Goal: Task Accomplishment & Management: Manage account settings

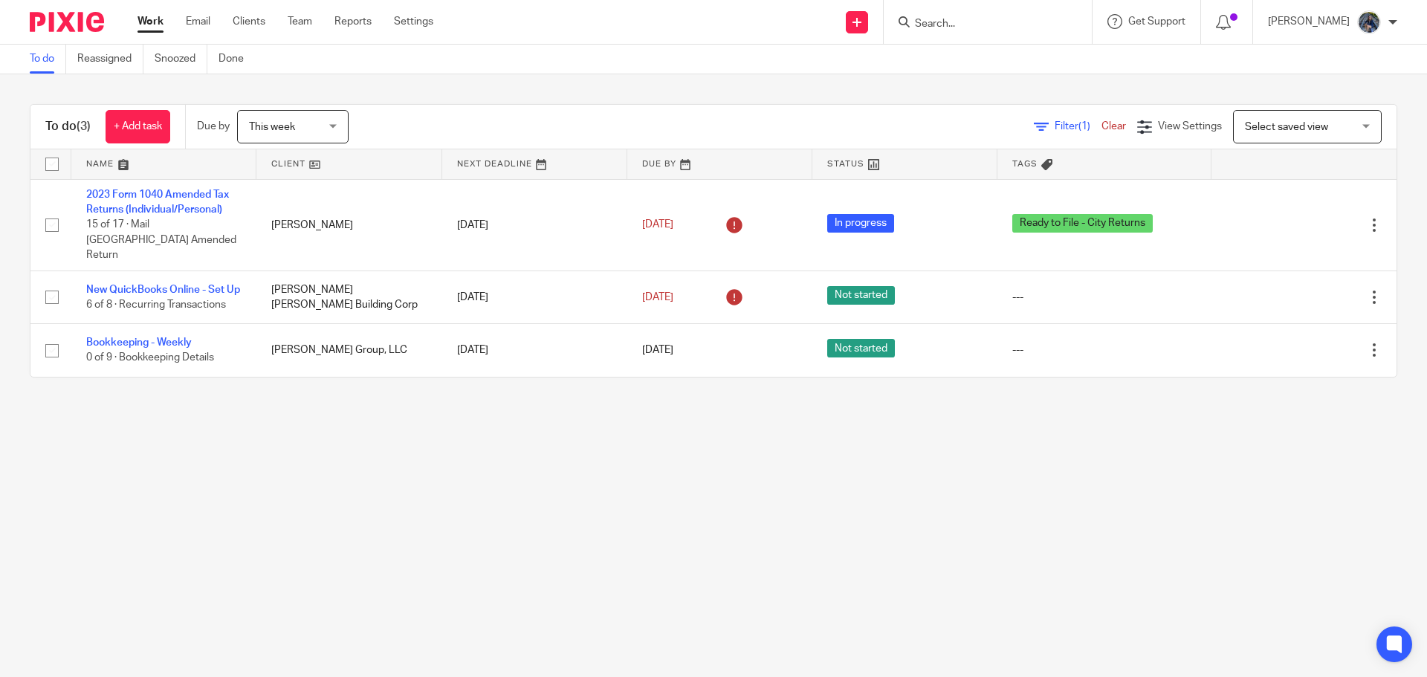
click at [340, 124] on div "This week This week" at bounding box center [292, 126] width 111 height 33
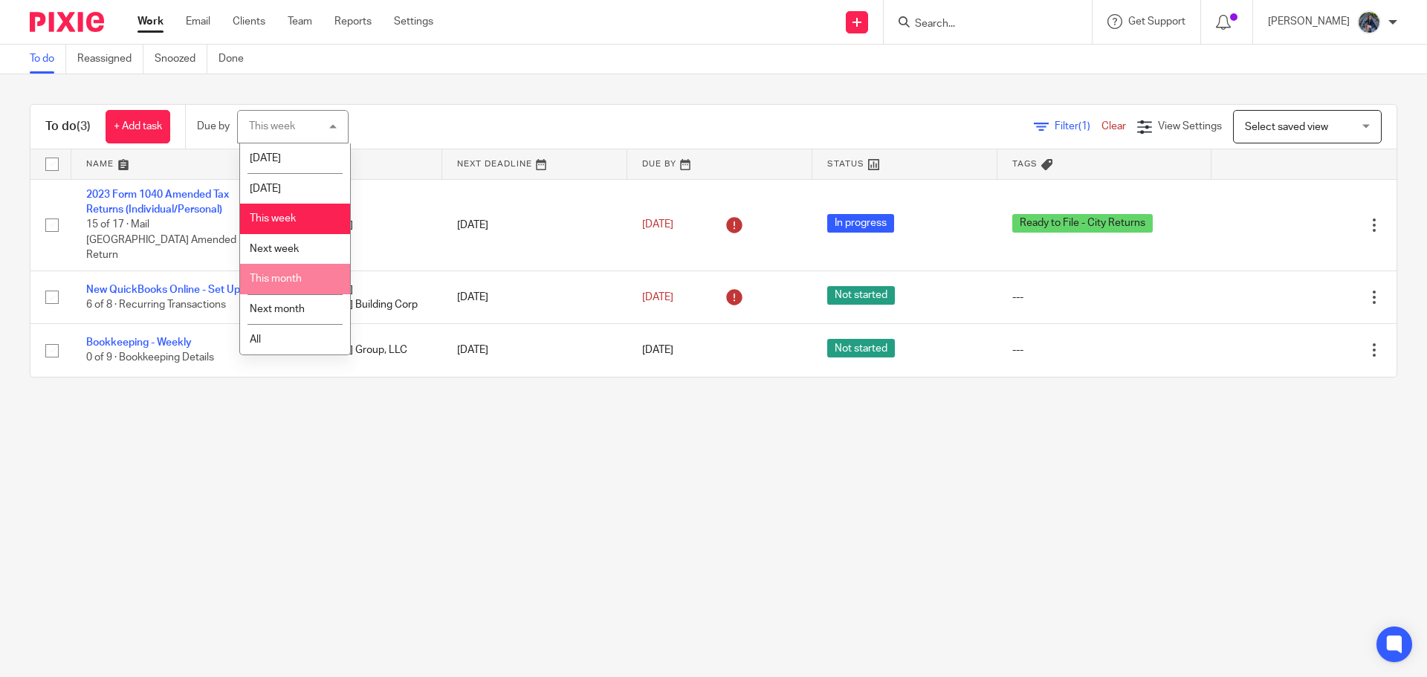
click at [301, 270] on li "This month" at bounding box center [295, 279] width 110 height 30
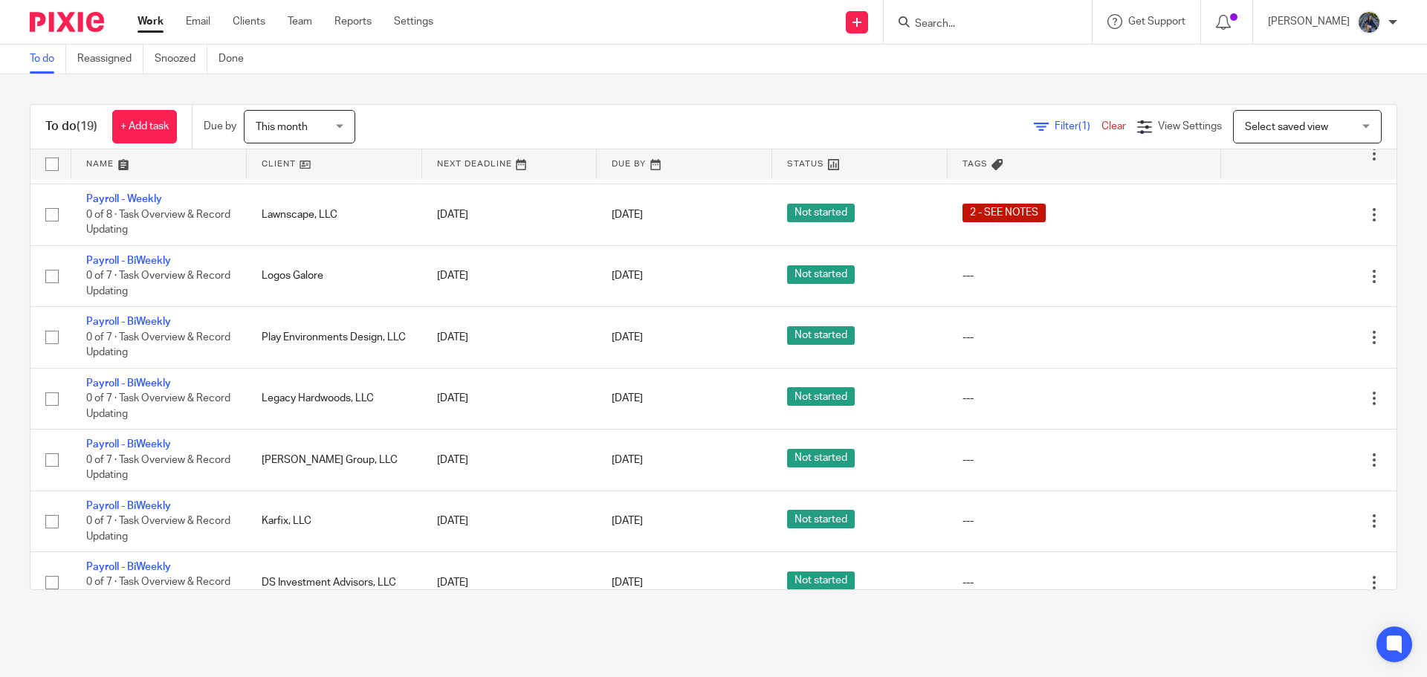
scroll to position [813, 0]
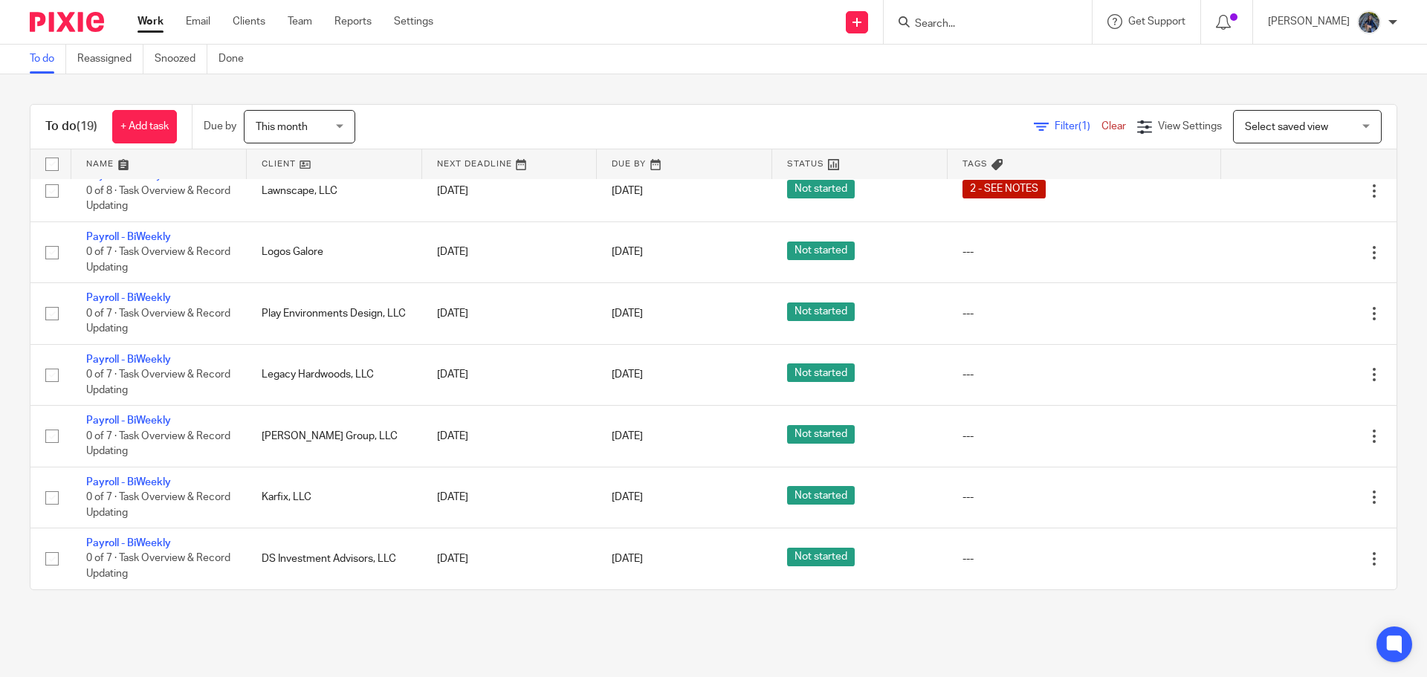
click at [988, 23] on input "Search" at bounding box center [980, 24] width 134 height 13
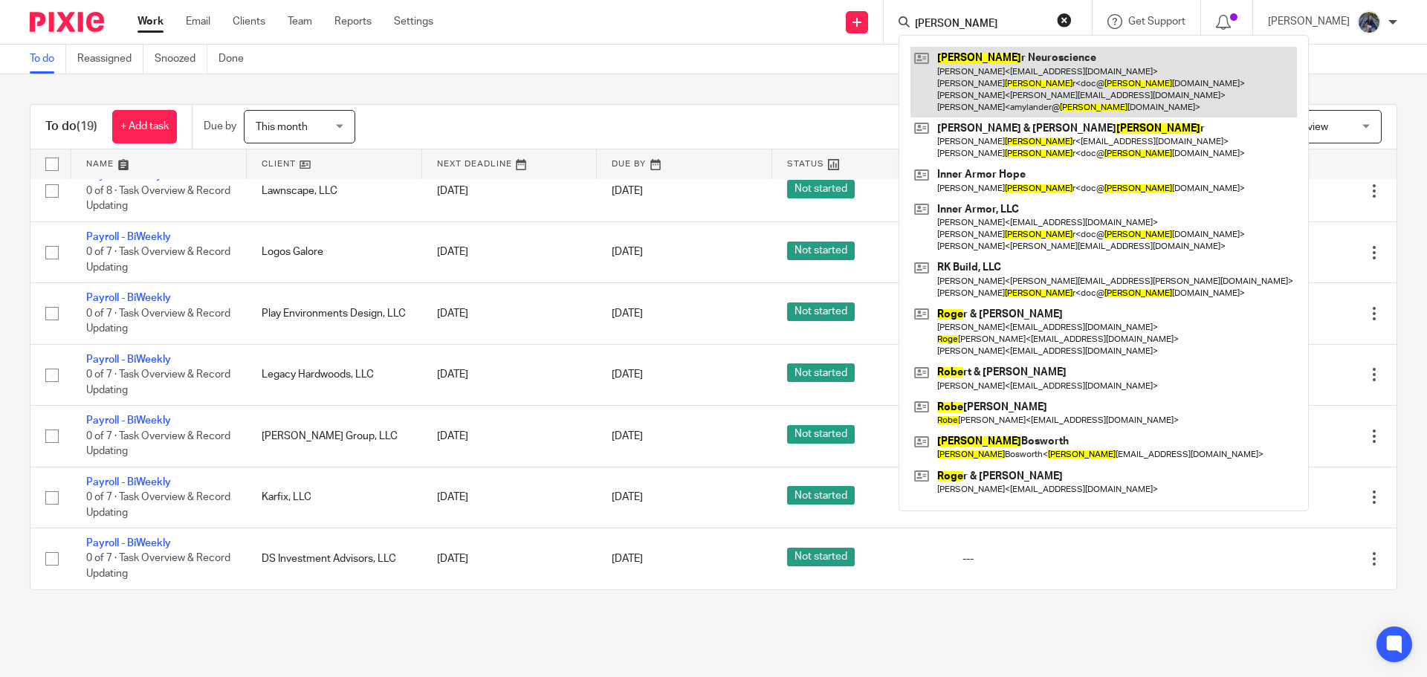
type input "roye"
click at [1000, 73] on link at bounding box center [1103, 82] width 386 height 71
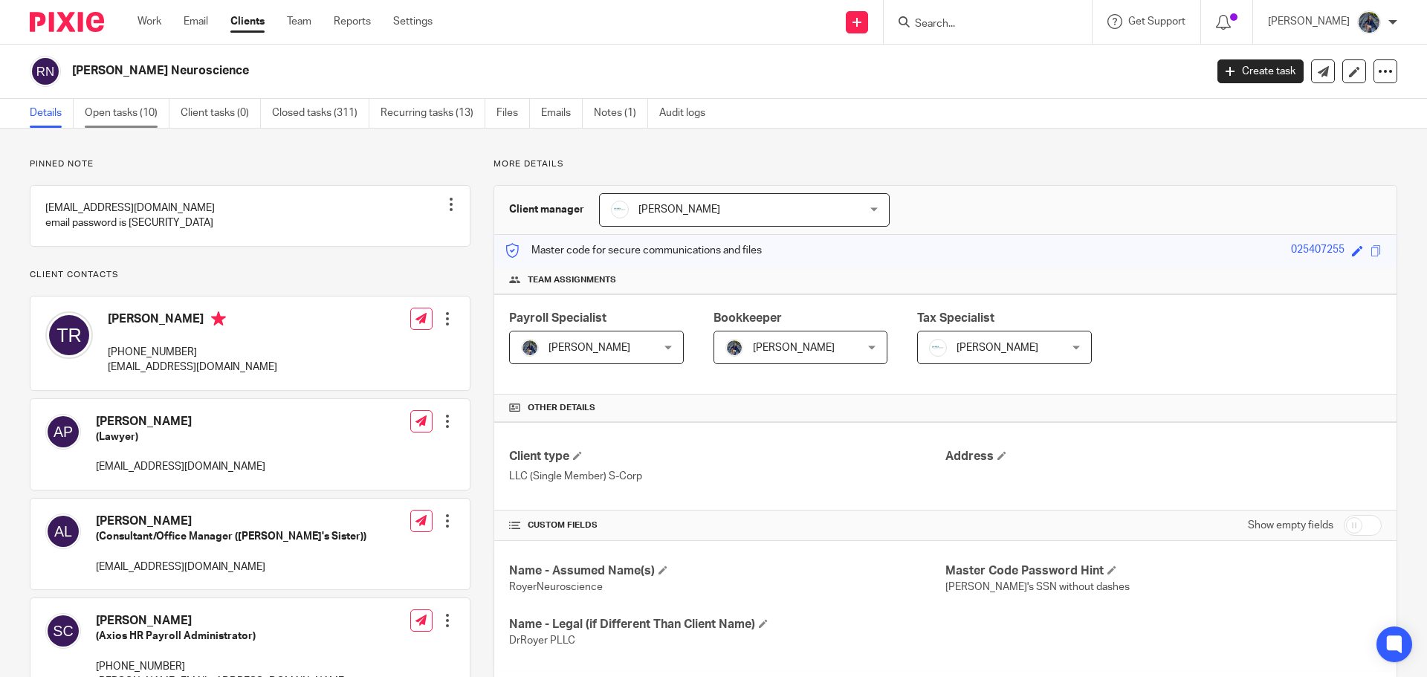
click at [123, 115] on link "Open tasks (10)" at bounding box center [127, 113] width 85 height 29
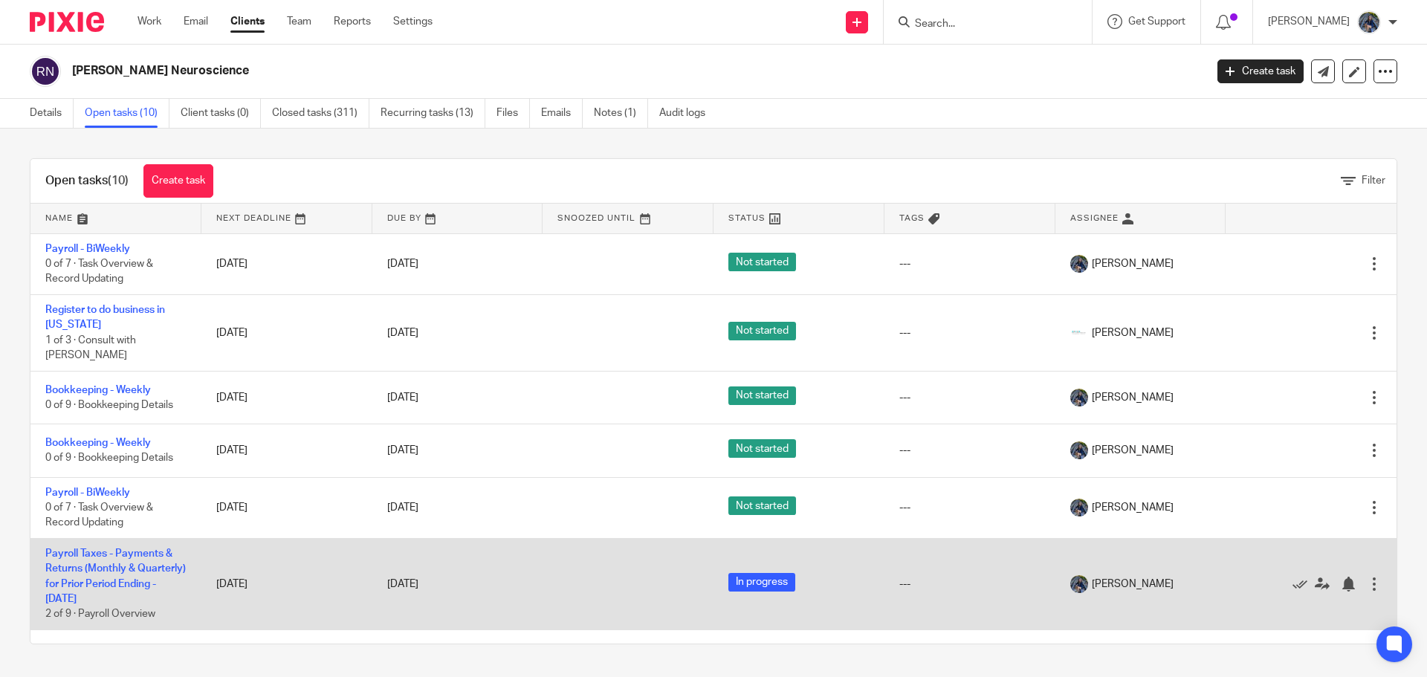
click at [62, 546] on td "Payroll Taxes - Payments & Returns (Monthly & Quarterly) for Prior Period Endin…" at bounding box center [115, 584] width 171 height 91
click at [68, 548] on link "Payroll Taxes - Payments & Returns (Monthly & Quarterly) for Prior Period Endin…" at bounding box center [115, 576] width 140 height 56
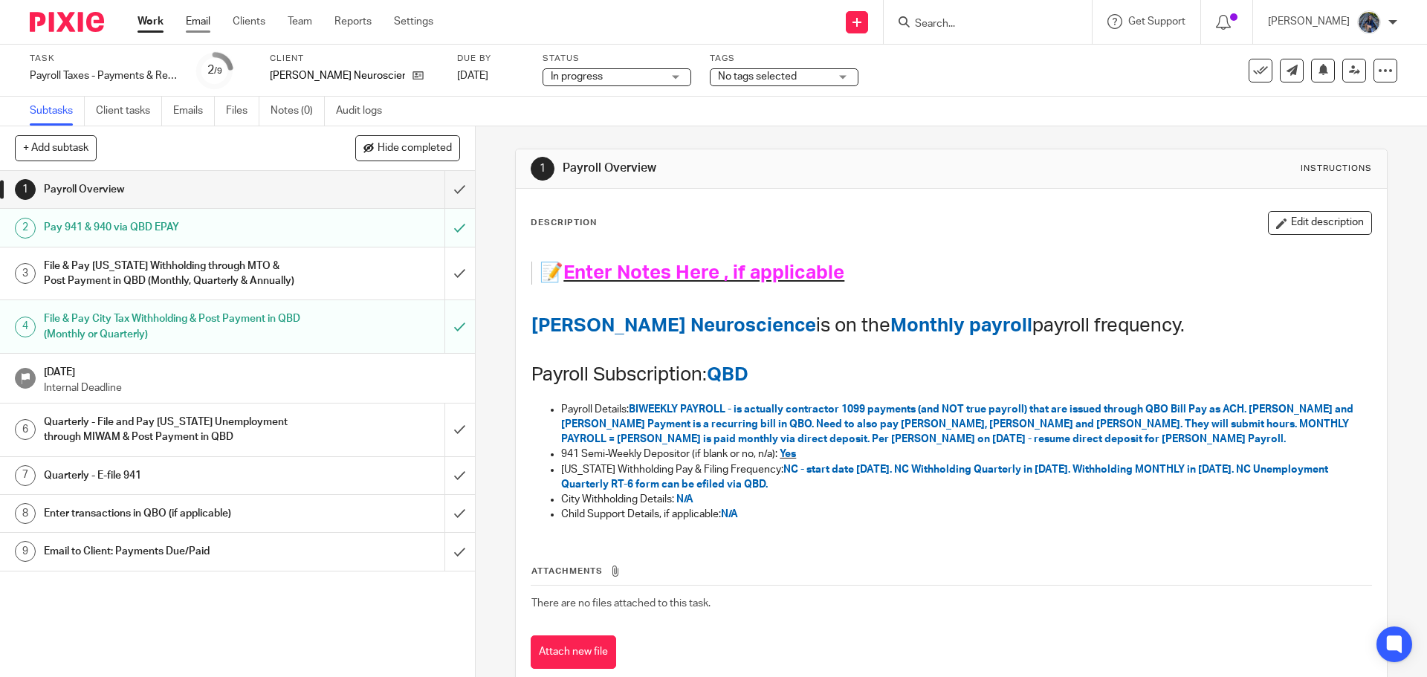
click at [207, 19] on link "Email" at bounding box center [198, 21] width 25 height 15
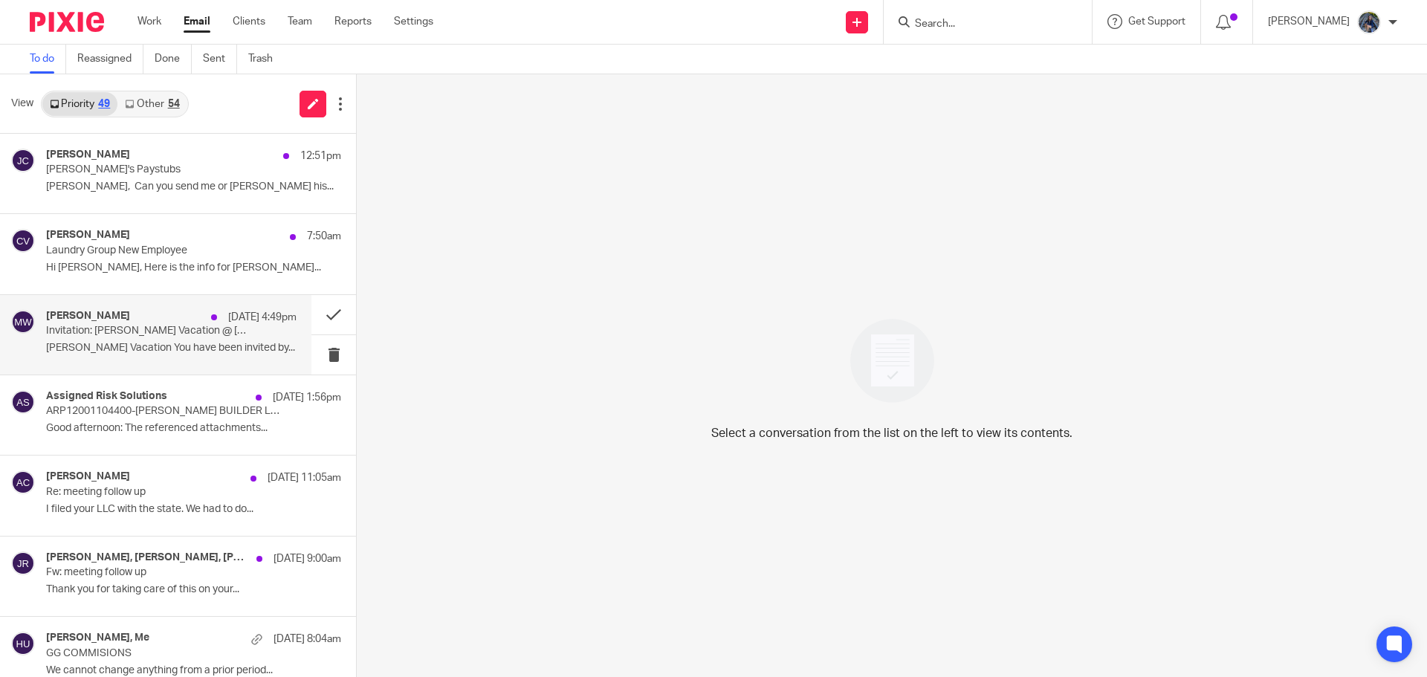
click at [105, 336] on p "Invitation: [PERSON_NAME] Vacation @ [DATE] - [DATE] ([EMAIL_ADDRESS][DOMAIN_NA…" at bounding box center [146, 331] width 201 height 13
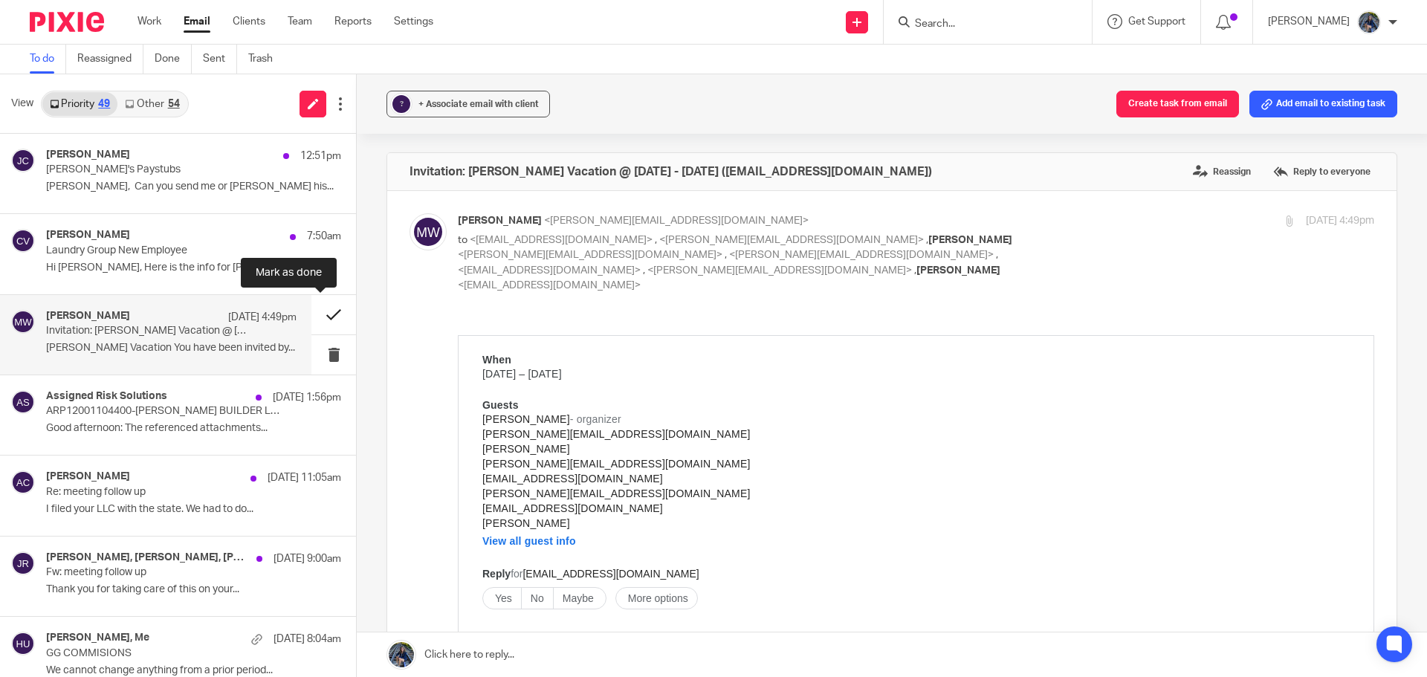
click at [325, 308] on button at bounding box center [333, 314] width 45 height 39
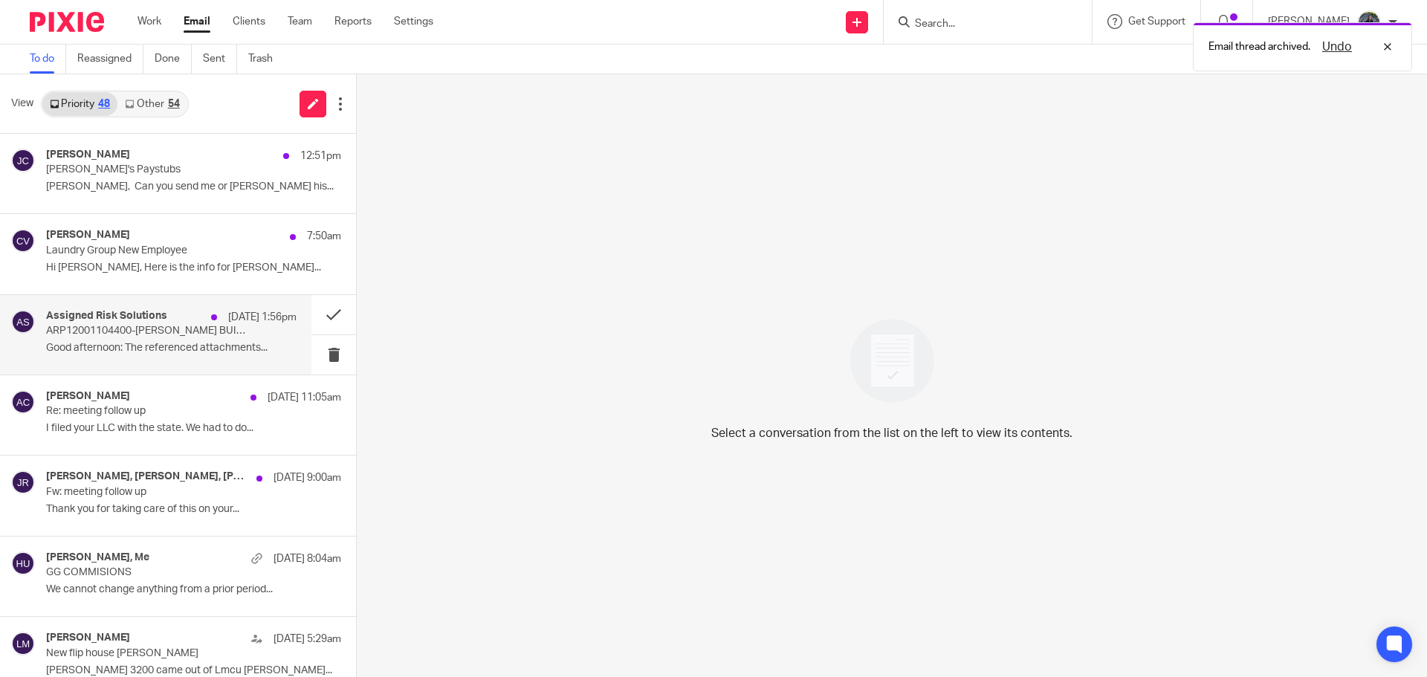
click at [181, 334] on p "ARP12001104400-DOUG KUIPER BUILDER LLC" at bounding box center [146, 331] width 201 height 13
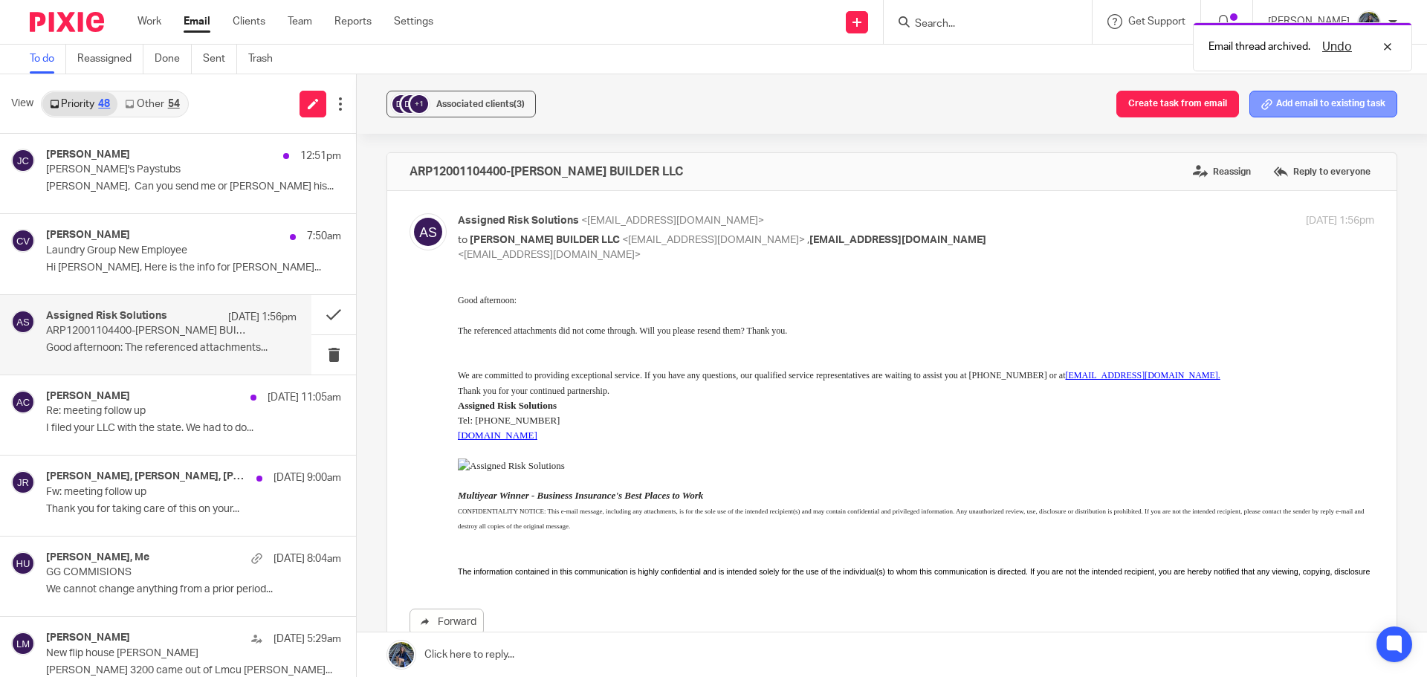
click at [1294, 107] on button "Add email to existing task" at bounding box center [1323, 104] width 148 height 27
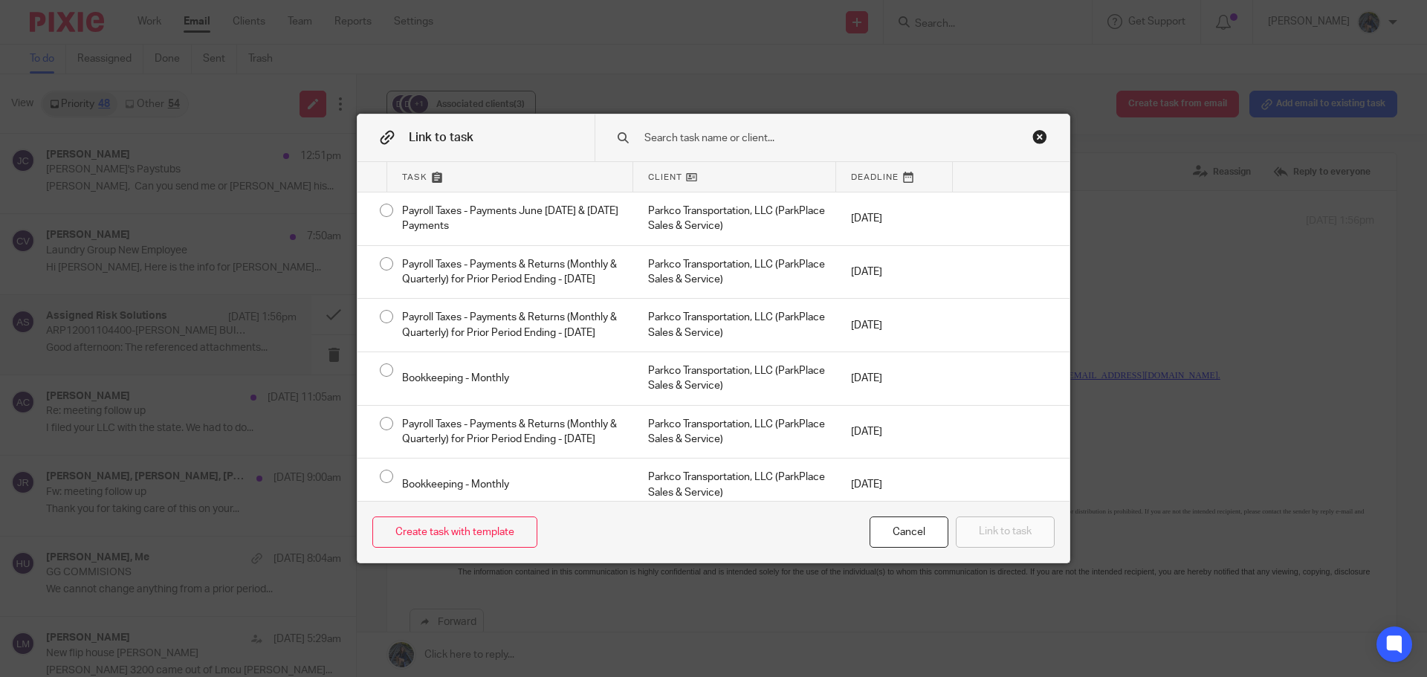
click at [680, 131] on input "text" at bounding box center [821, 138] width 357 height 16
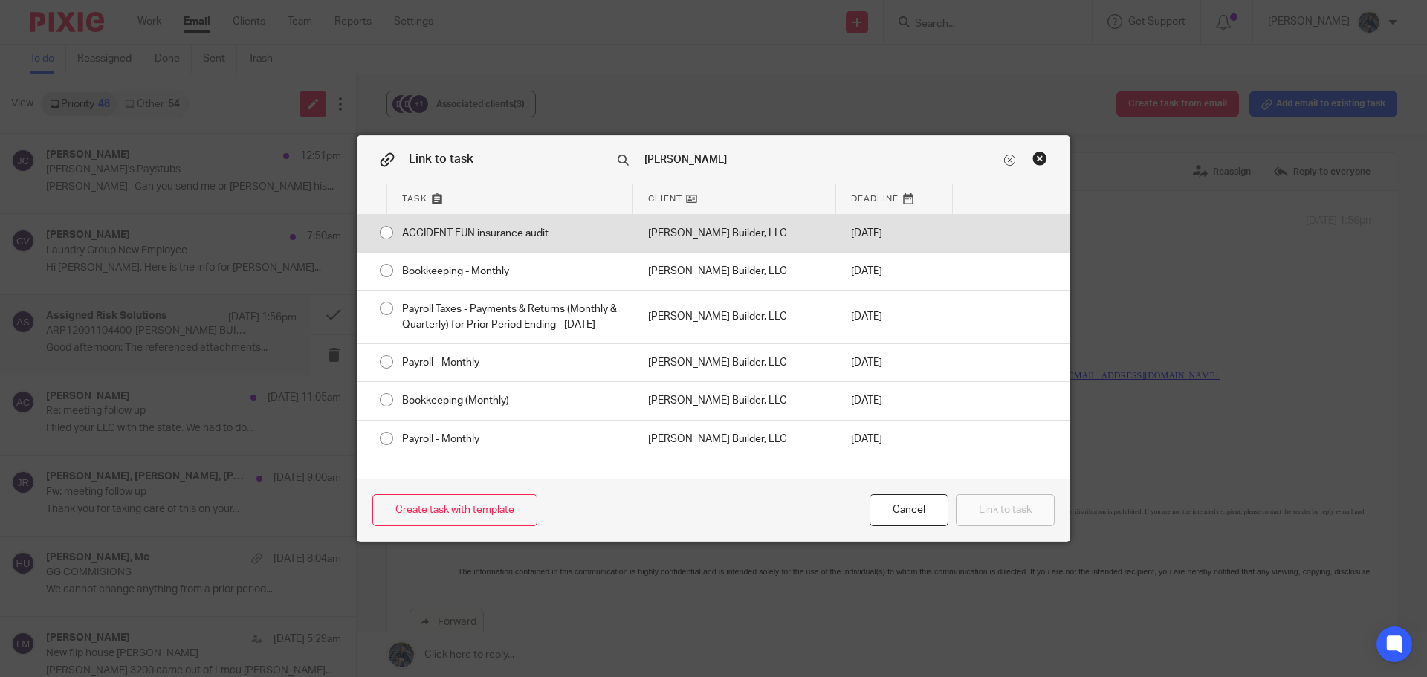
type input "[PERSON_NAME]"
click at [692, 229] on div "[PERSON_NAME] Builder, LLC" at bounding box center [734, 233] width 203 height 37
radio input "true"
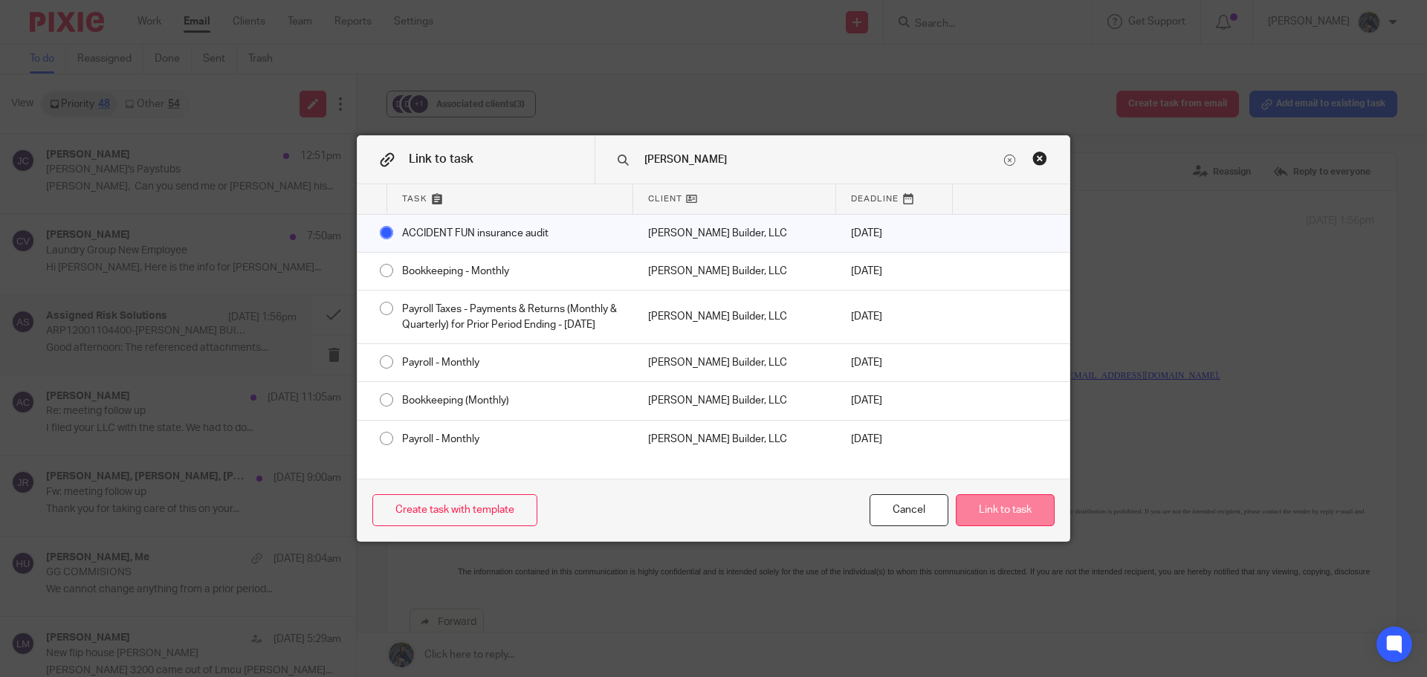
click at [1002, 514] on button "Link to task" at bounding box center [1005, 510] width 99 height 32
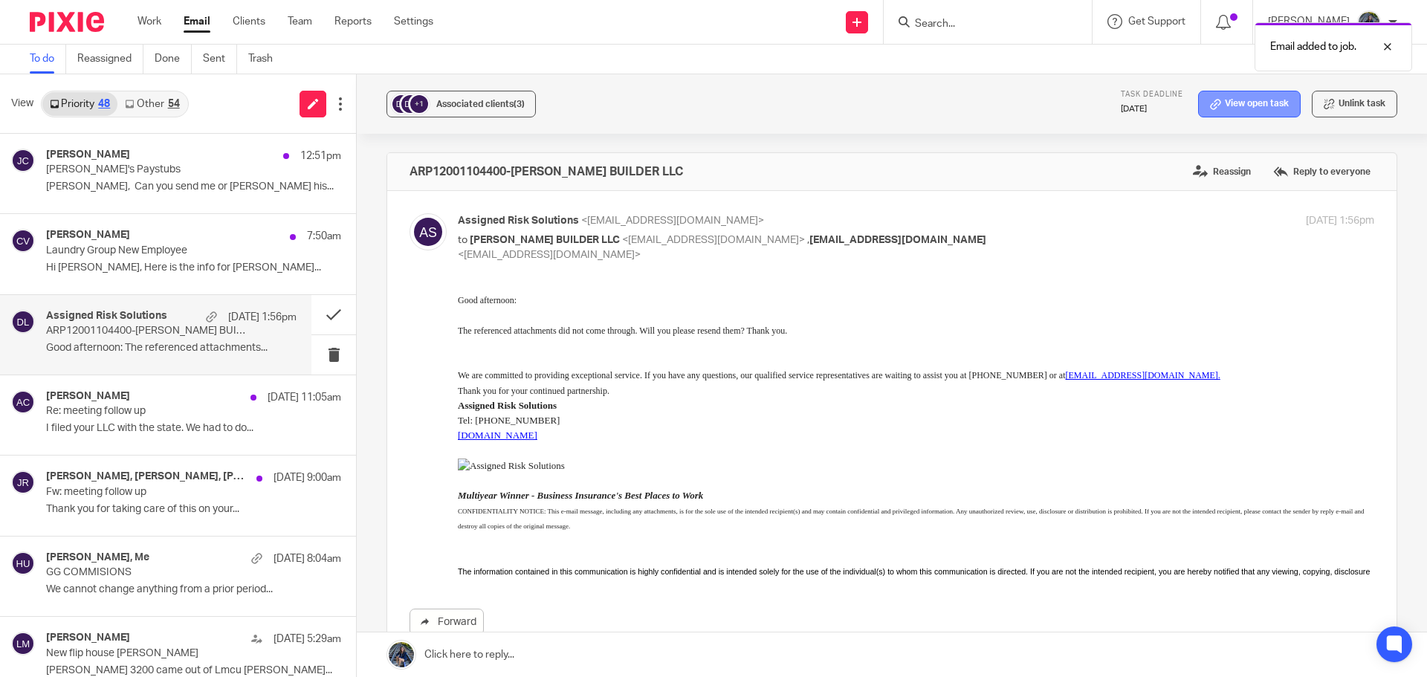
click at [1204, 110] on link "View open task" at bounding box center [1249, 104] width 103 height 27
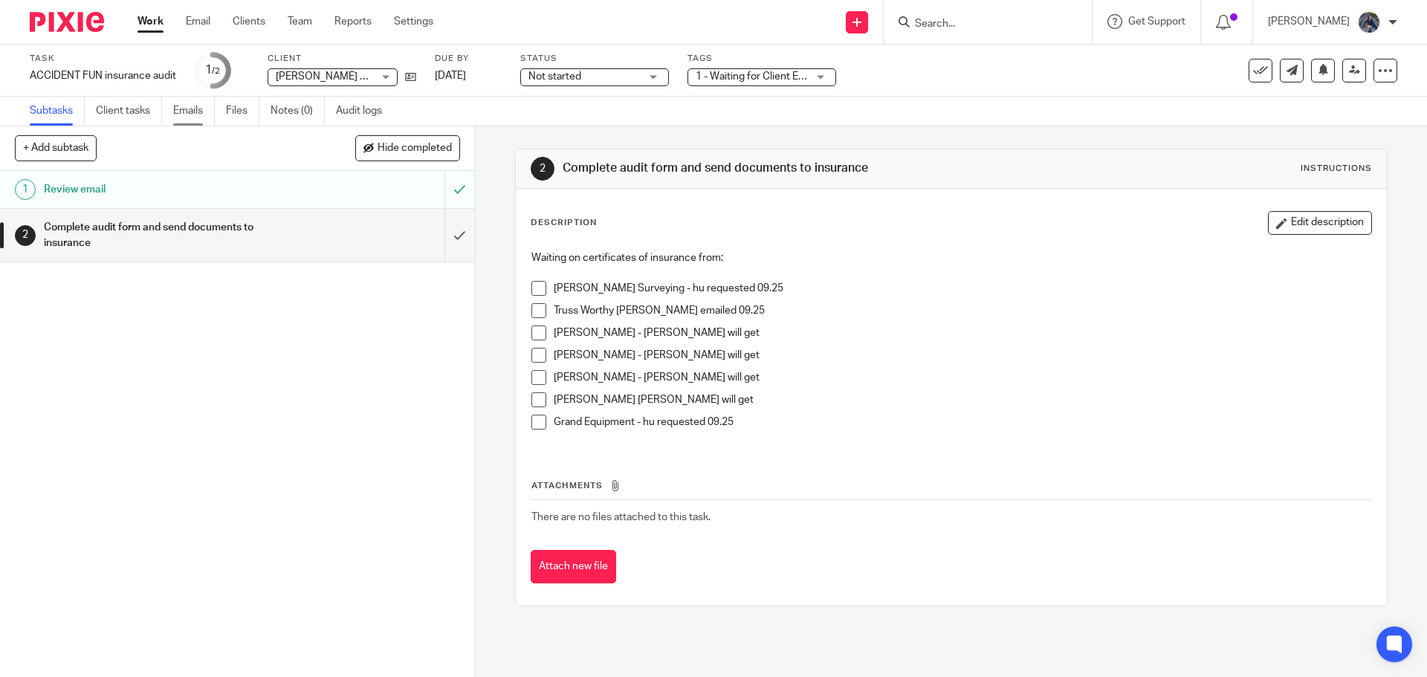
click at [184, 103] on link "Emails" at bounding box center [194, 111] width 42 height 29
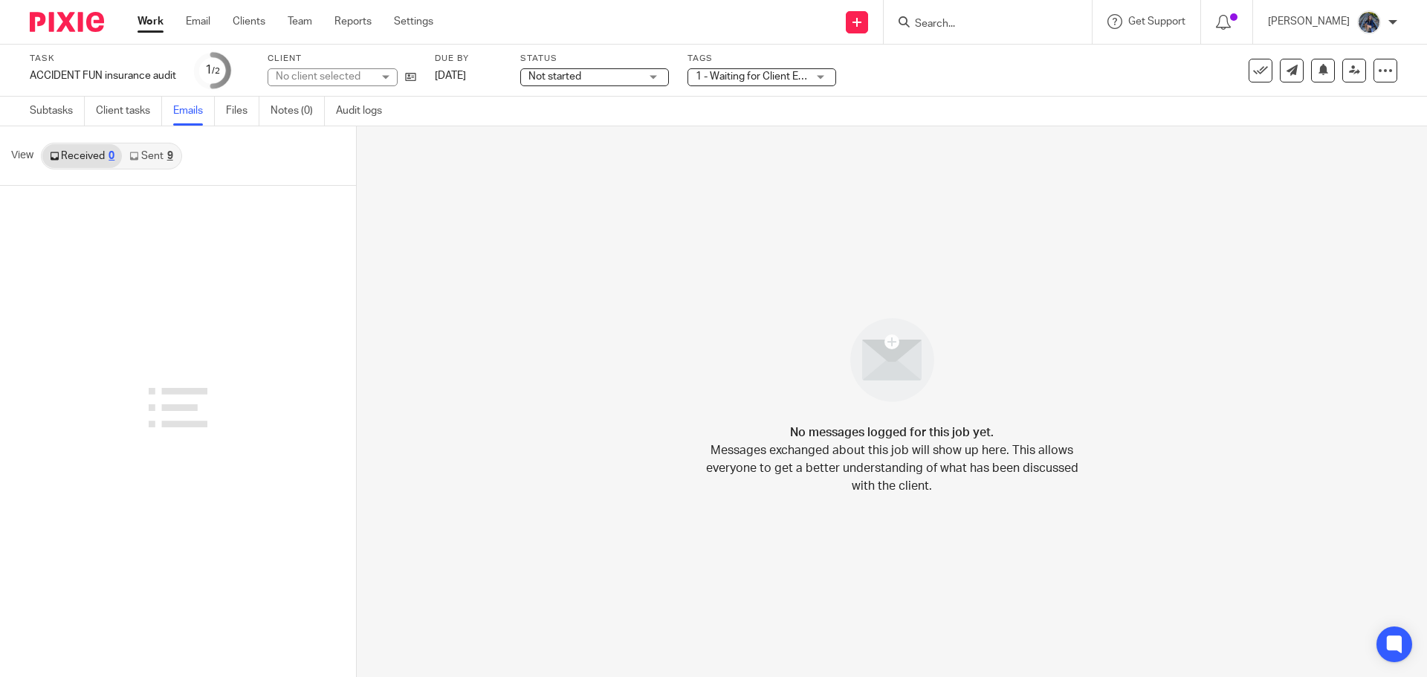
click at [161, 152] on link "Sent 9" at bounding box center [151, 156] width 58 height 24
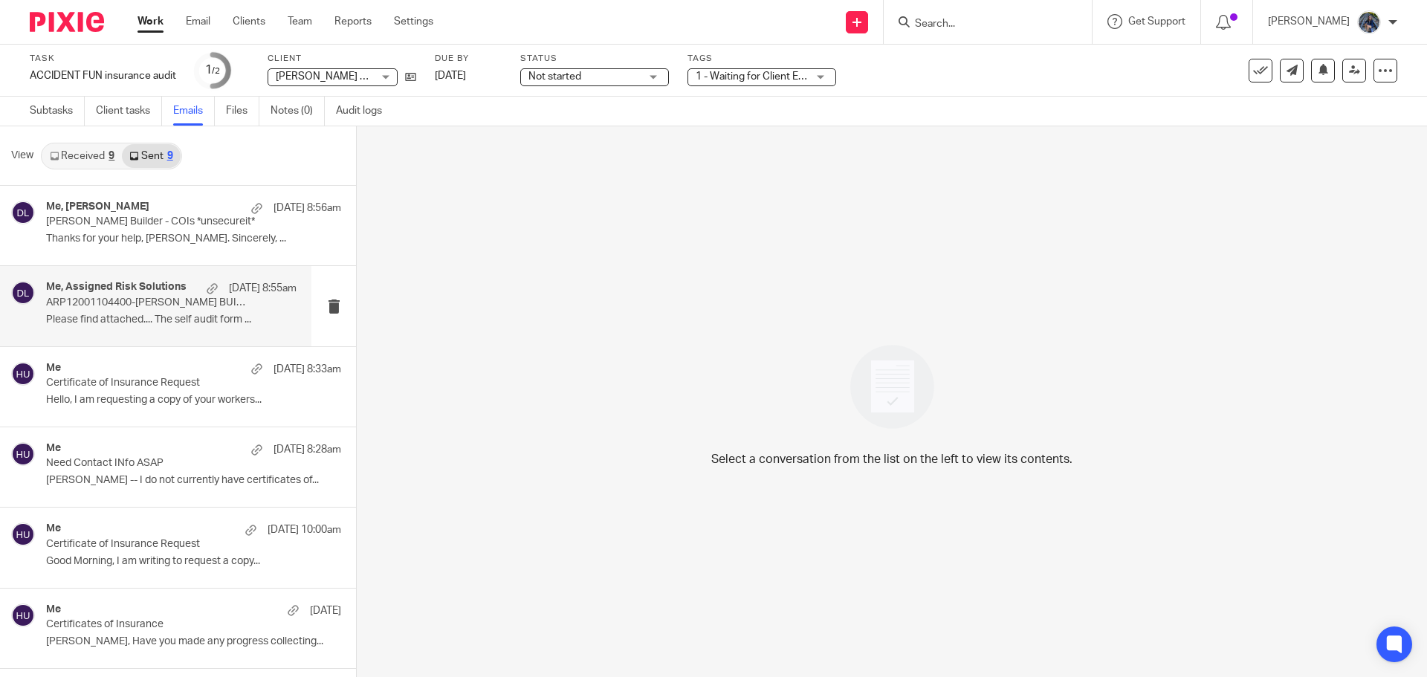
click at [141, 305] on p "ARP12001104400-DOUG KUIPER BUILDER LLC-Assigned Risk Solutions - Requested Docu…" at bounding box center [146, 302] width 201 height 13
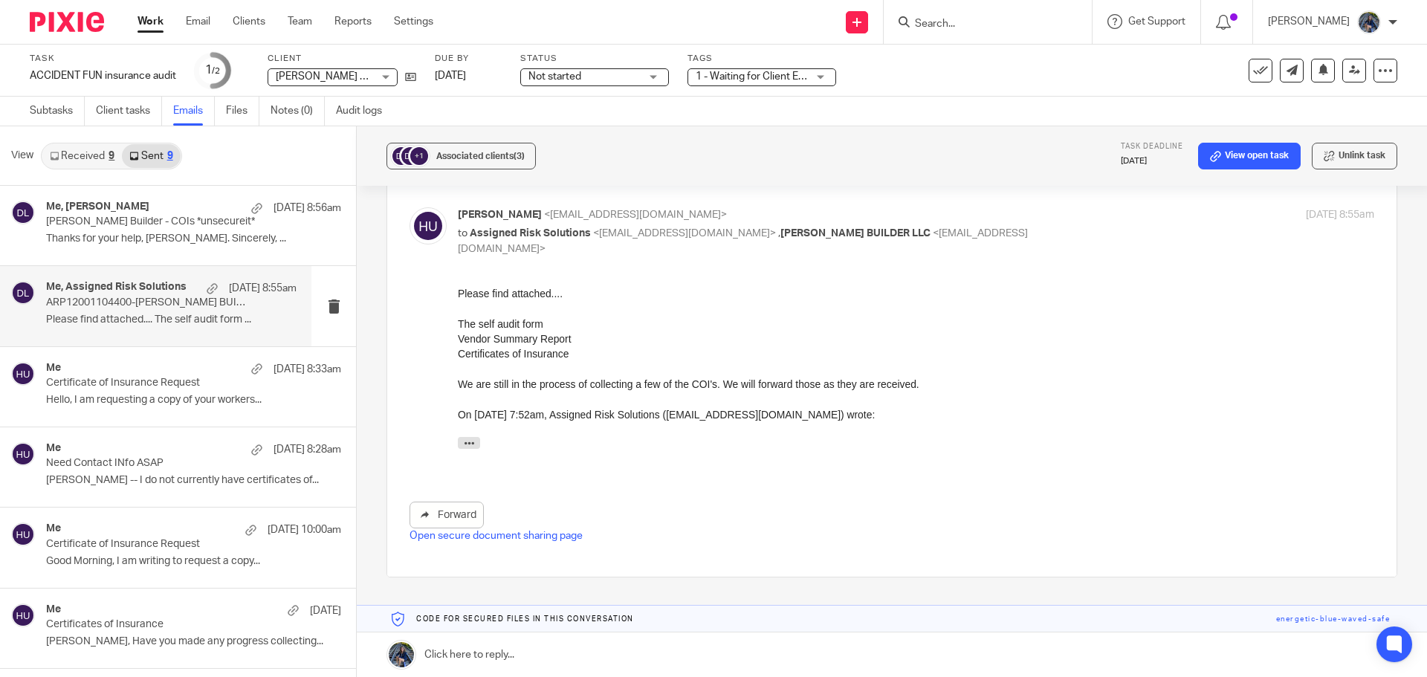
scroll to position [54, 0]
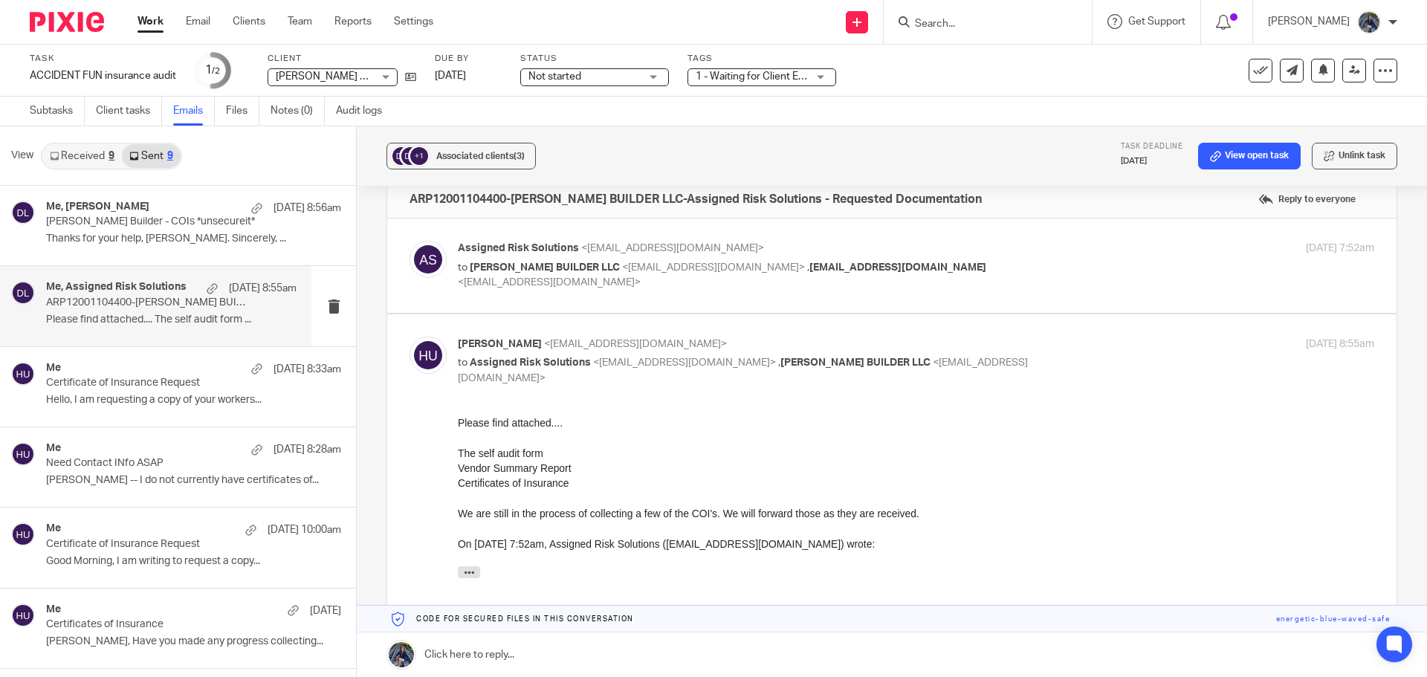
click at [83, 151] on link "Received 9" at bounding box center [82, 156] width 80 height 24
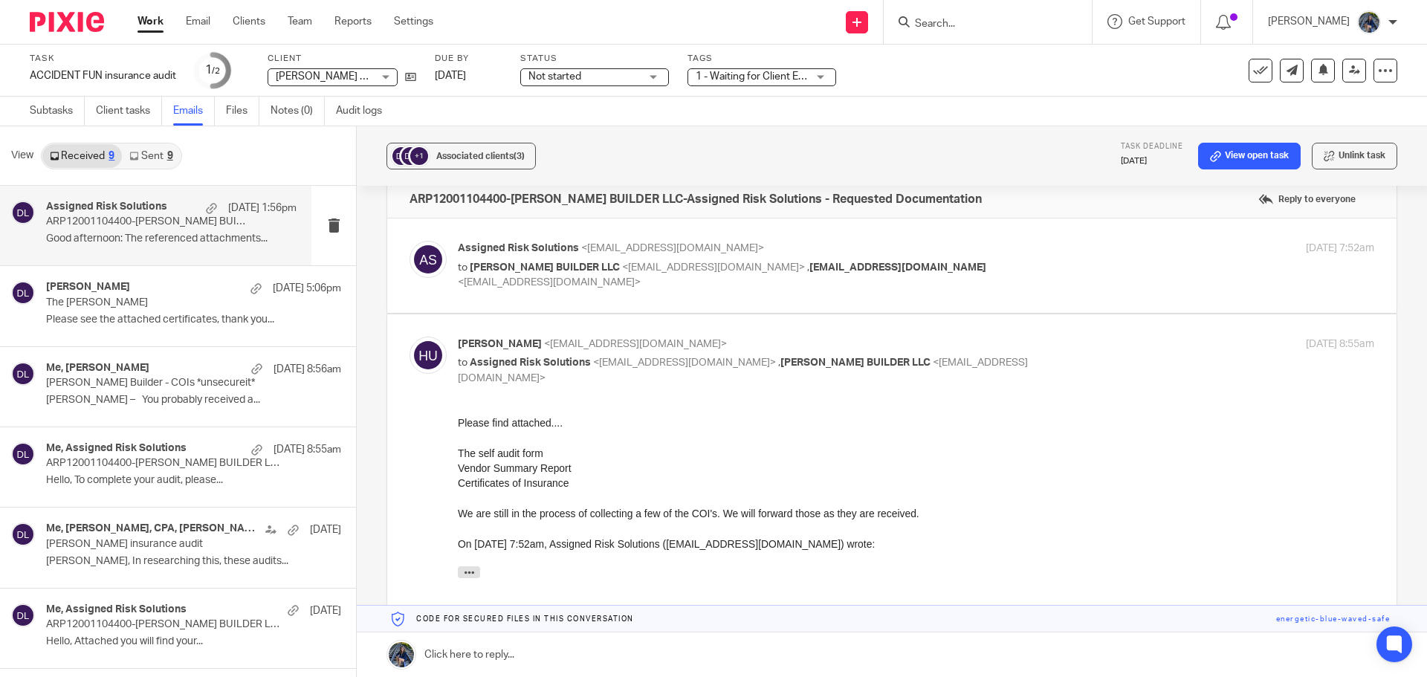
click at [108, 213] on h4 "Assigned Risk Solutions" at bounding box center [106, 207] width 121 height 13
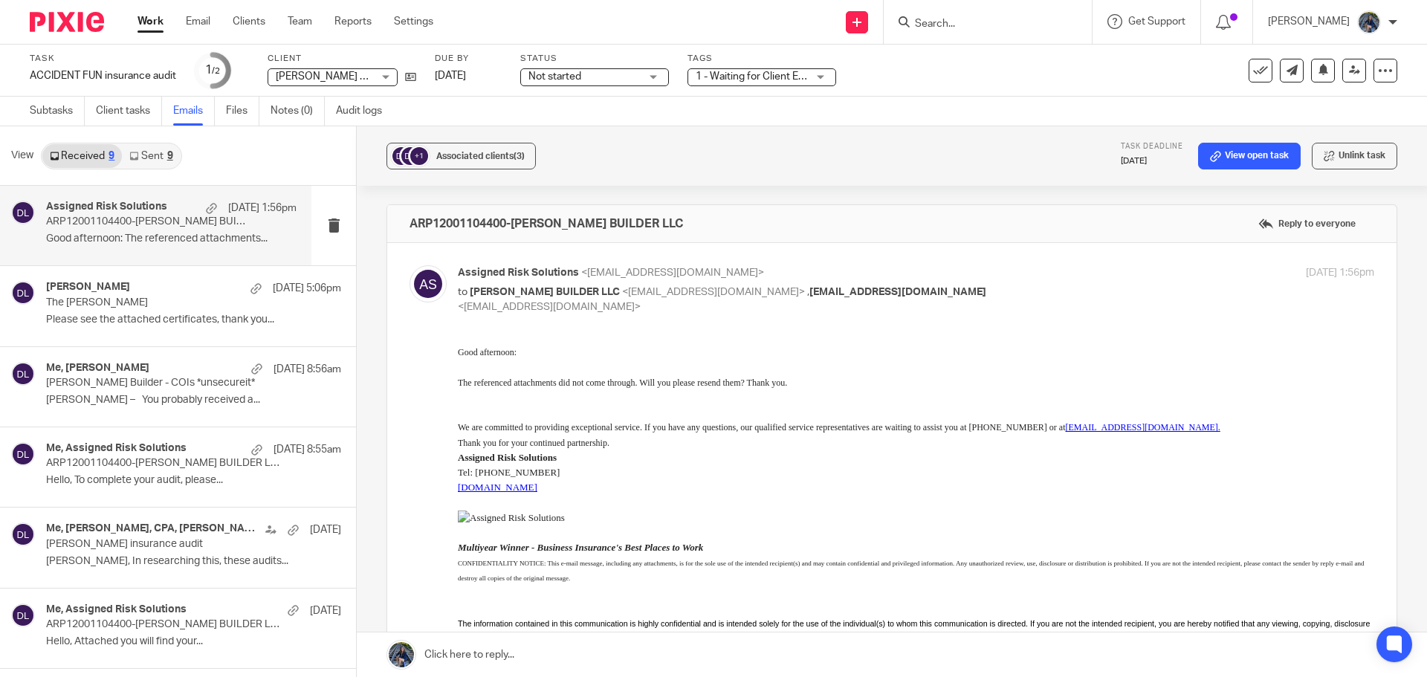
scroll to position [227, 0]
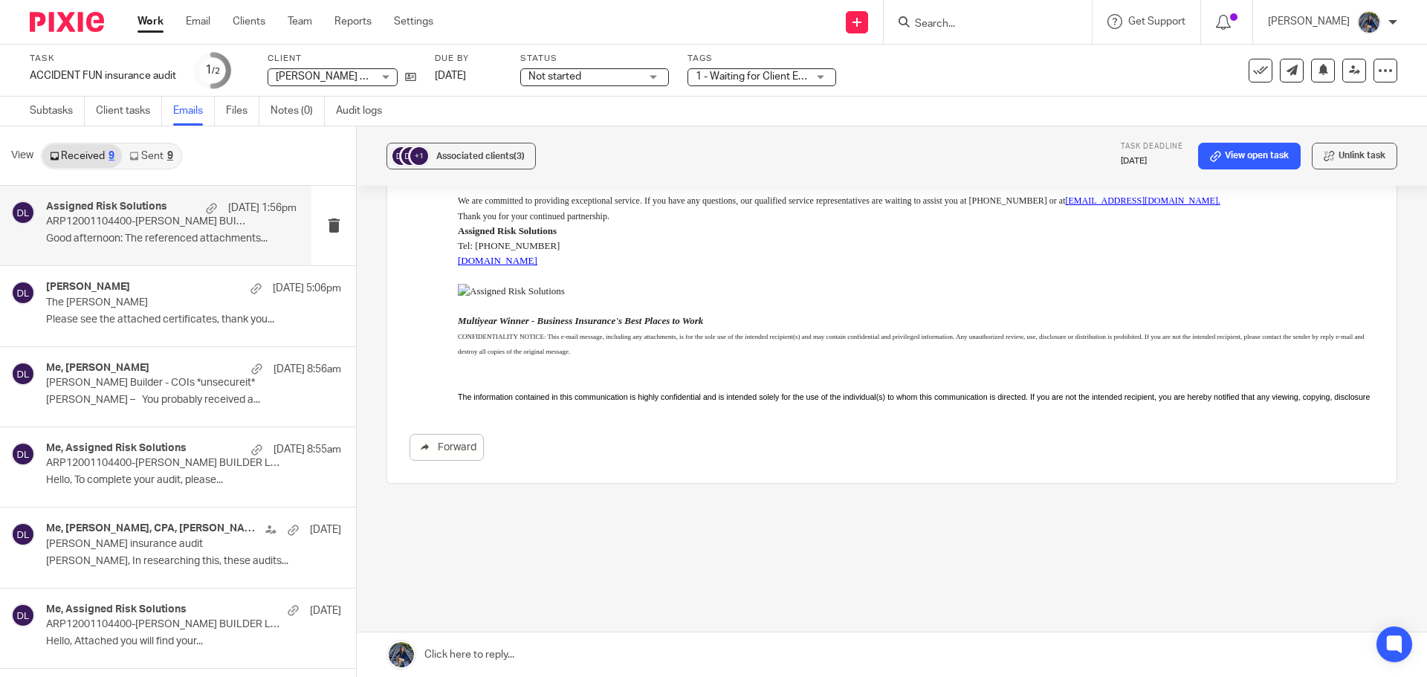
click at [510, 655] on link at bounding box center [892, 654] width 1070 height 45
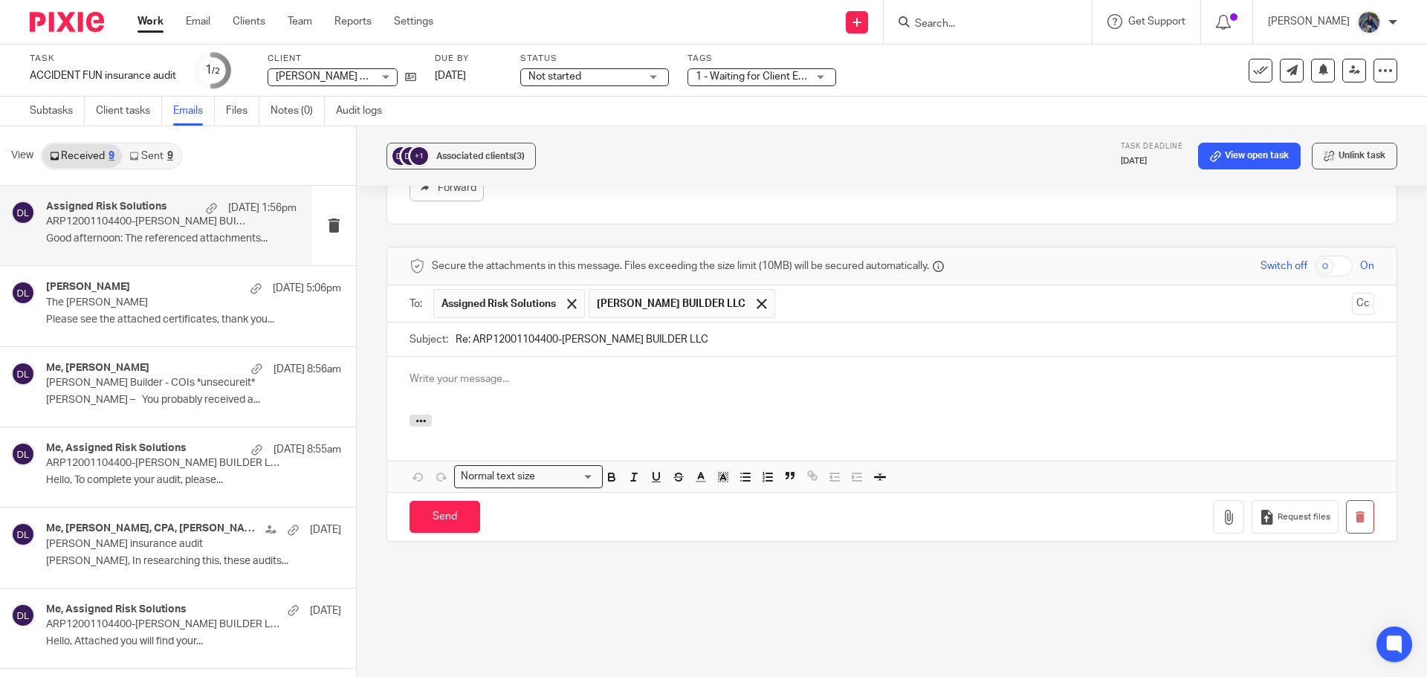
scroll to position [0, 0]
click at [1213, 525] on button "button" at bounding box center [1228, 516] width 31 height 33
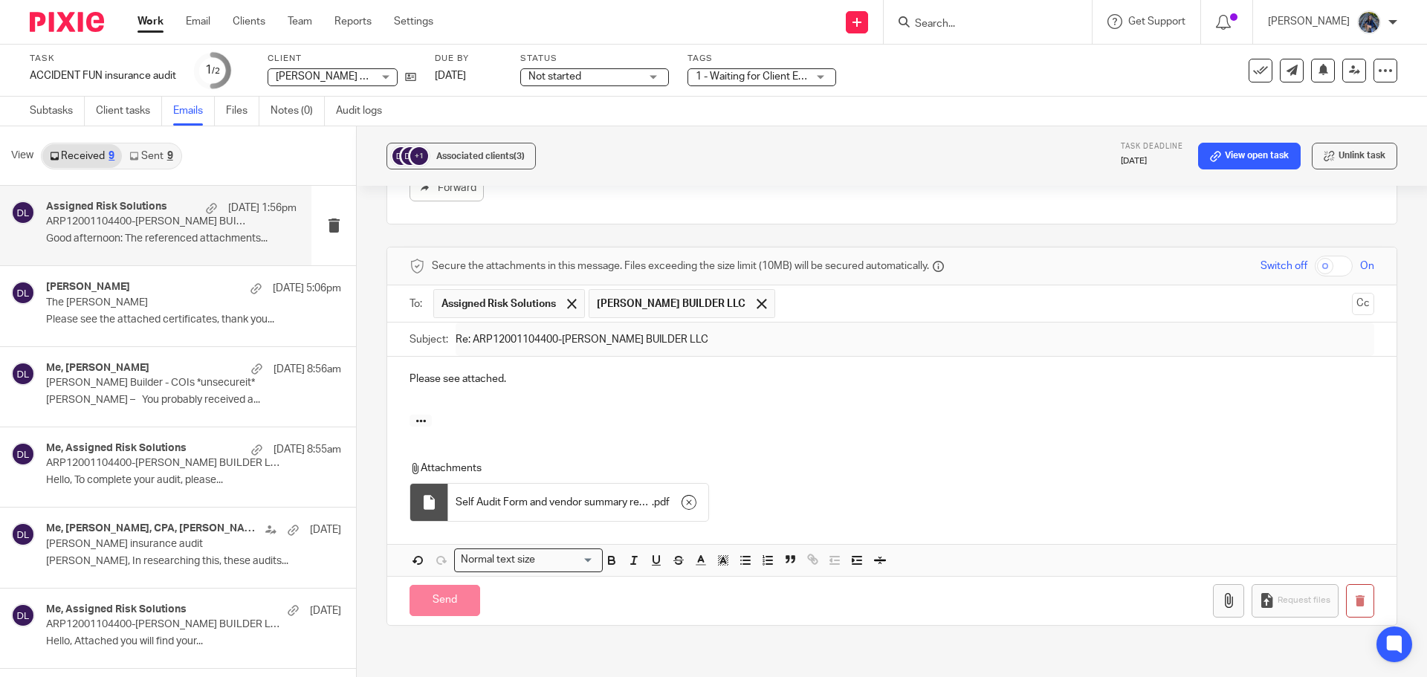
click at [1213, 614] on button "button" at bounding box center [1228, 600] width 31 height 33
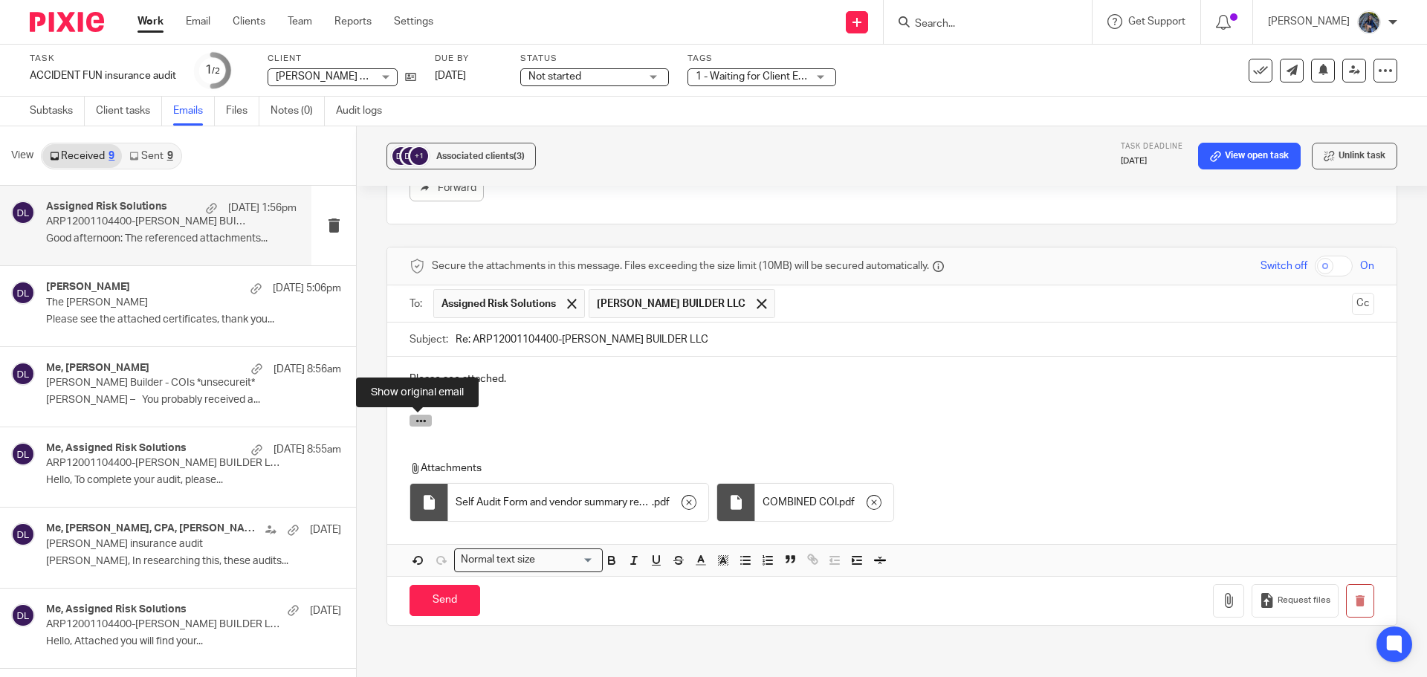
click at [427, 420] on button "button" at bounding box center [420, 421] width 22 height 12
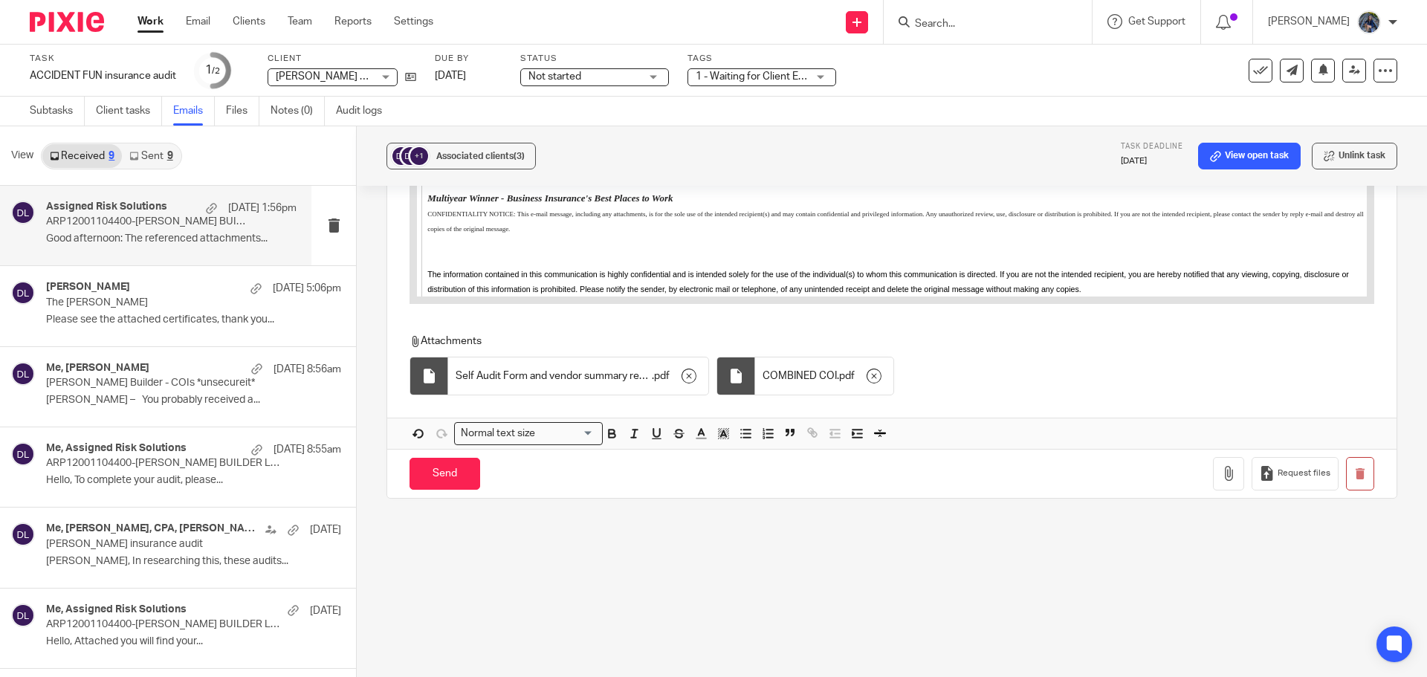
scroll to position [1012, 0]
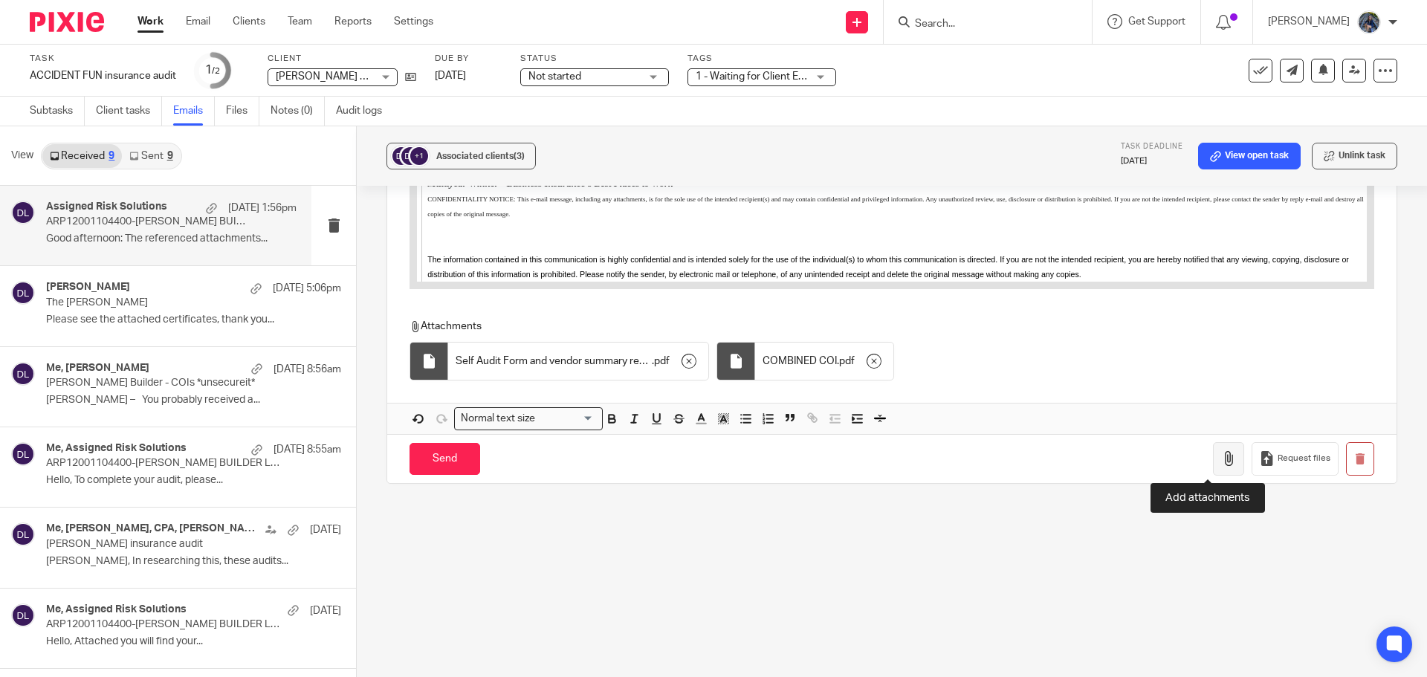
click at [1221, 458] on icon "button" at bounding box center [1228, 458] width 15 height 15
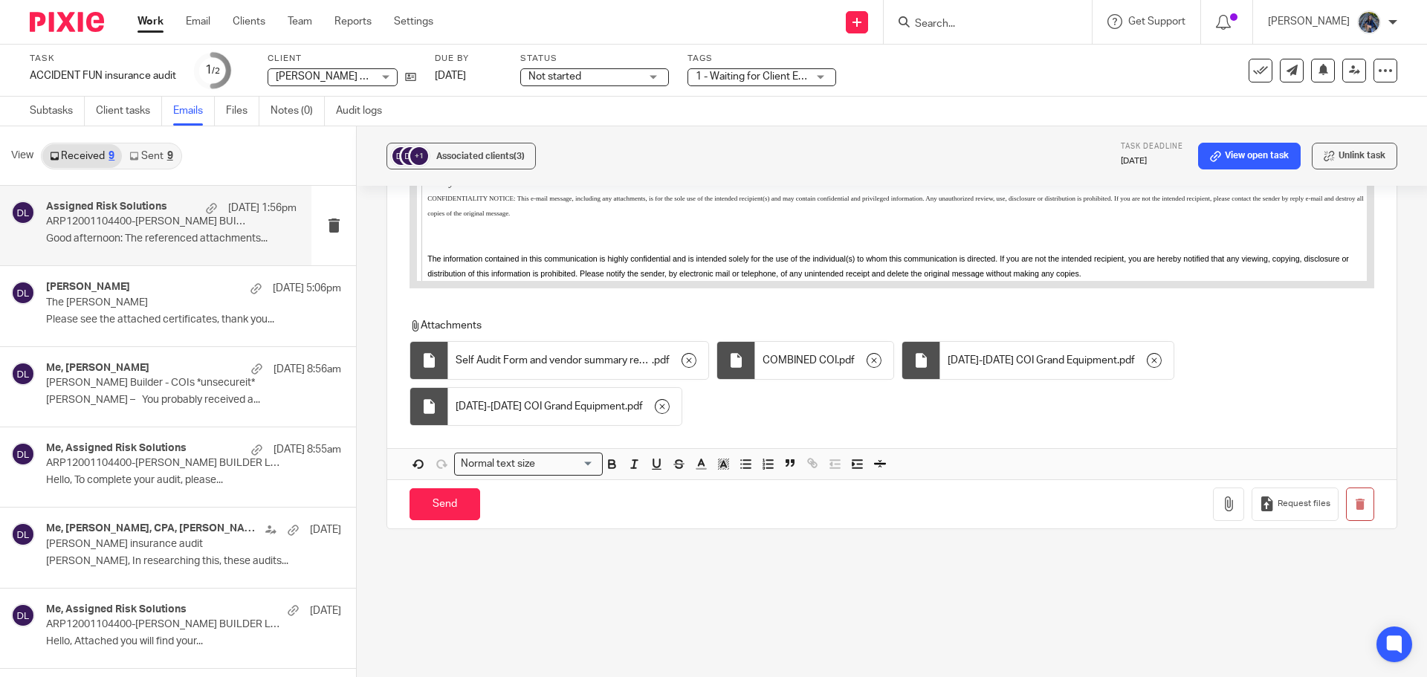
drag, startPoint x: 139, startPoint y: 290, endPoint x: 851, endPoint y: 71, distance: 744.8
click at [139, 290] on div "Robin Johnston Sep 24 5:06pm" at bounding box center [193, 288] width 295 height 15
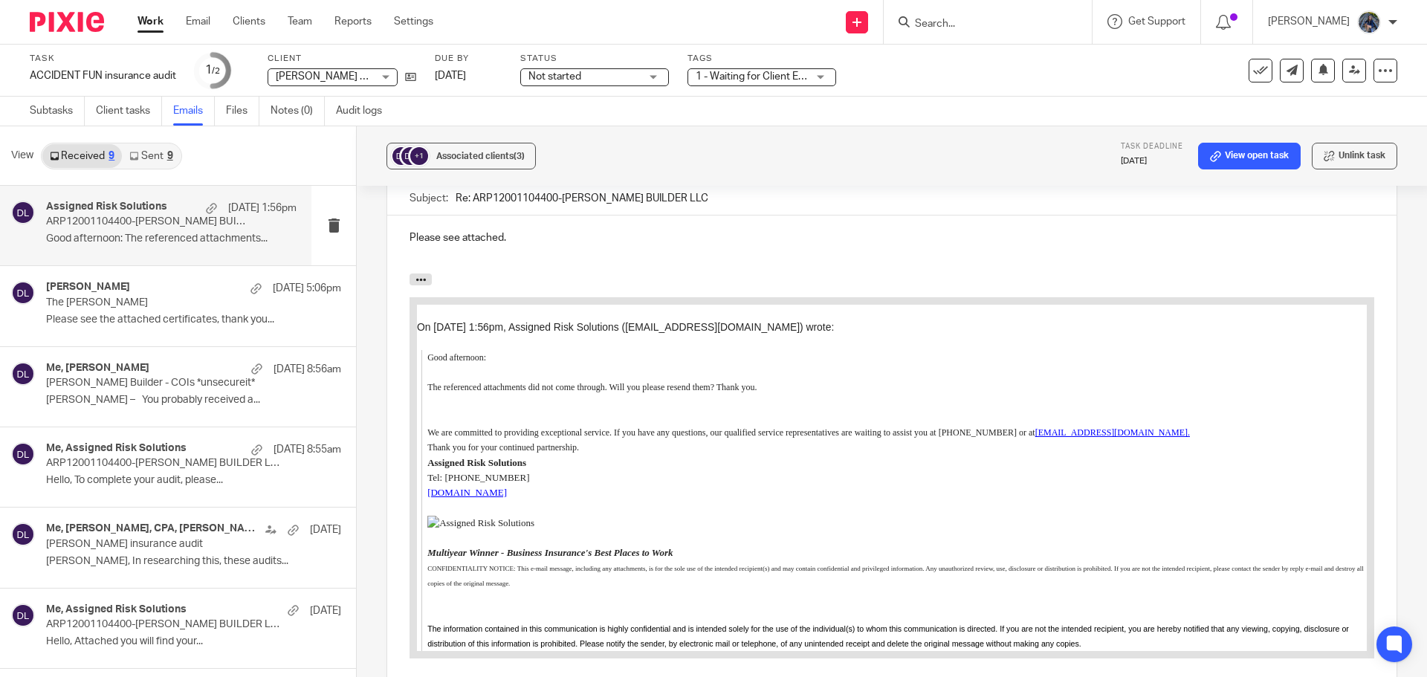
scroll to position [641, 0]
click at [132, 303] on p "The Crane Guy" at bounding box center [146, 302] width 201 height 13
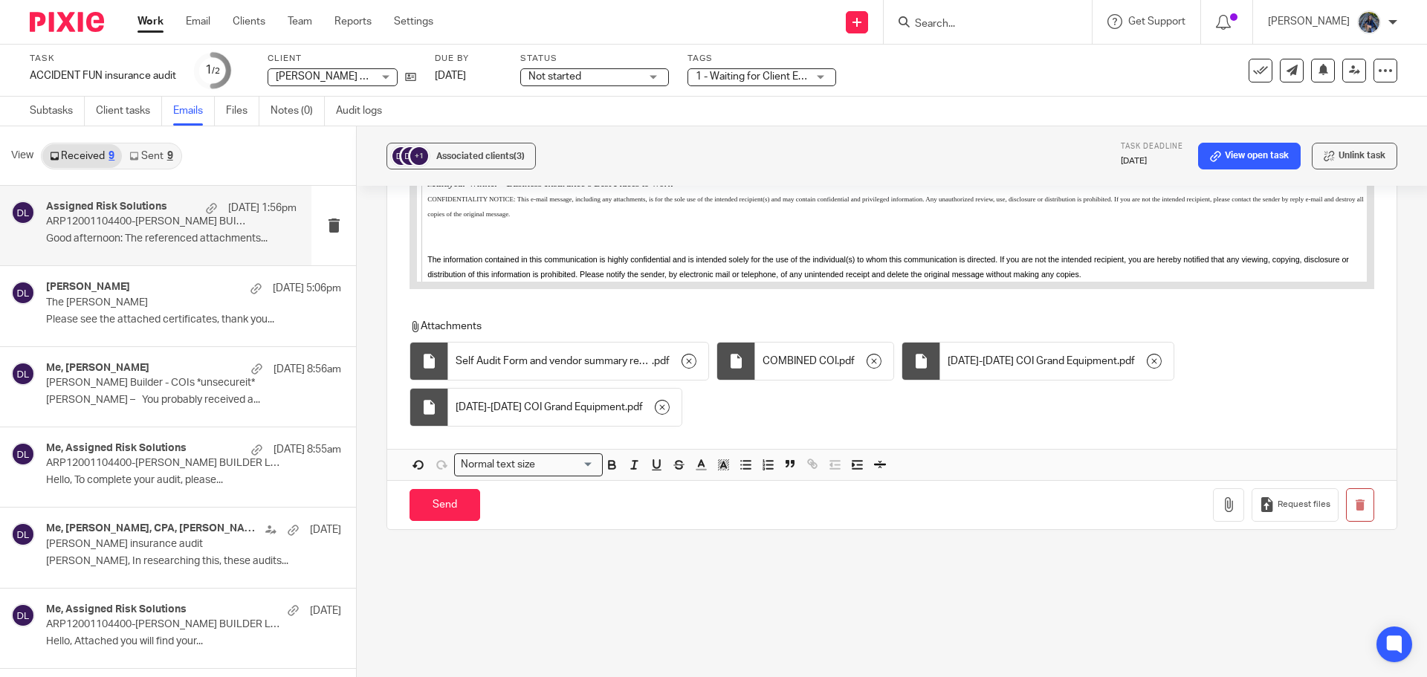
scroll to position [1012, 0]
click at [453, 514] on input "Send" at bounding box center [444, 504] width 71 height 32
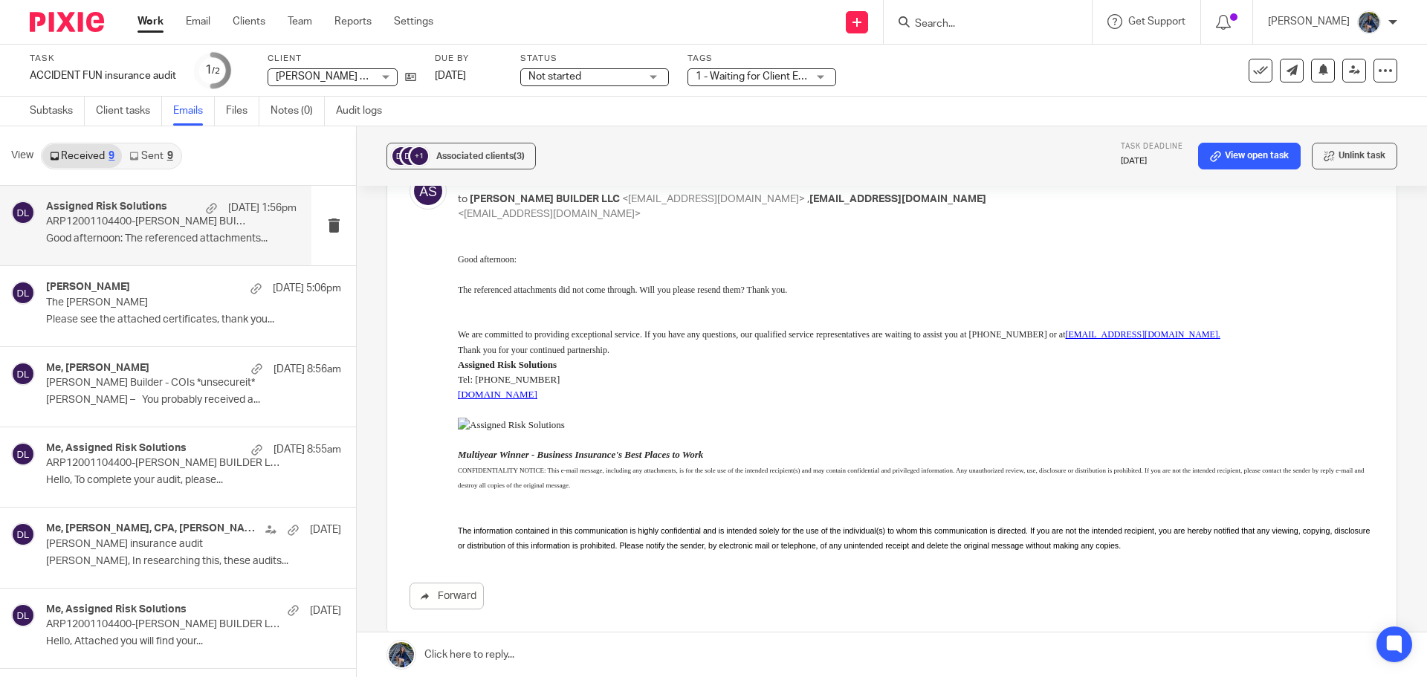
scroll to position [0, 0]
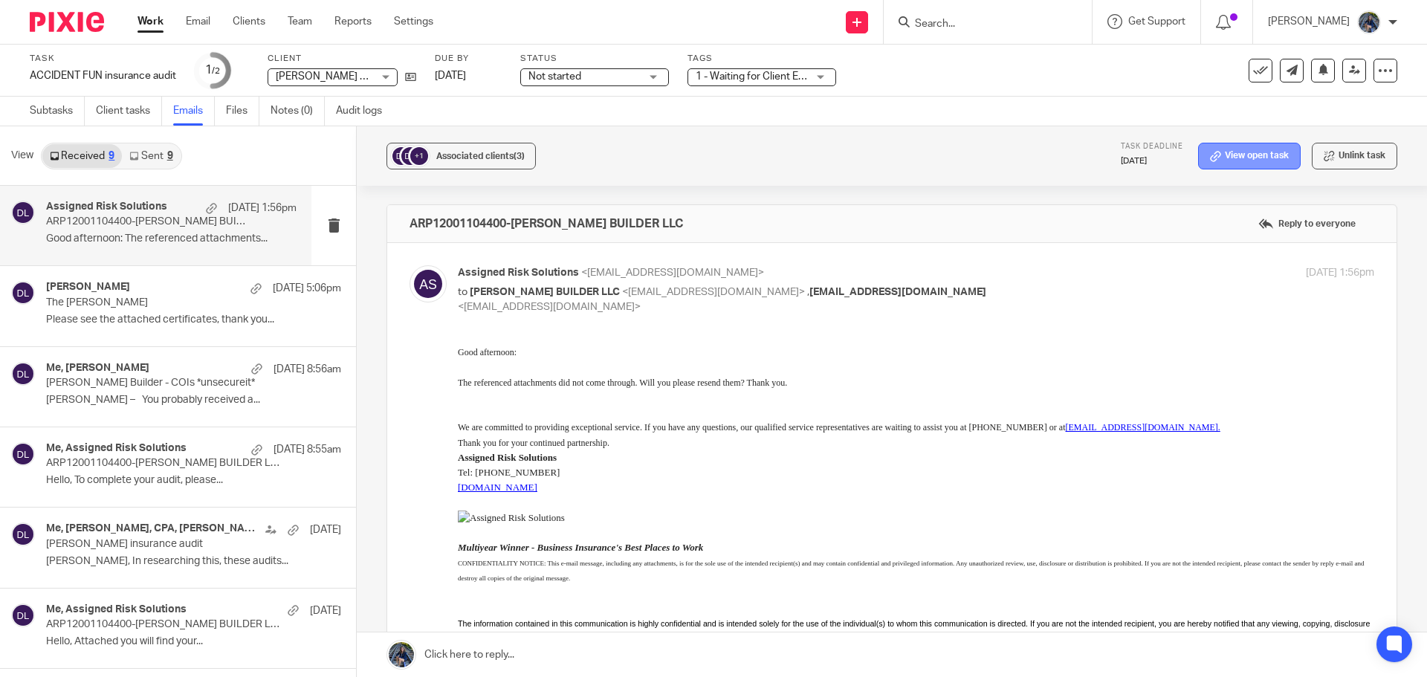
click at [1243, 152] on link "View open task" at bounding box center [1249, 156] width 103 height 27
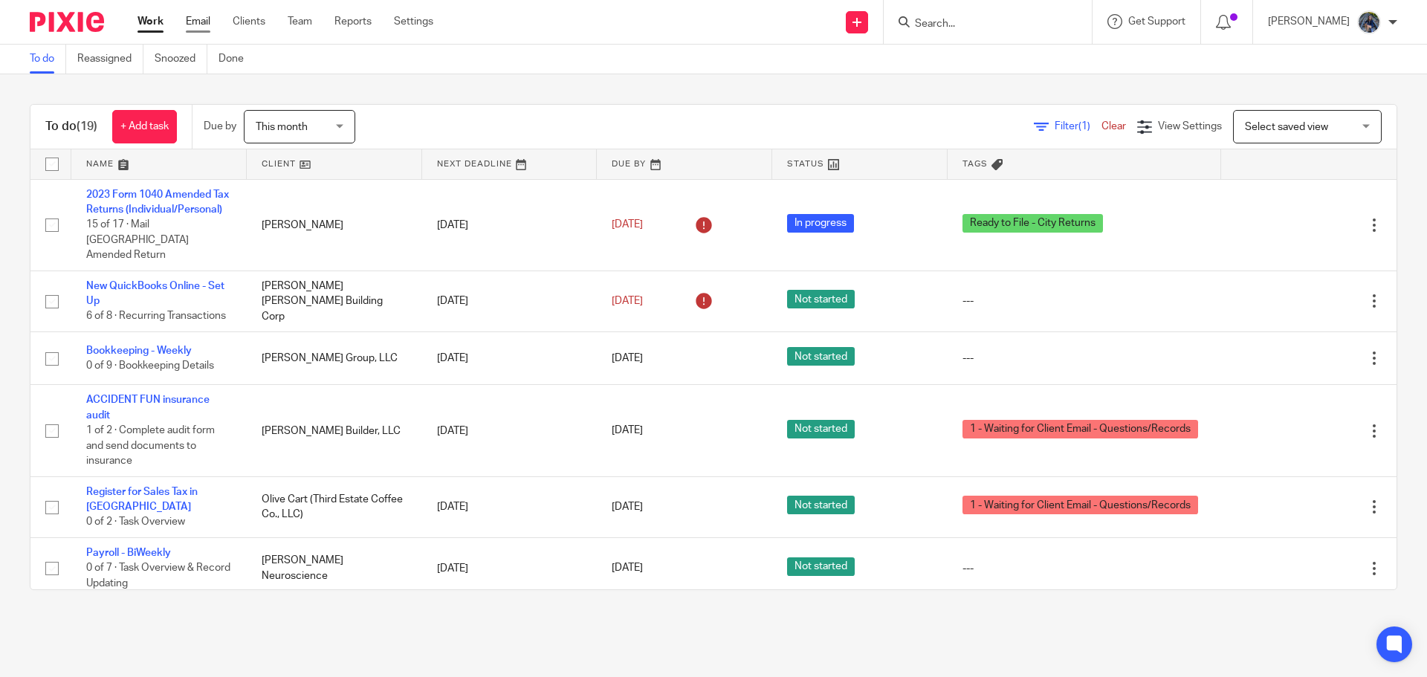
click at [203, 27] on link "Email" at bounding box center [198, 21] width 25 height 15
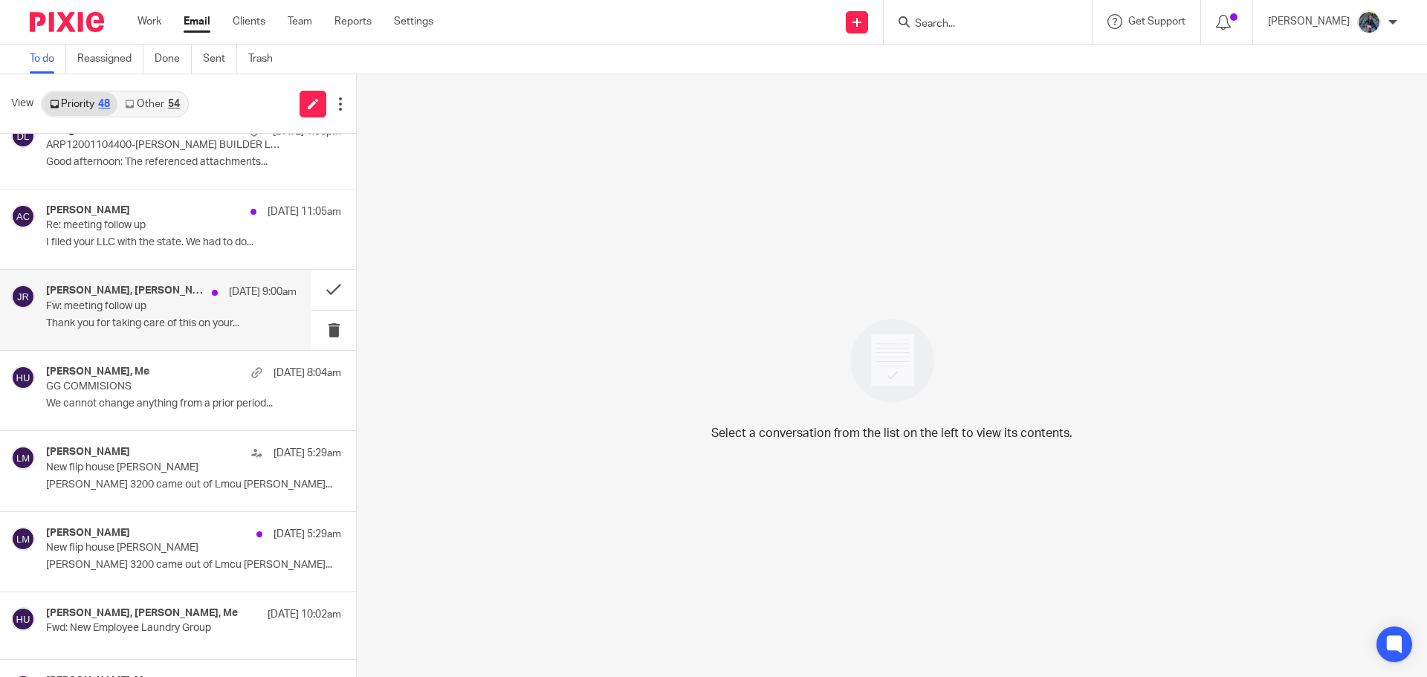
scroll to position [223, 0]
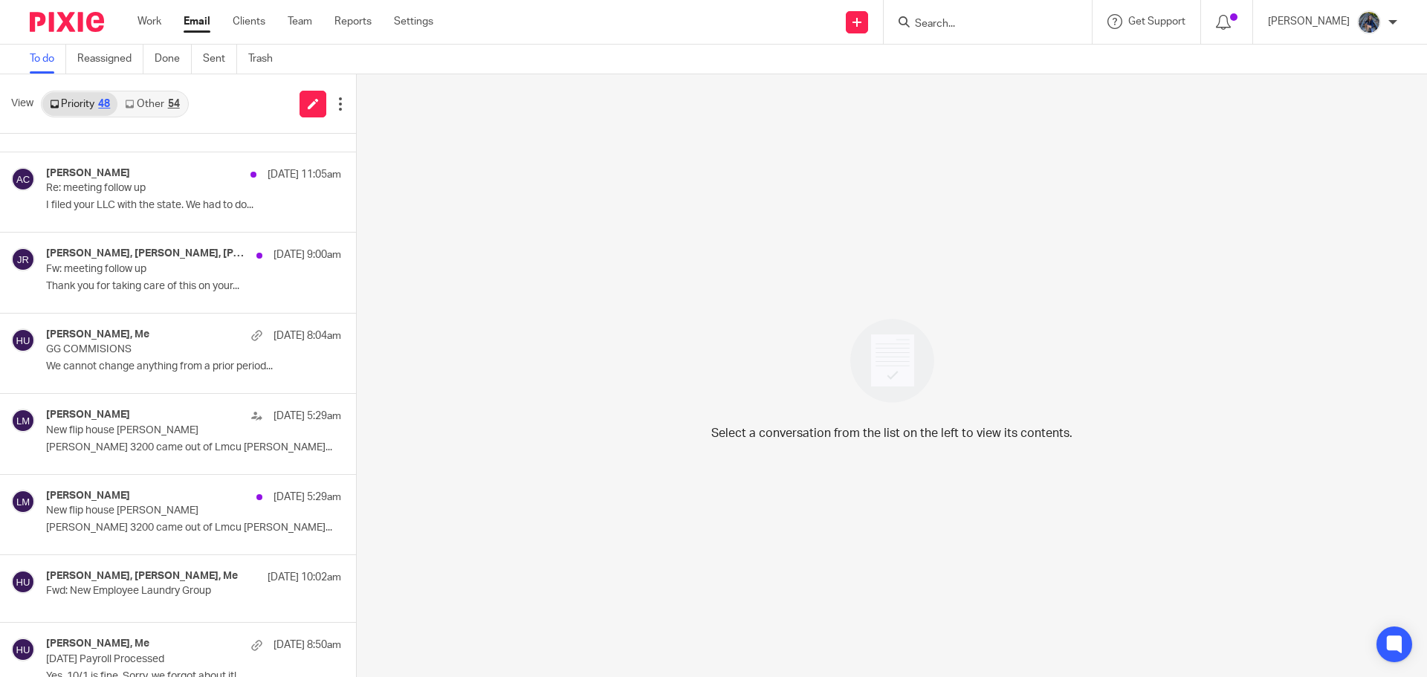
click at [154, 106] on link "Other 54" at bounding box center [151, 104] width 69 height 24
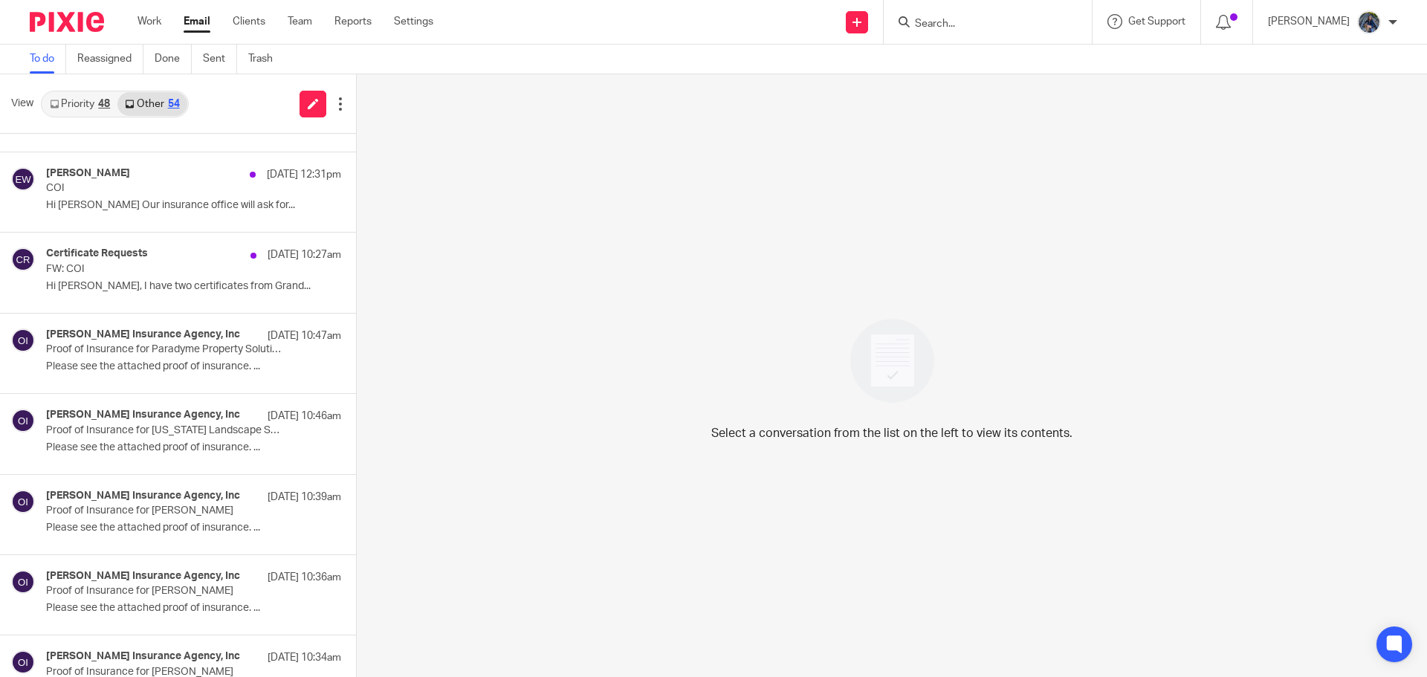
scroll to position [0, 0]
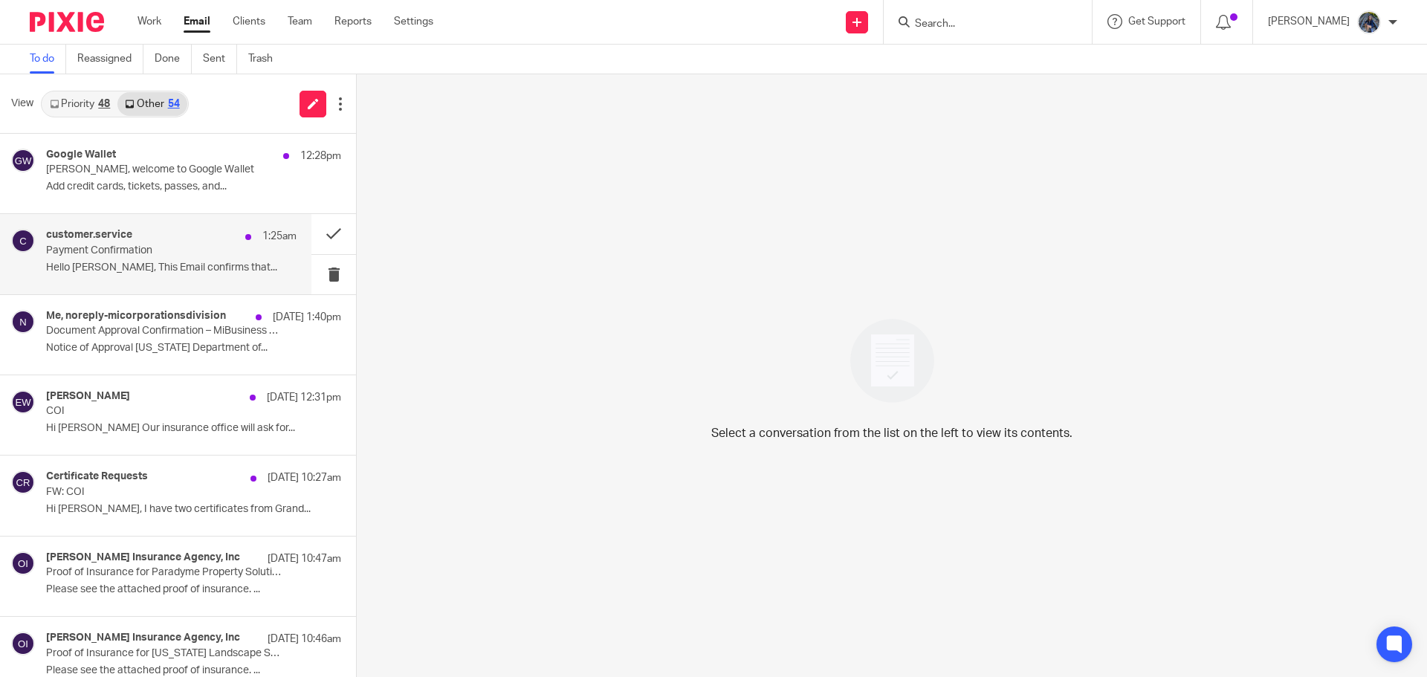
click at [148, 230] on div "customer.service 1:25am" at bounding box center [171, 236] width 250 height 15
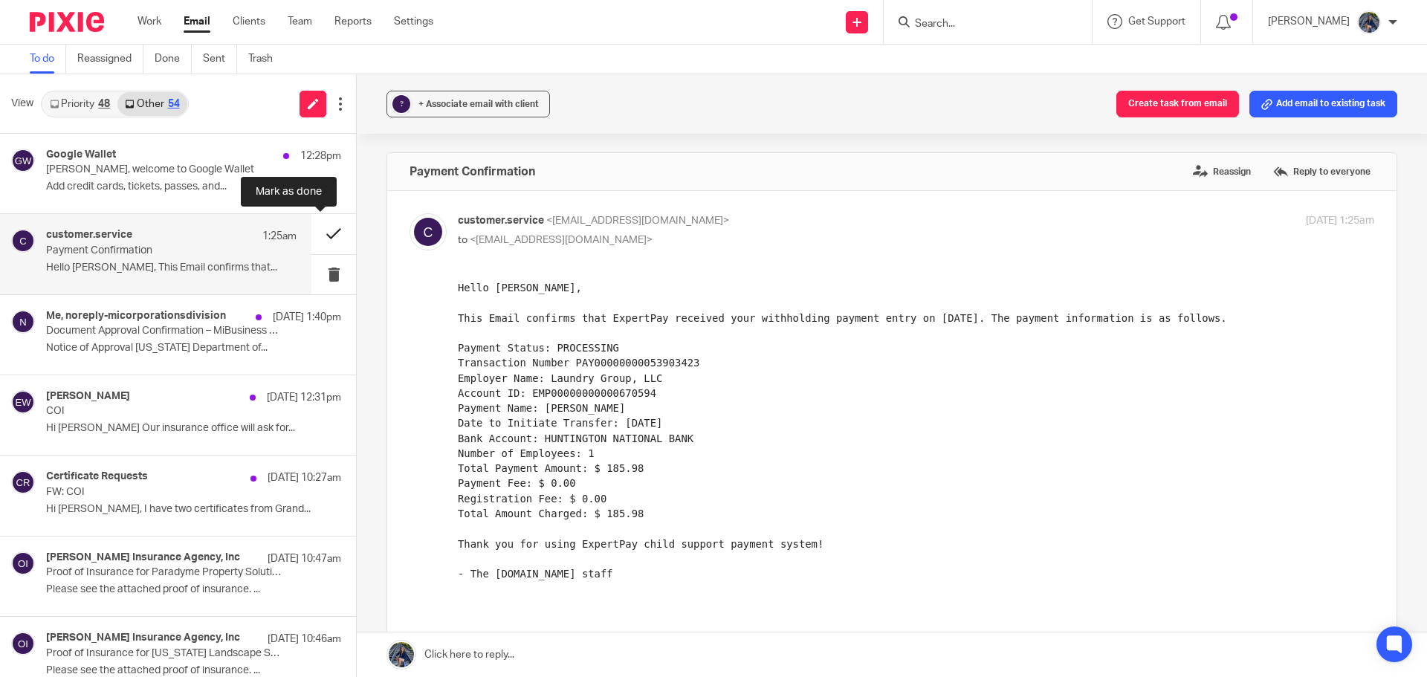
click at [311, 234] on button at bounding box center [333, 233] width 45 height 39
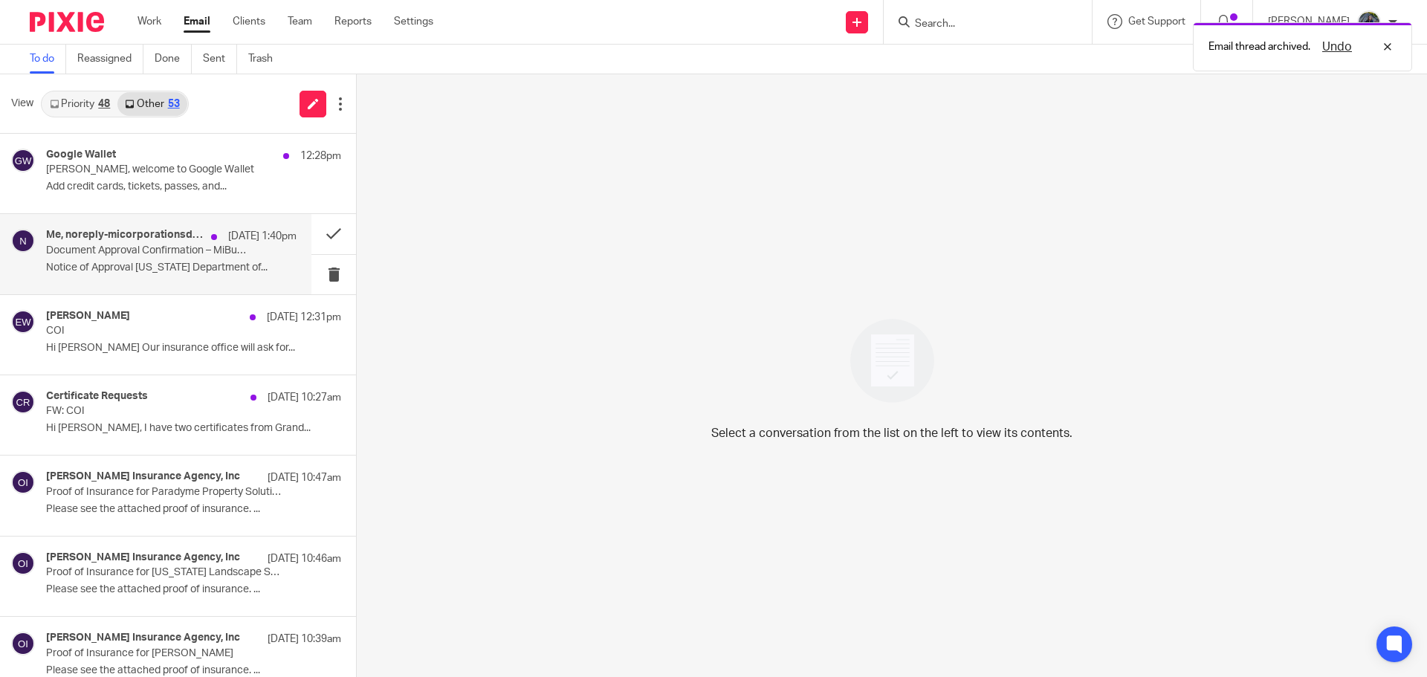
click at [152, 262] on p "Notice of Approval [US_STATE] Department of..." at bounding box center [171, 268] width 250 height 13
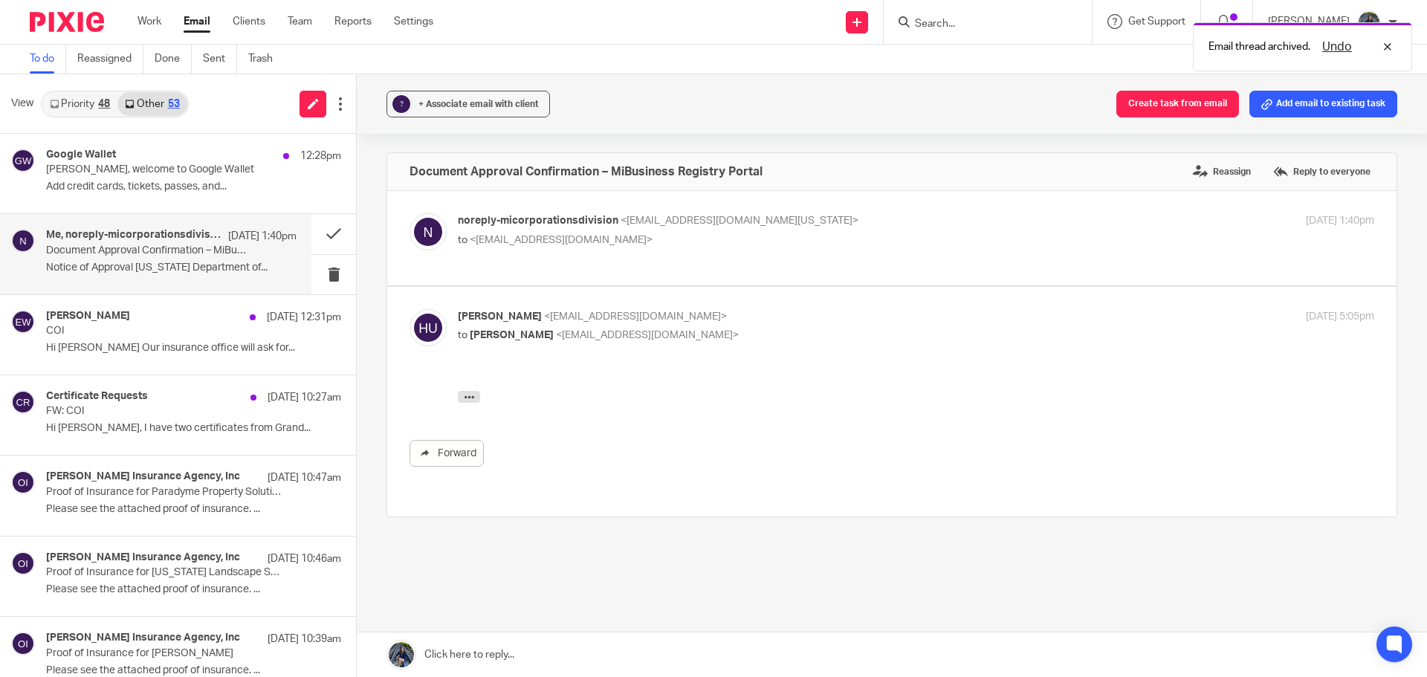
click at [561, 249] on div "noreply-micorporationsdivision <[EMAIL_ADDRESS][DOMAIN_NAME][US_STATE]> to <[EM…" at bounding box center [916, 231] width 916 height 37
checkbox input "true"
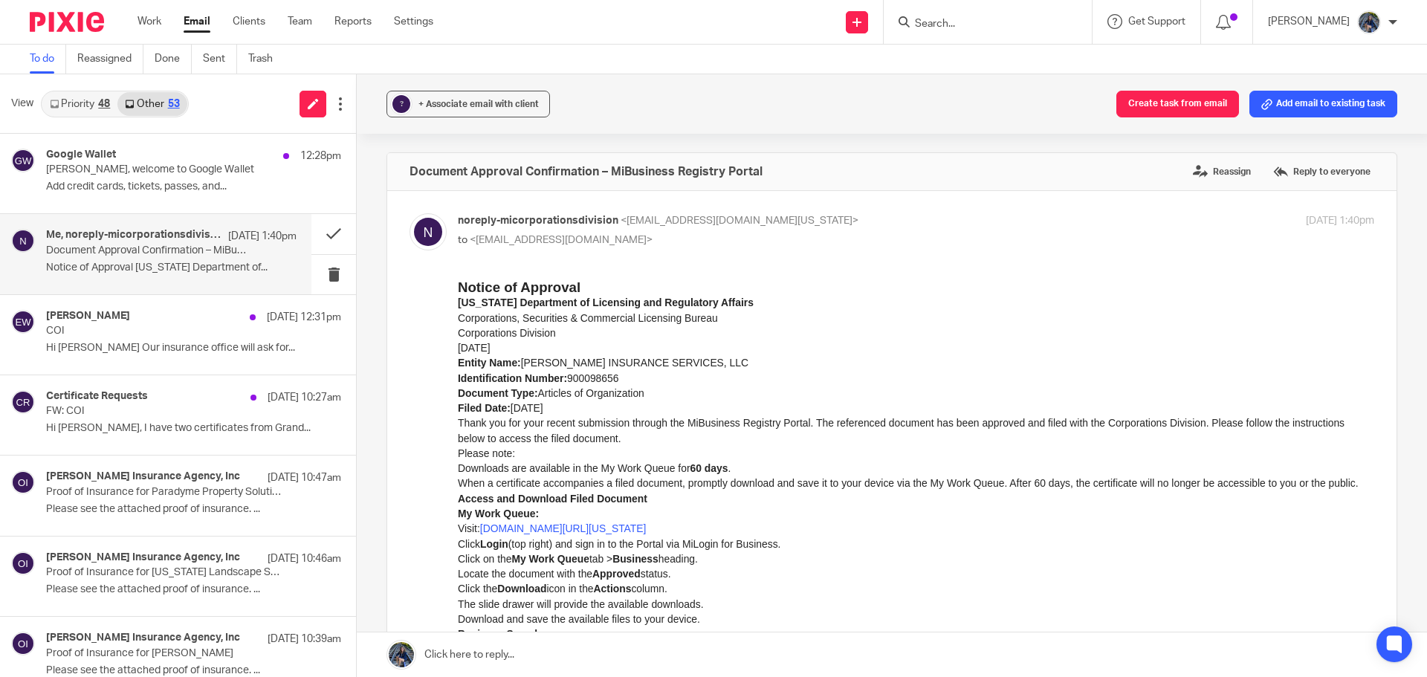
click at [138, 255] on p "Document Approval Confirmation – MiBusiness Registry Portal" at bounding box center [146, 250] width 201 height 13
click at [1261, 99] on icon at bounding box center [1266, 104] width 11 height 11
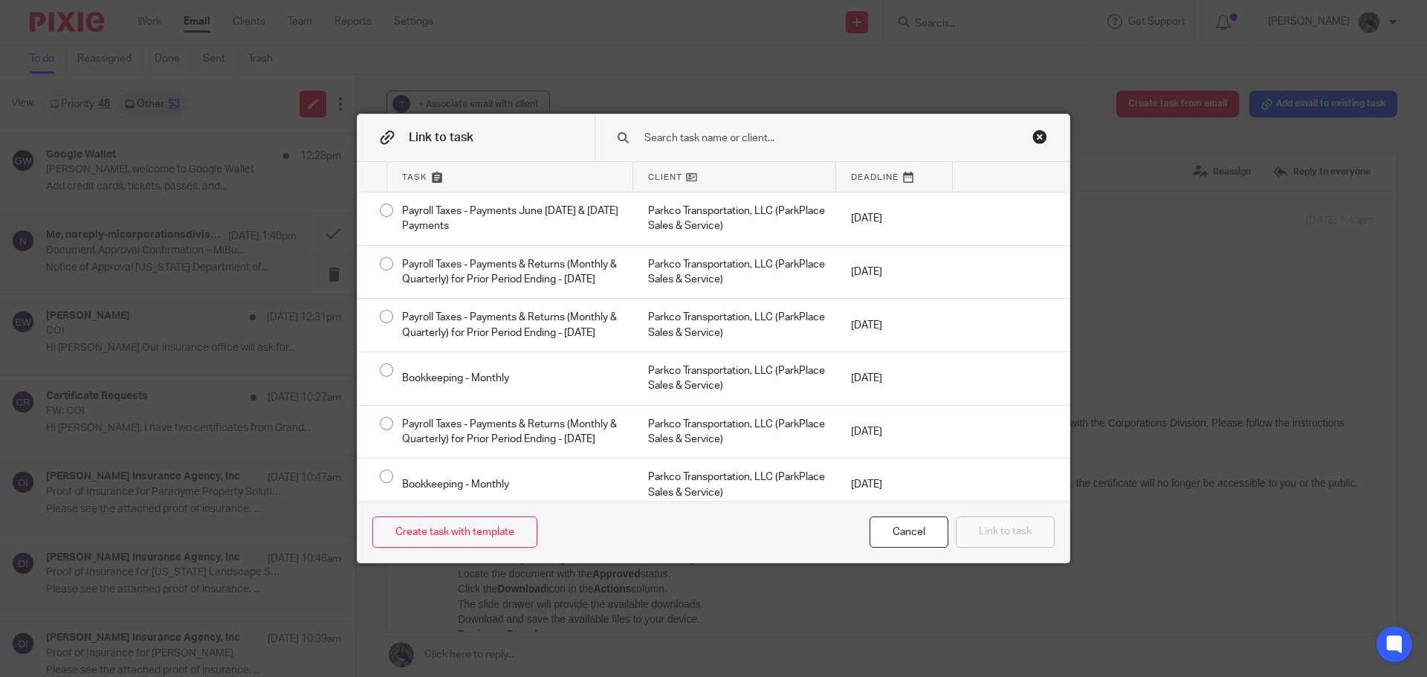
click at [728, 132] on input "text" at bounding box center [821, 138] width 357 height 16
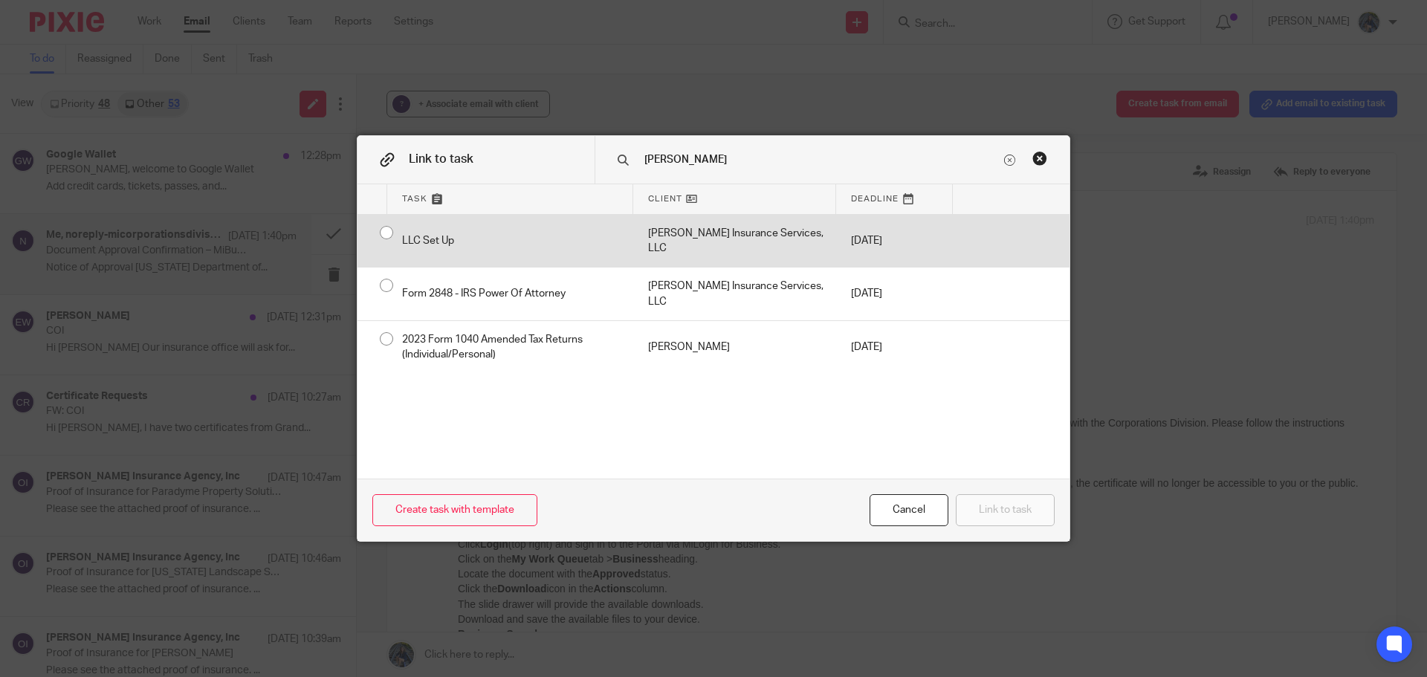
type input "jim"
click at [708, 233] on div "[PERSON_NAME] Insurance Services, LLC" at bounding box center [734, 241] width 203 height 53
radio input "true"
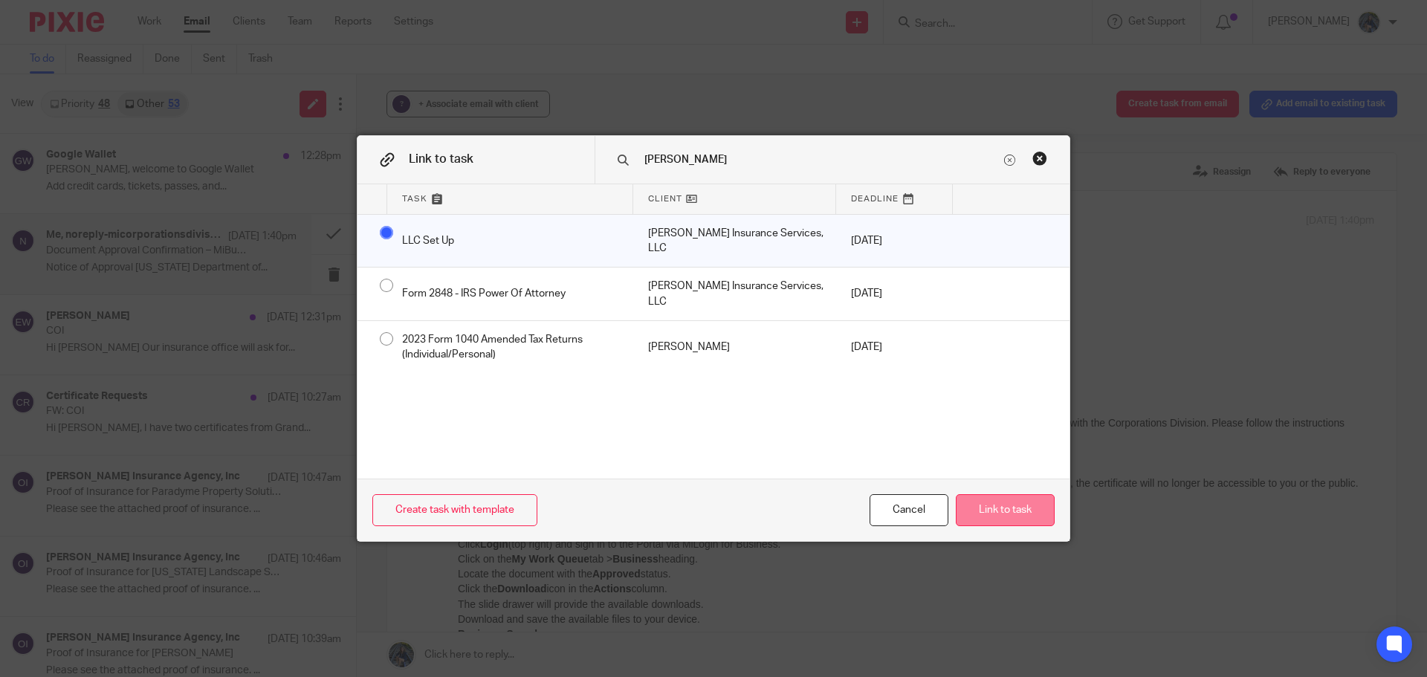
click at [994, 510] on button "Link to task" at bounding box center [1005, 510] width 99 height 32
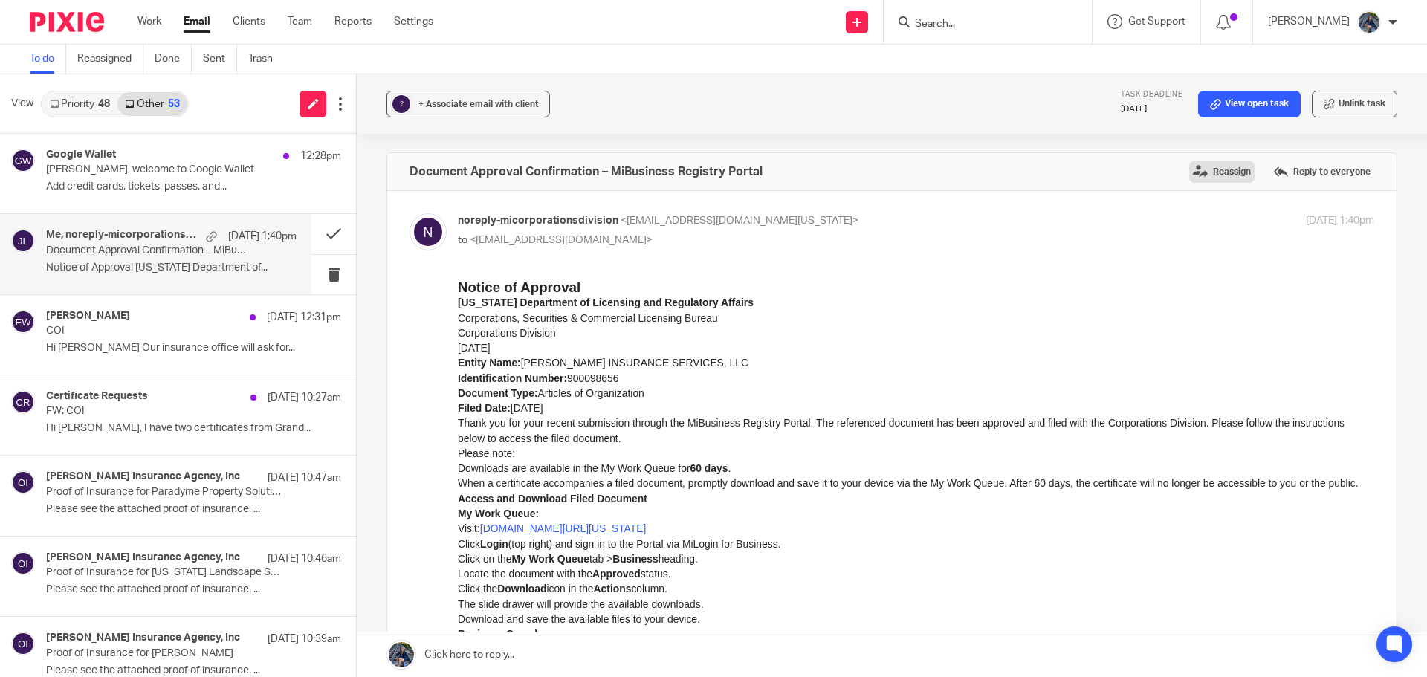
click at [1201, 173] on label "Reassign" at bounding box center [1221, 171] width 65 height 22
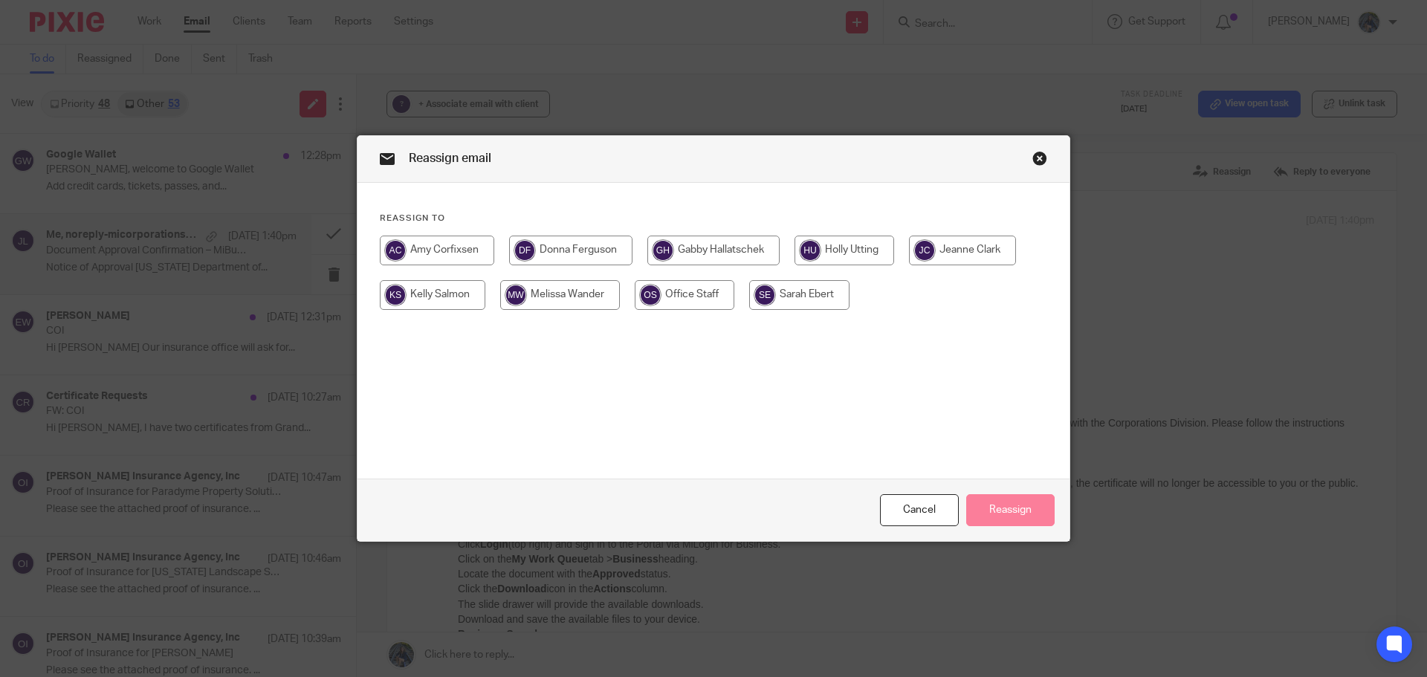
click at [465, 256] on input "radio" at bounding box center [437, 251] width 114 height 30
radio input "true"
click at [999, 505] on button "Reassign" at bounding box center [1010, 510] width 88 height 32
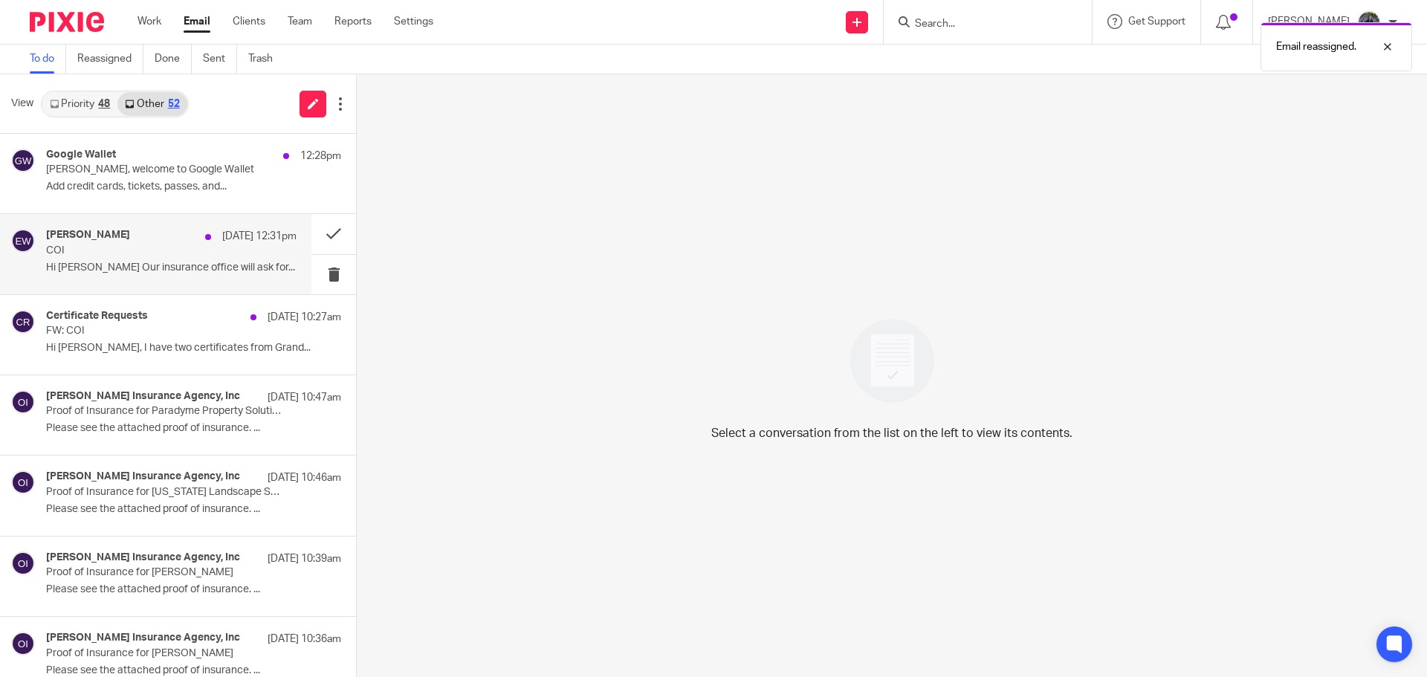
click at [147, 256] on p "COI" at bounding box center [146, 250] width 201 height 13
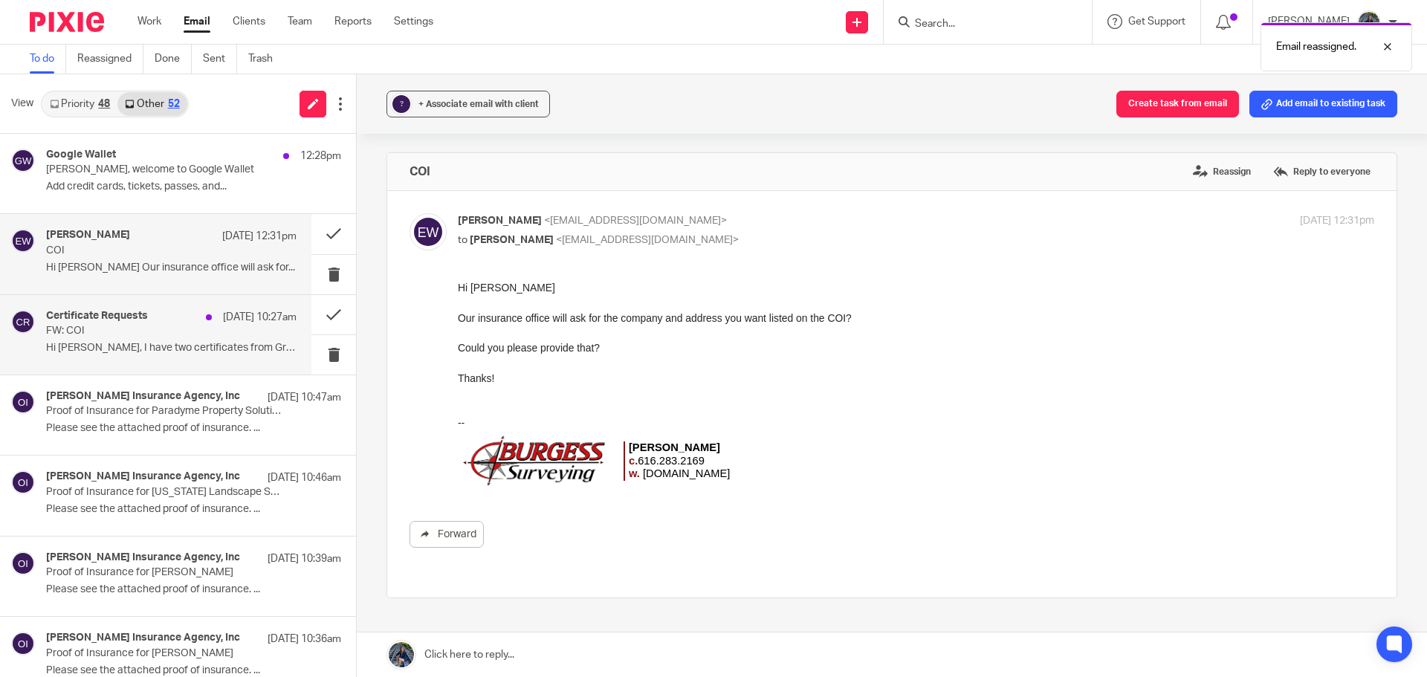
click at [175, 340] on div "Certificate Requests Sep 25 10:27am FW: COI Hi Holly, I have two certificates f…" at bounding box center [171, 335] width 250 height 50
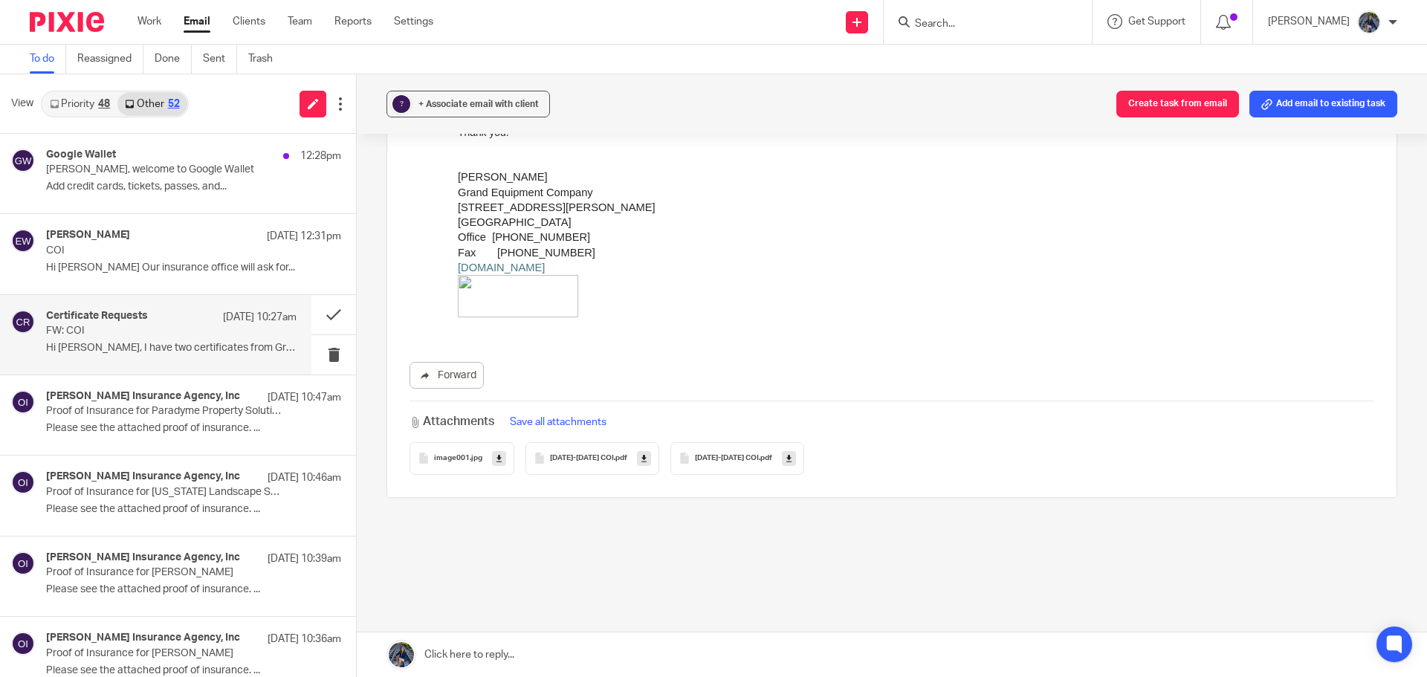
scroll to position [655, 0]
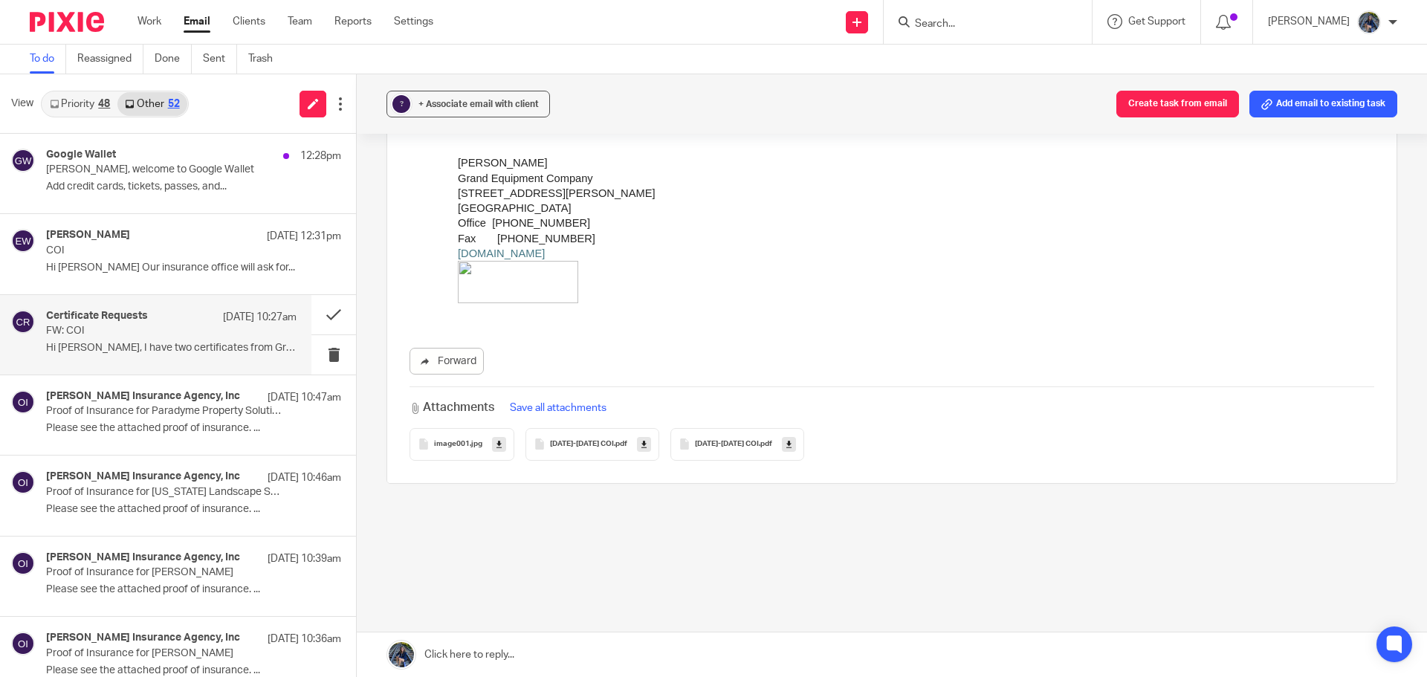
click at [641, 438] on icon at bounding box center [643, 443] width 5 height 11
click at [782, 437] on link at bounding box center [789, 444] width 14 height 15
click at [316, 317] on button at bounding box center [333, 314] width 45 height 39
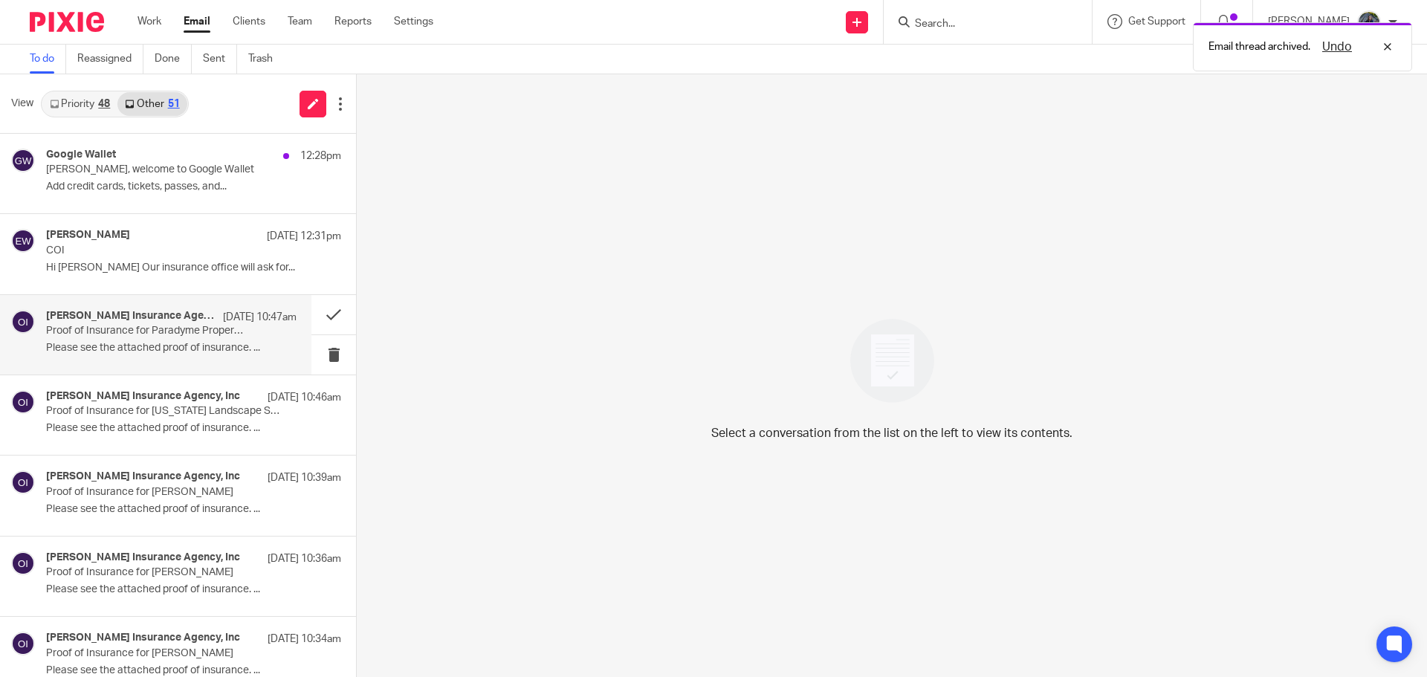
click at [194, 347] on p "Please see the attached proof of insurance. ..." at bounding box center [171, 348] width 250 height 13
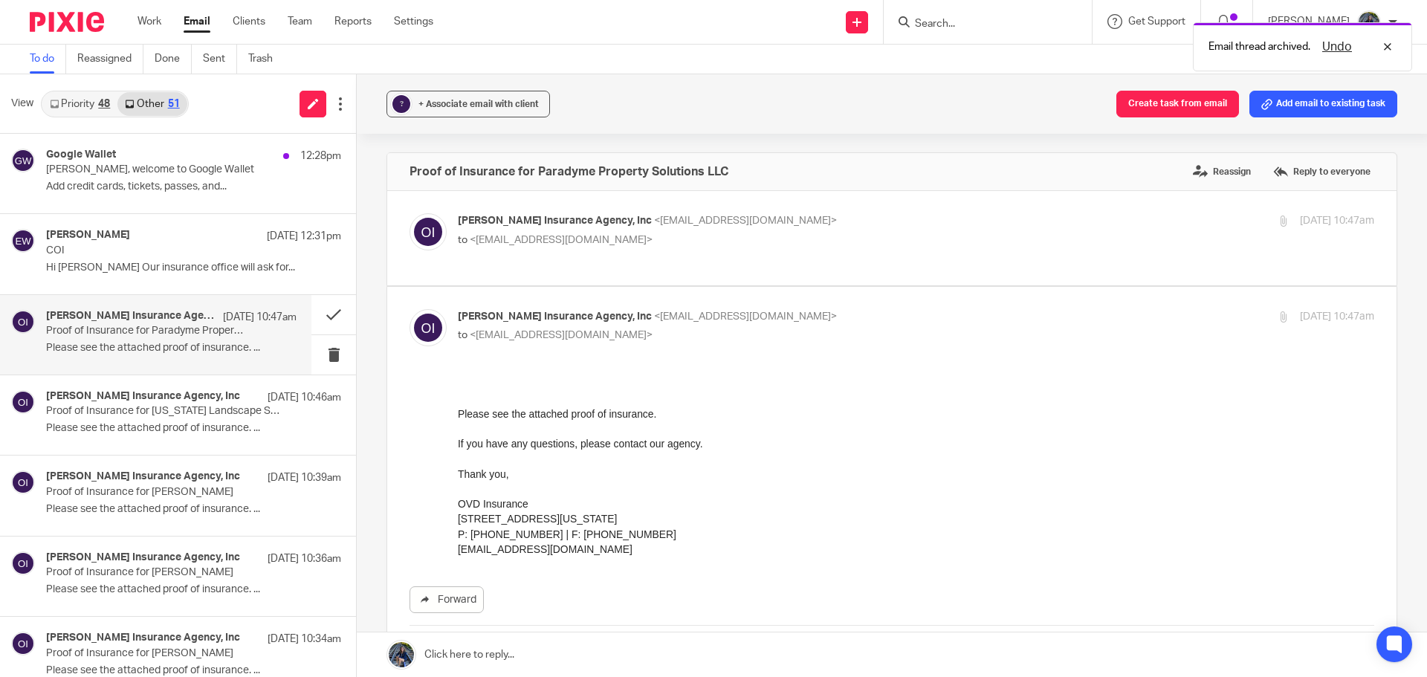
scroll to position [0, 0]
click at [321, 314] on button at bounding box center [333, 314] width 45 height 39
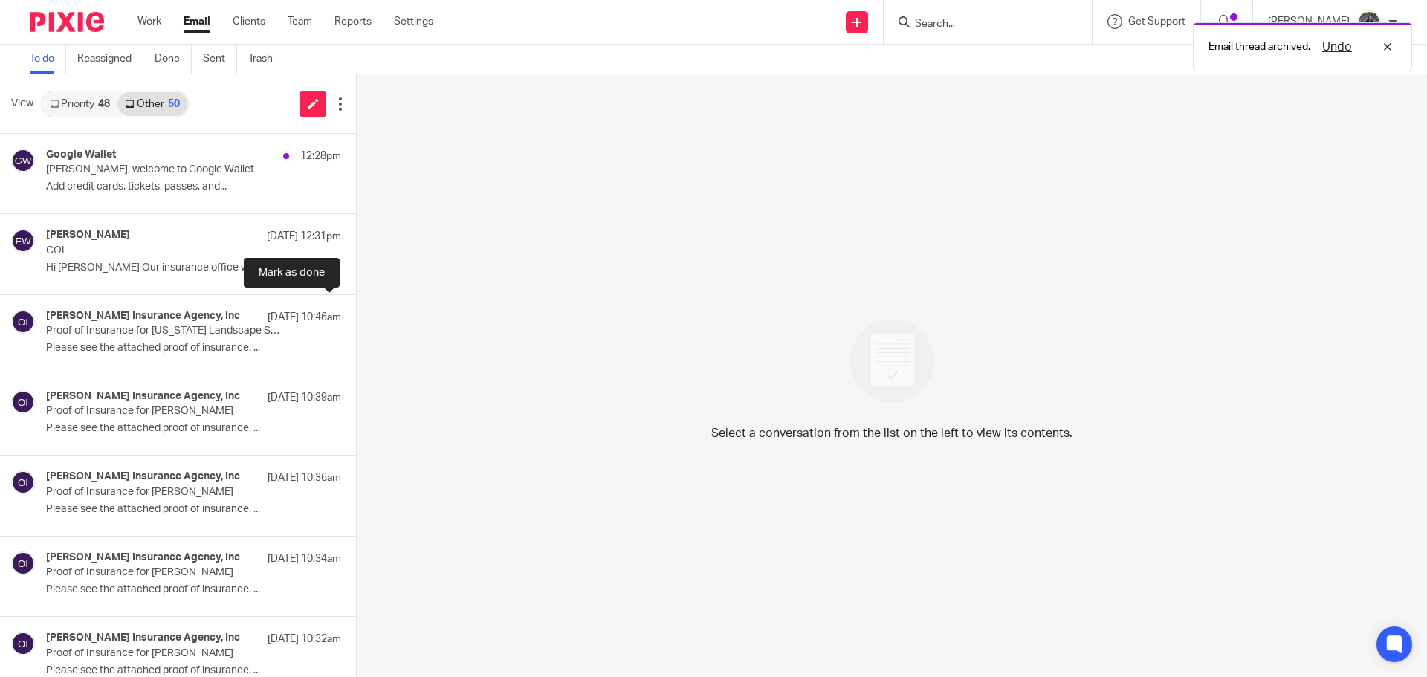
click at [356, 314] on button at bounding box center [362, 314] width 12 height 39
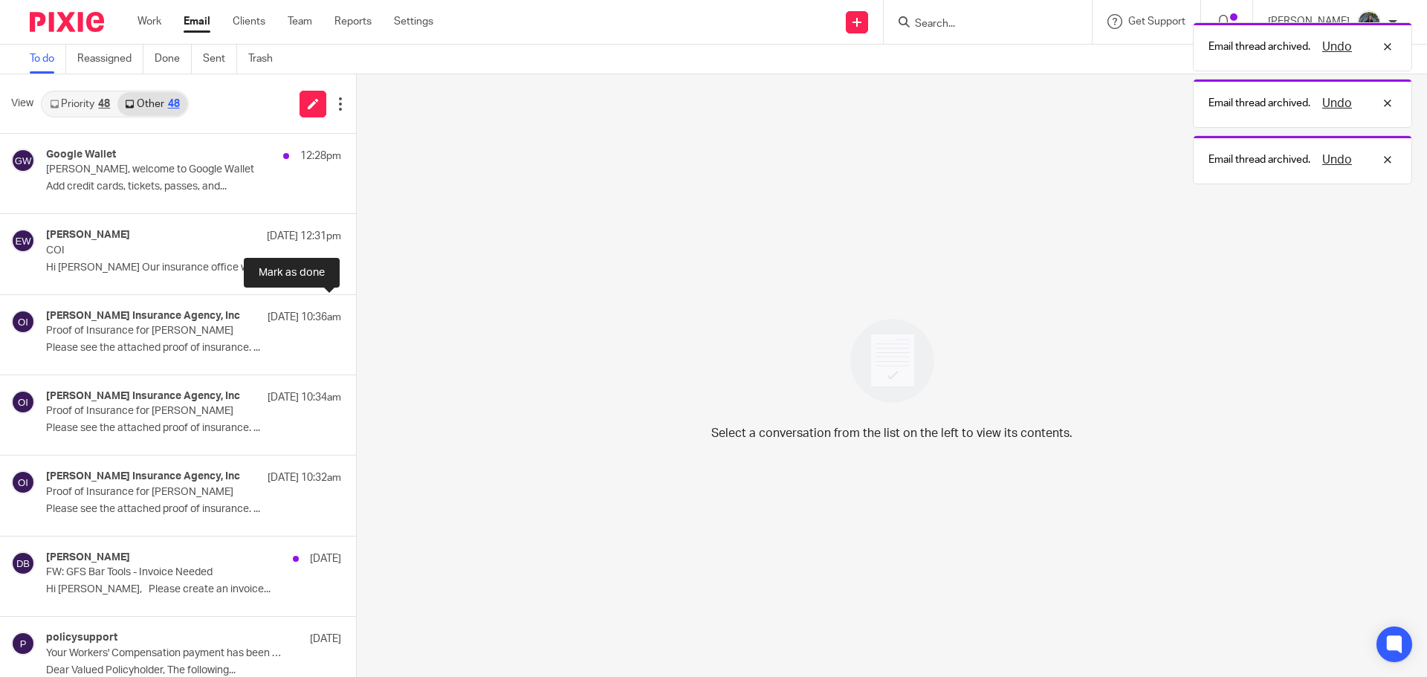
click at [356, 314] on button at bounding box center [362, 314] width 12 height 39
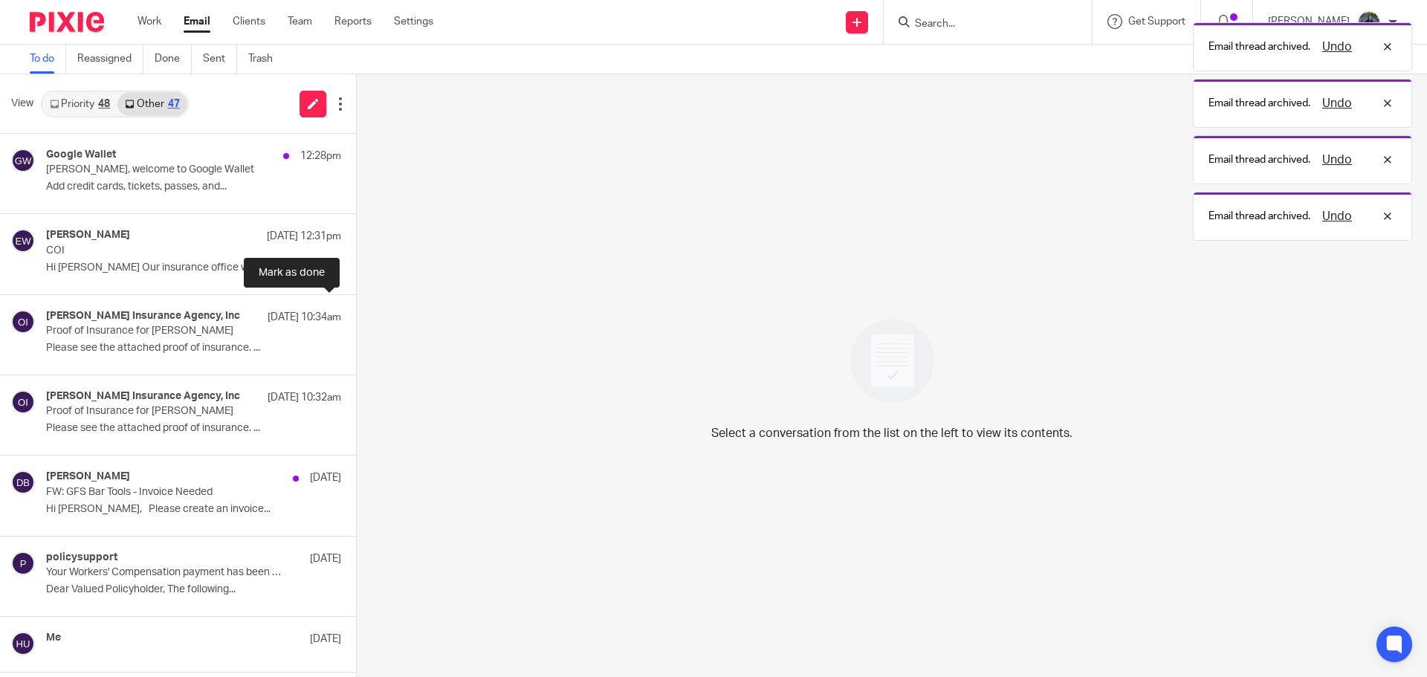
click at [356, 314] on button at bounding box center [362, 314] width 12 height 39
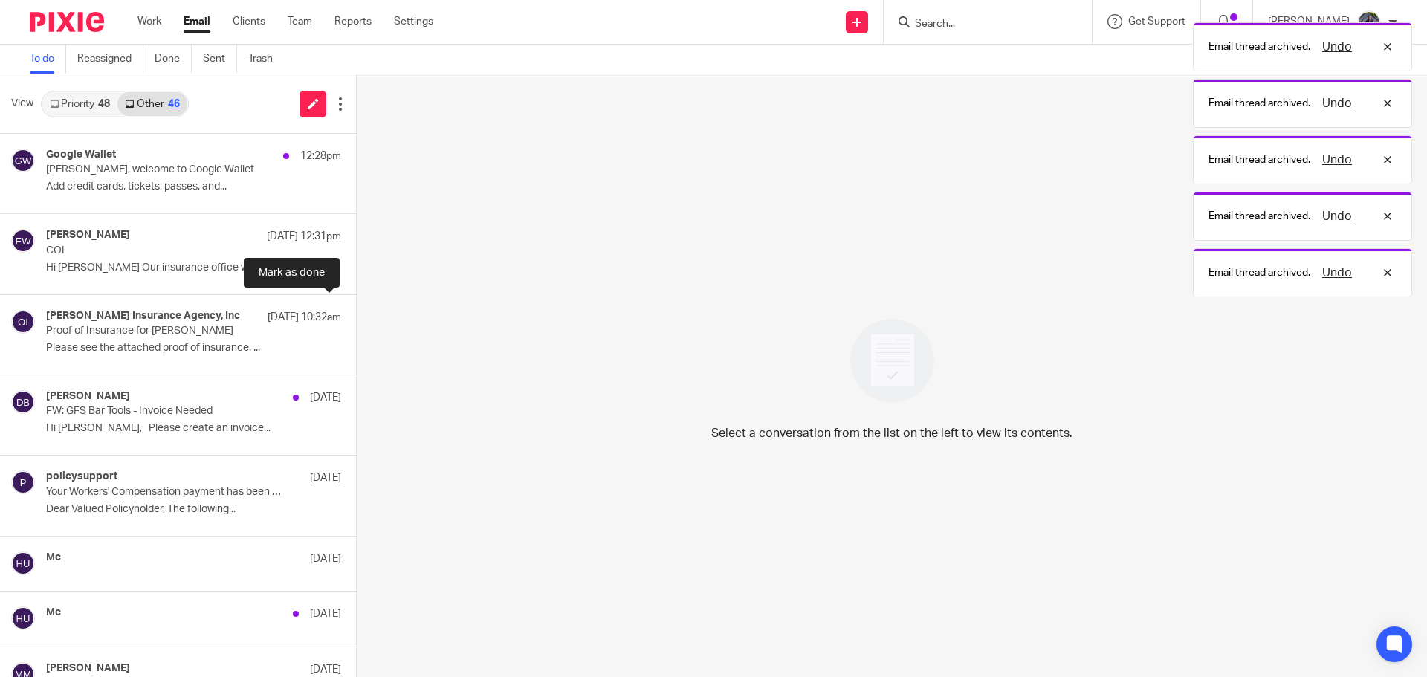
click at [356, 314] on button at bounding box center [362, 314] width 12 height 39
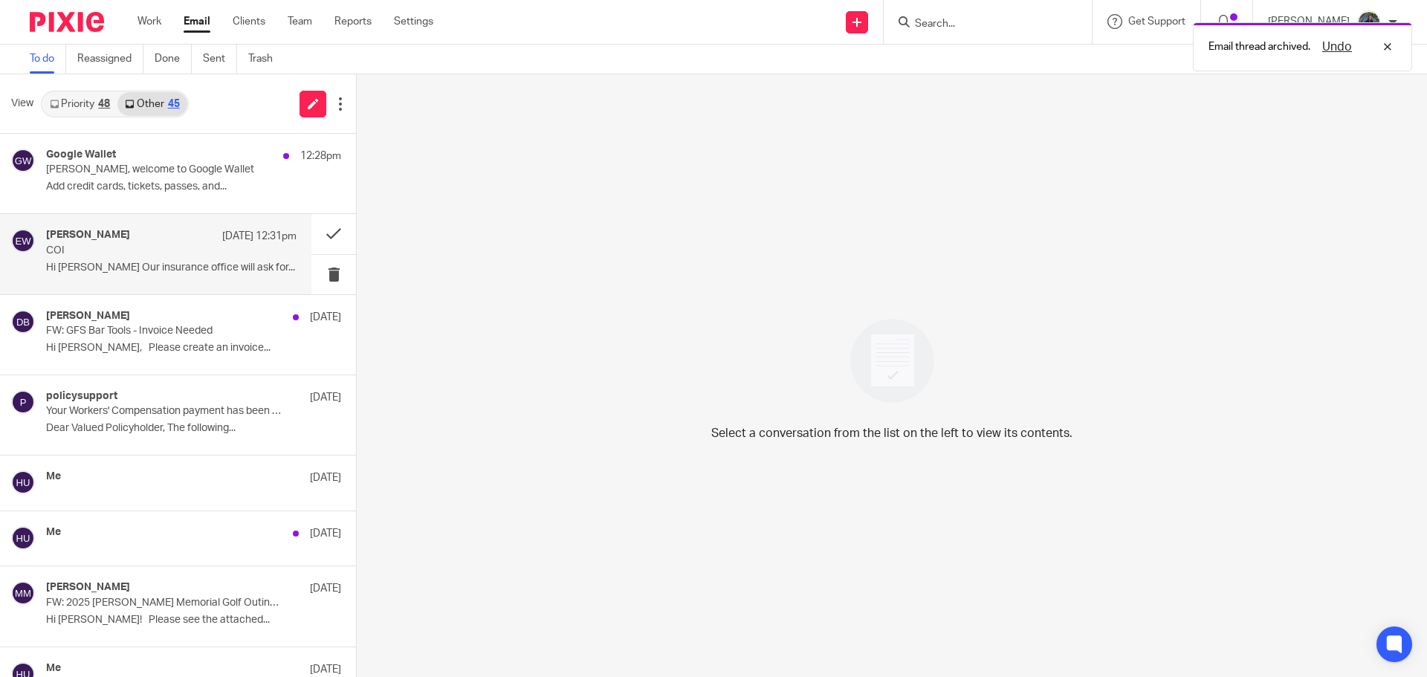
click at [132, 253] on p "COI" at bounding box center [146, 250] width 201 height 13
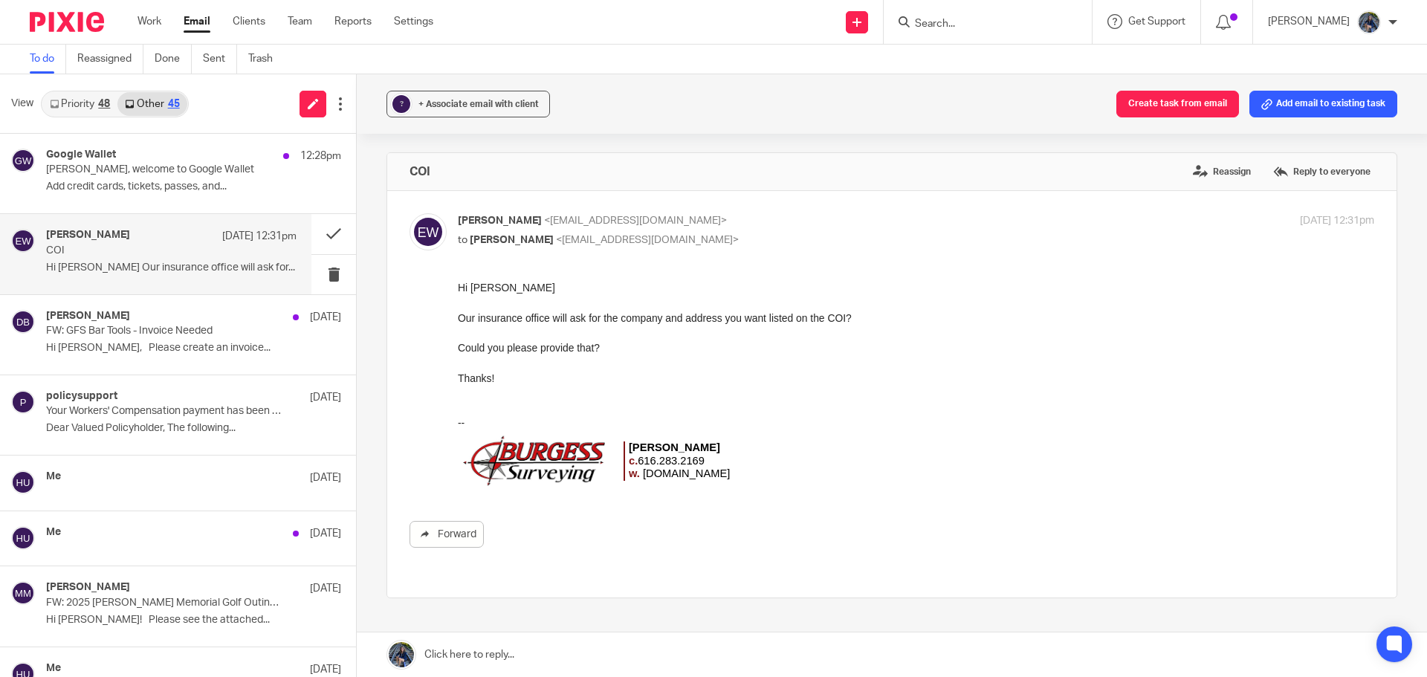
drag, startPoint x: 462, startPoint y: 663, endPoint x: 464, endPoint y: 649, distance: 14.2
click at [462, 663] on link at bounding box center [892, 654] width 1070 height 45
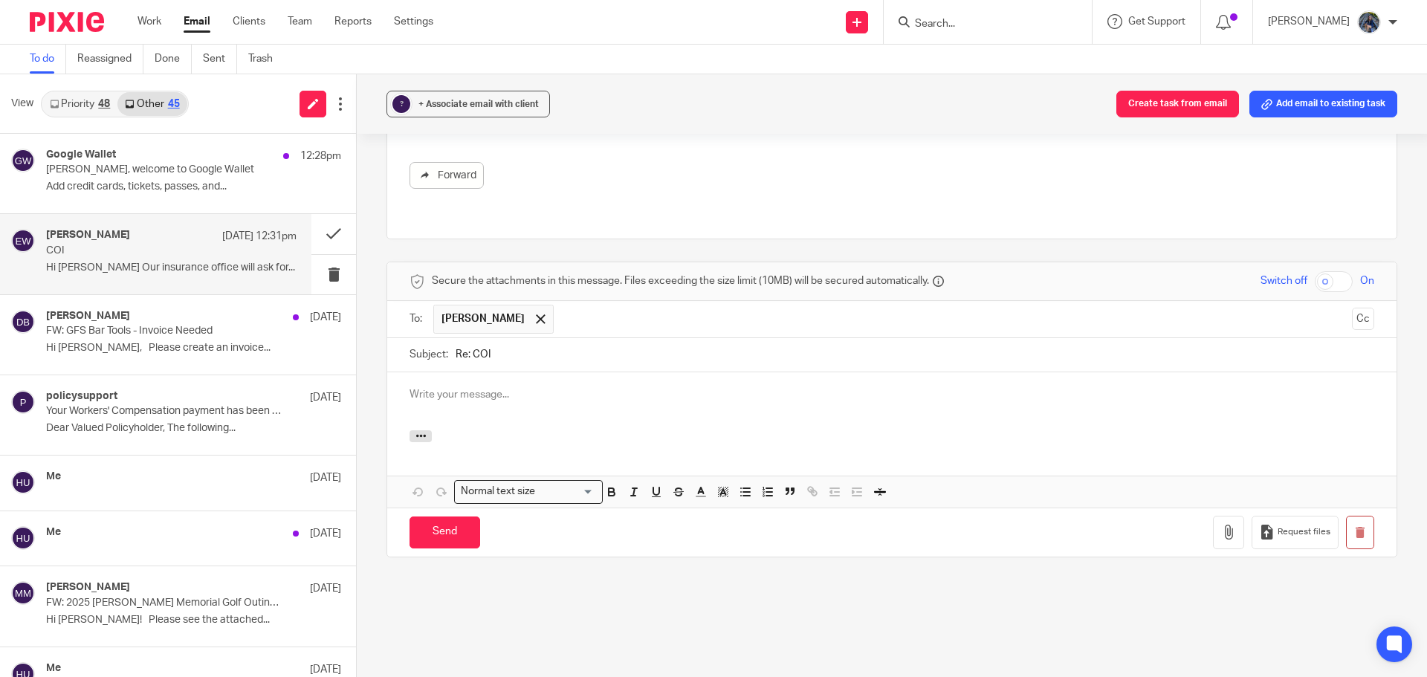
click at [435, 387] on p at bounding box center [891, 394] width 964 height 15
click at [498, 402] on p "5325 16th Avenue, Hudsonville, MI 49426" at bounding box center [891, 409] width 964 height 15
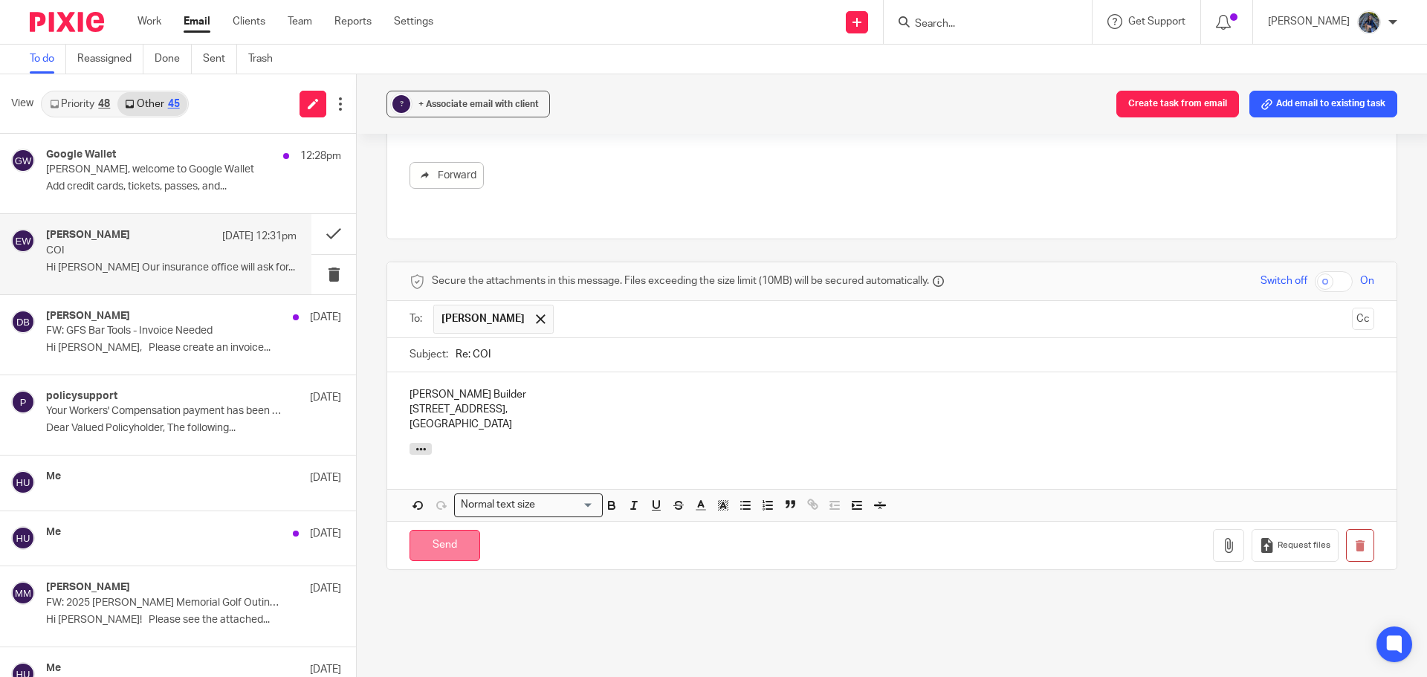
click at [455, 530] on input "Send" at bounding box center [444, 546] width 71 height 32
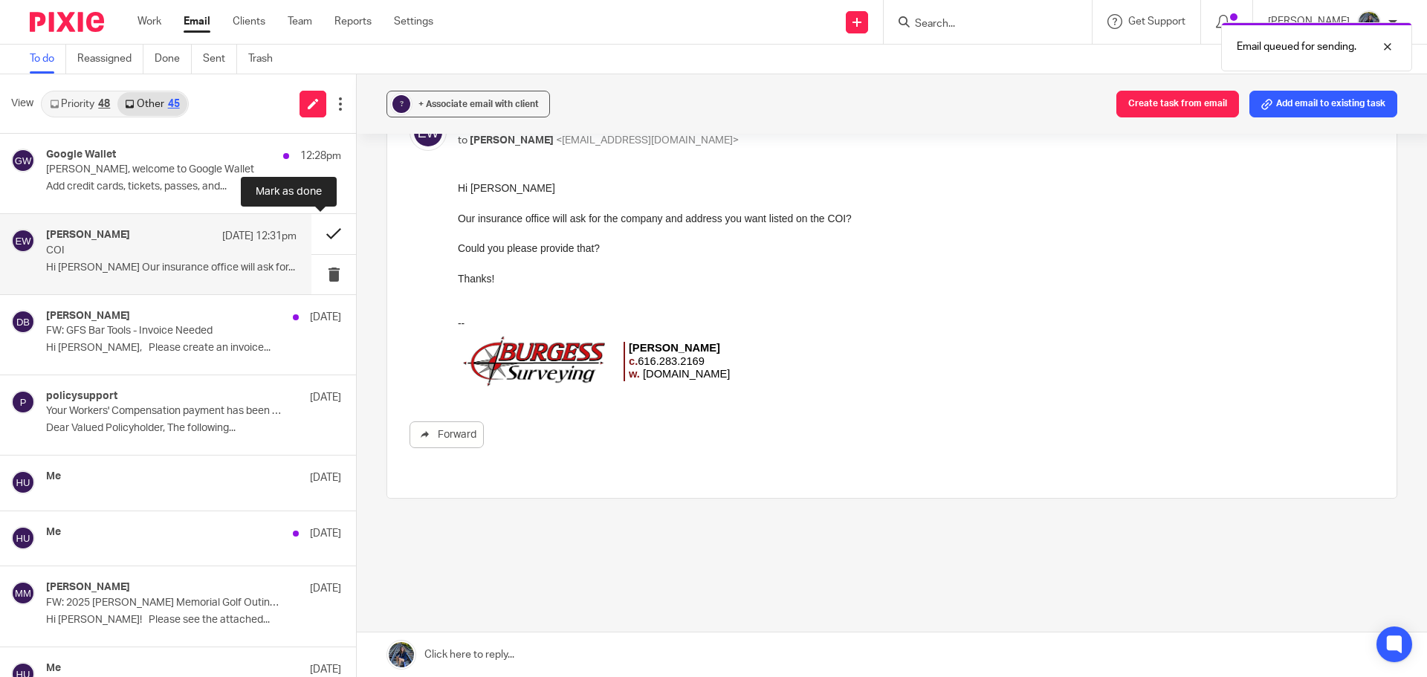
click at [315, 236] on button at bounding box center [333, 233] width 45 height 39
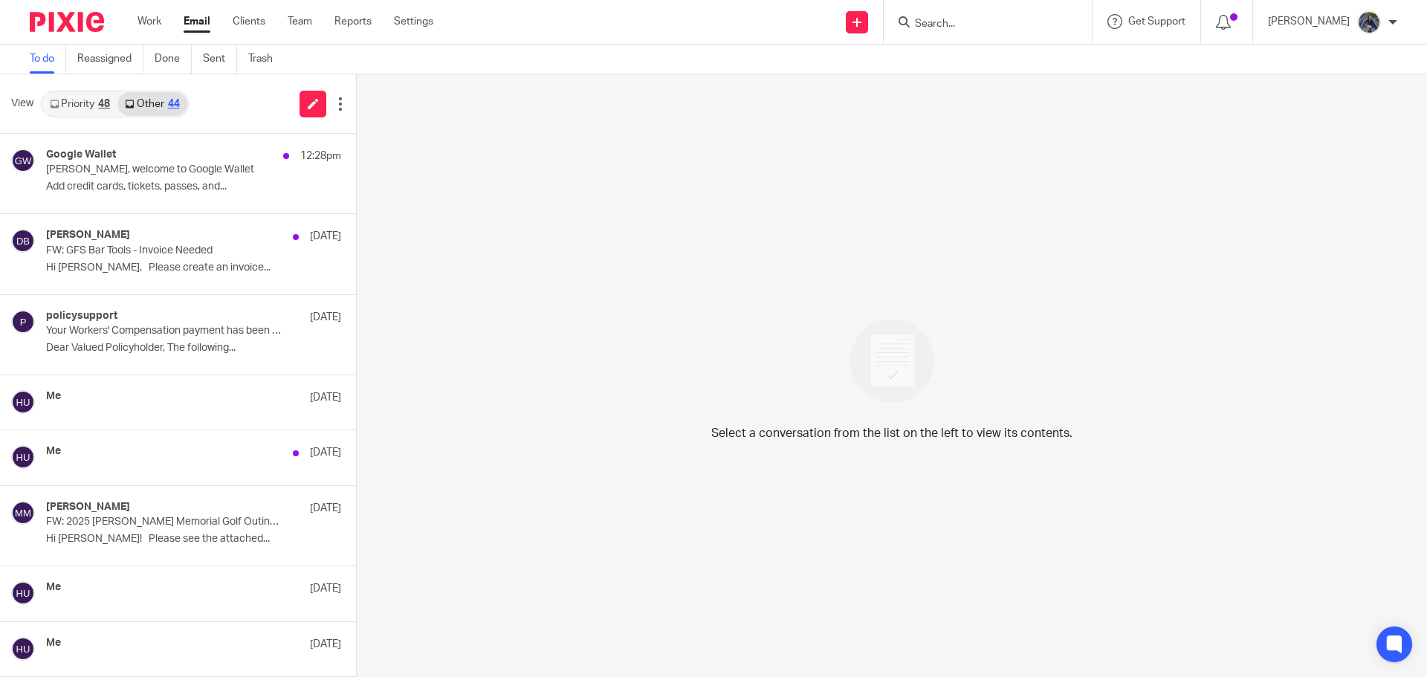
click at [68, 104] on link "Priority 48" at bounding box center [79, 104] width 75 height 24
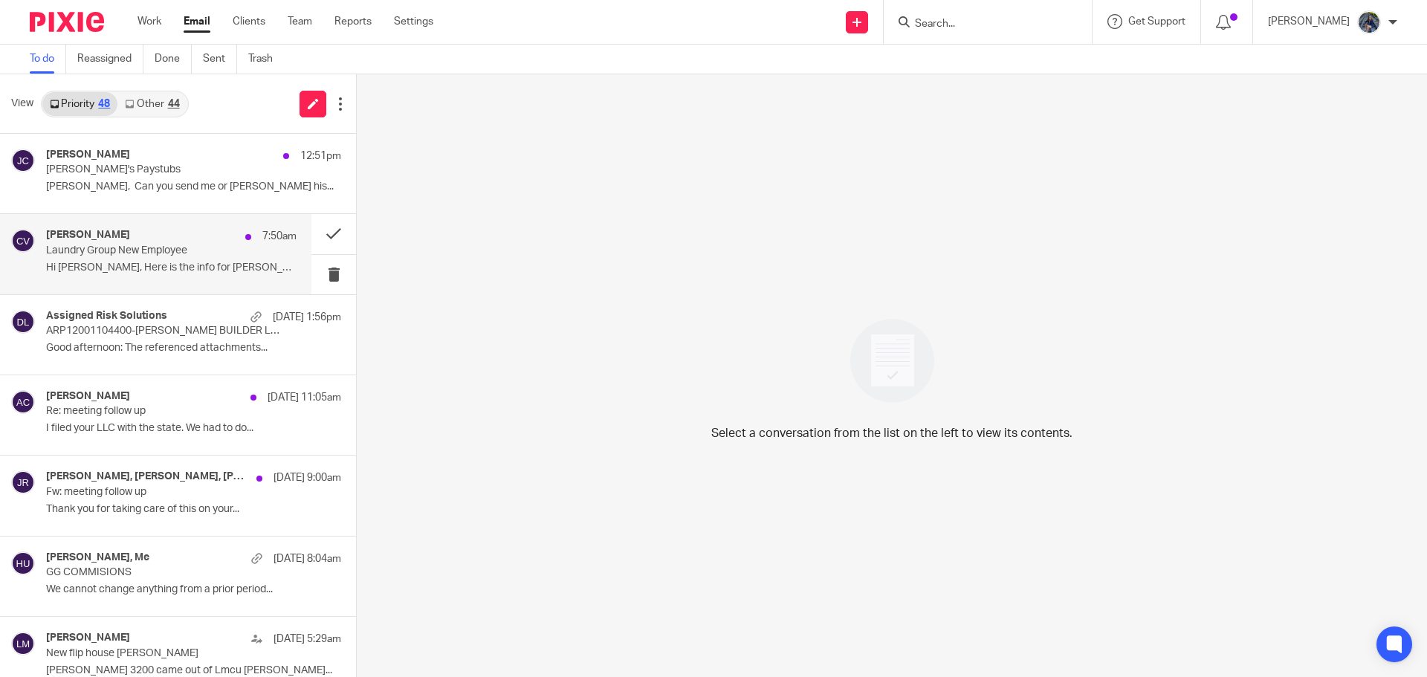
click at [108, 250] on p "Laundry Group New Employee" at bounding box center [146, 250] width 201 height 13
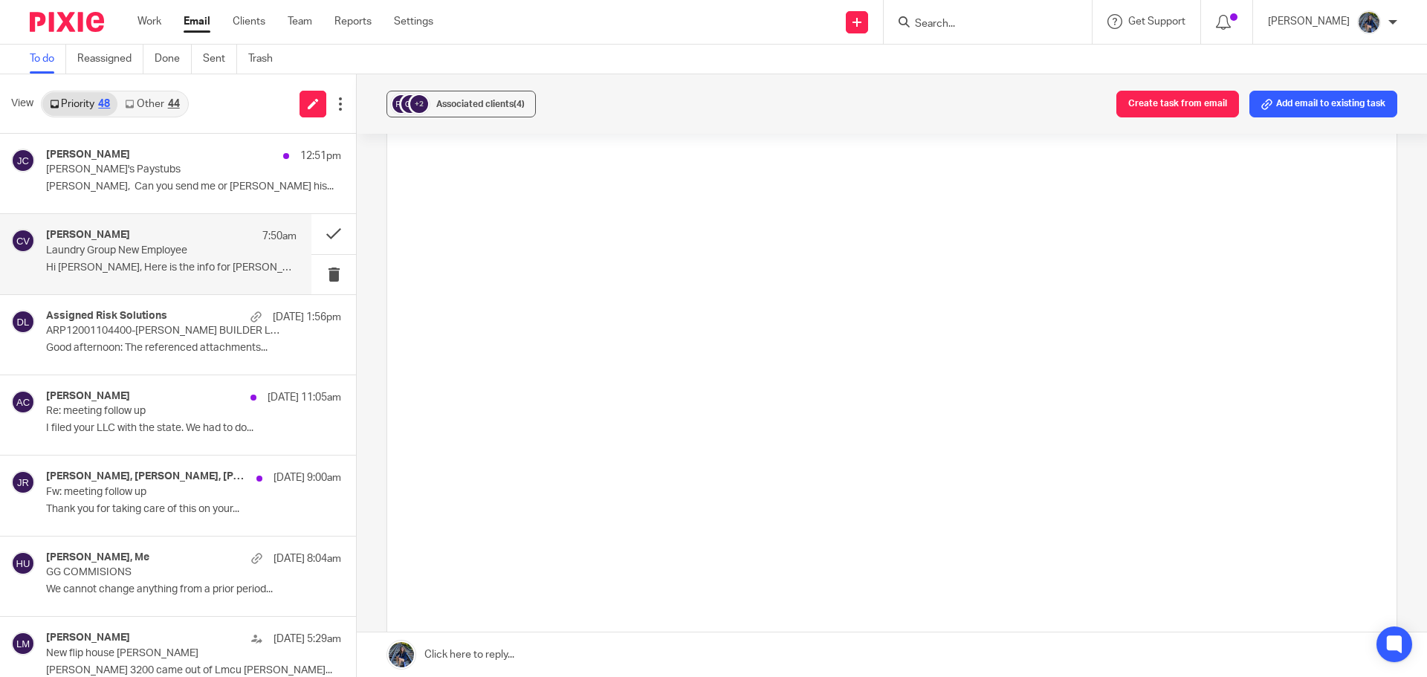
scroll to position [1560, 0]
drag, startPoint x: 912, startPoint y: -751, endPoint x: 580, endPoint y: 532, distance: 1325.4
drag, startPoint x: 912, startPoint y: -748, endPoint x: 566, endPoint y: 524, distance: 1317.5
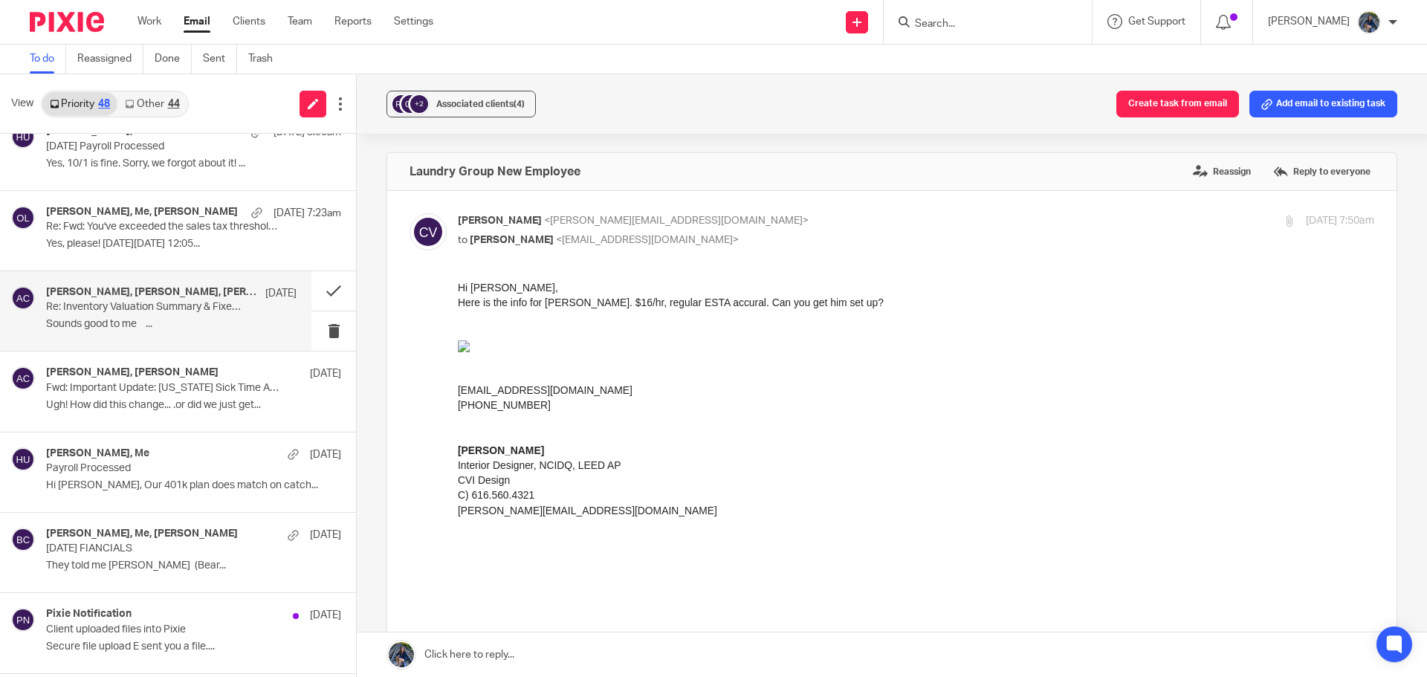
scroll to position [743, 0]
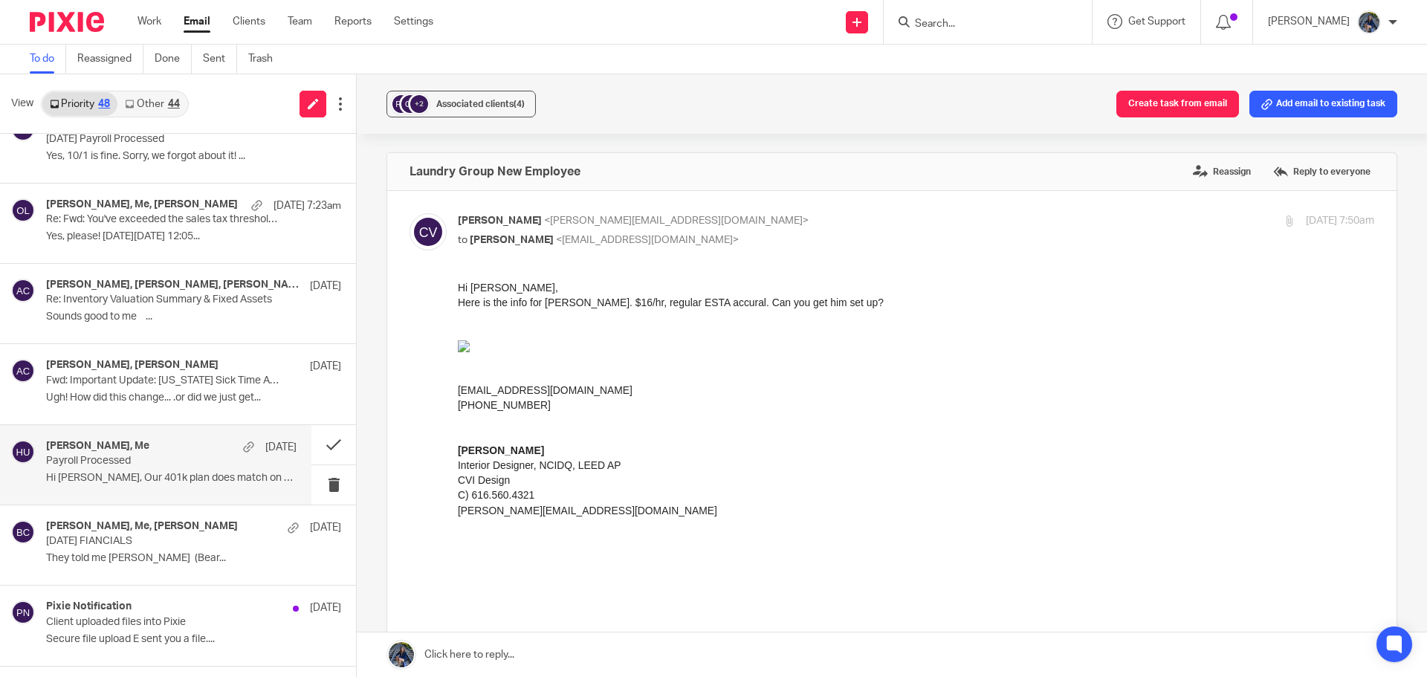
click at [181, 448] on div "Cheryl Gabriel, Me Sep 18" at bounding box center [171, 447] width 250 height 15
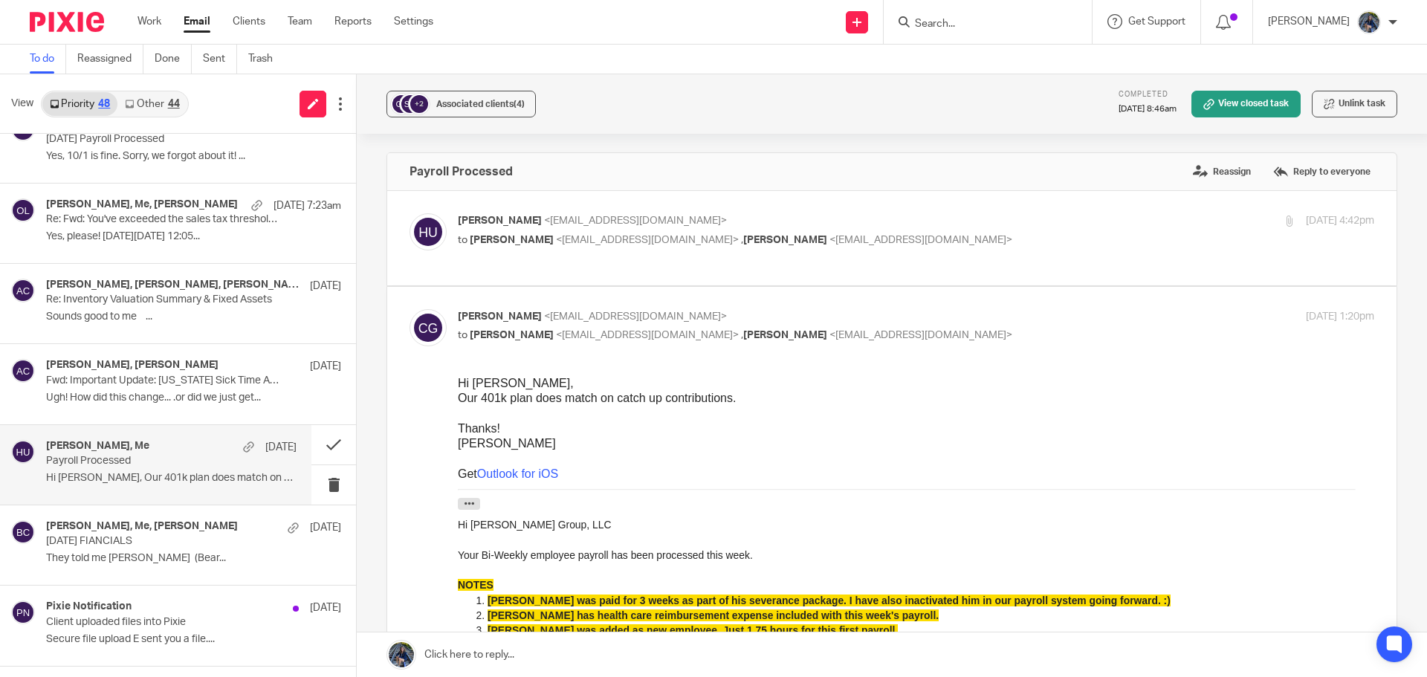
scroll to position [0, 0]
click at [318, 442] on button at bounding box center [333, 444] width 45 height 39
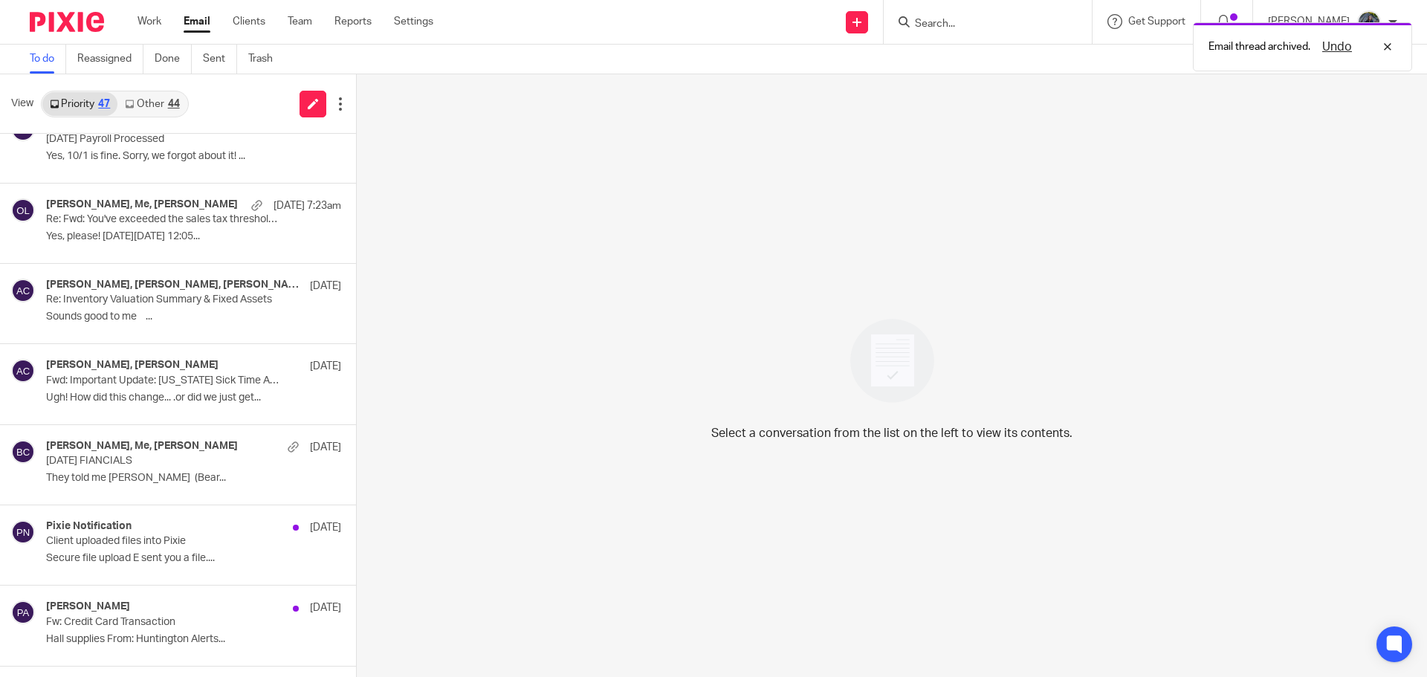
click at [149, 110] on link "Other 44" at bounding box center [151, 104] width 69 height 24
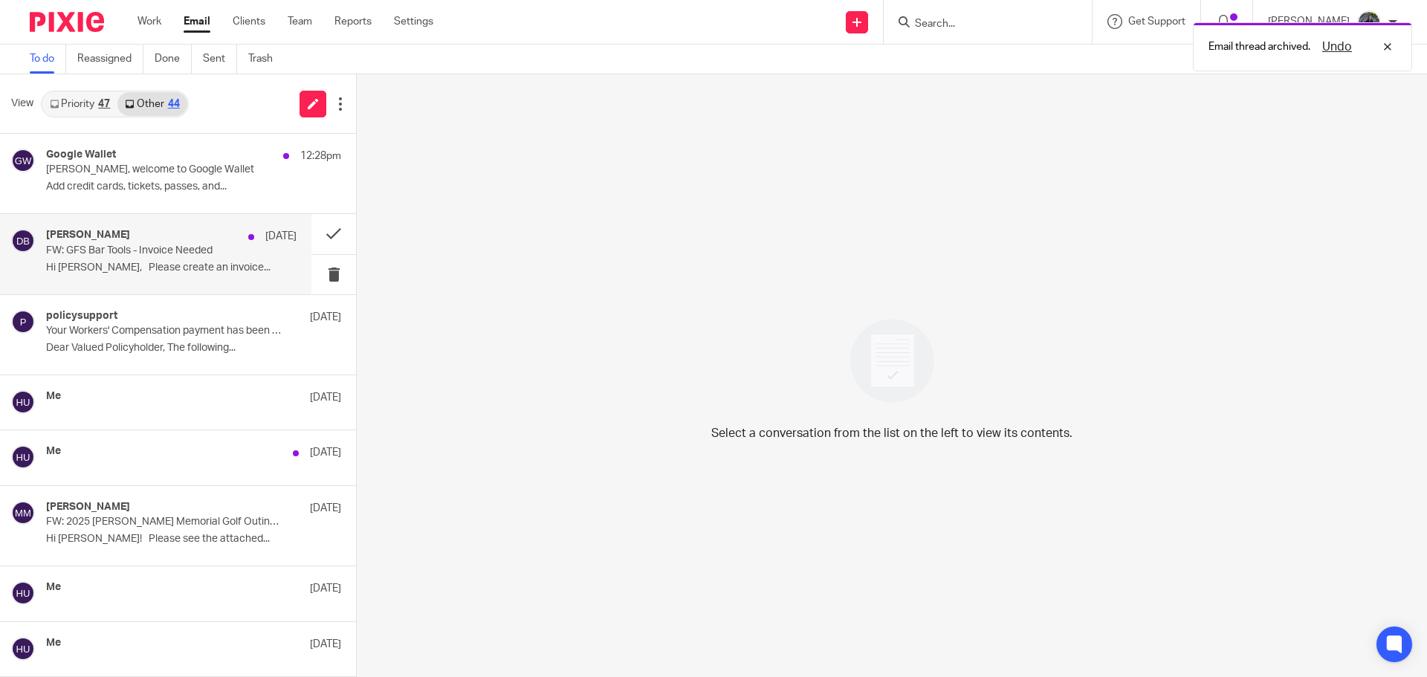
click at [140, 249] on p "FW: GFS Bar Tools - Invoice Needed" at bounding box center [146, 250] width 201 height 13
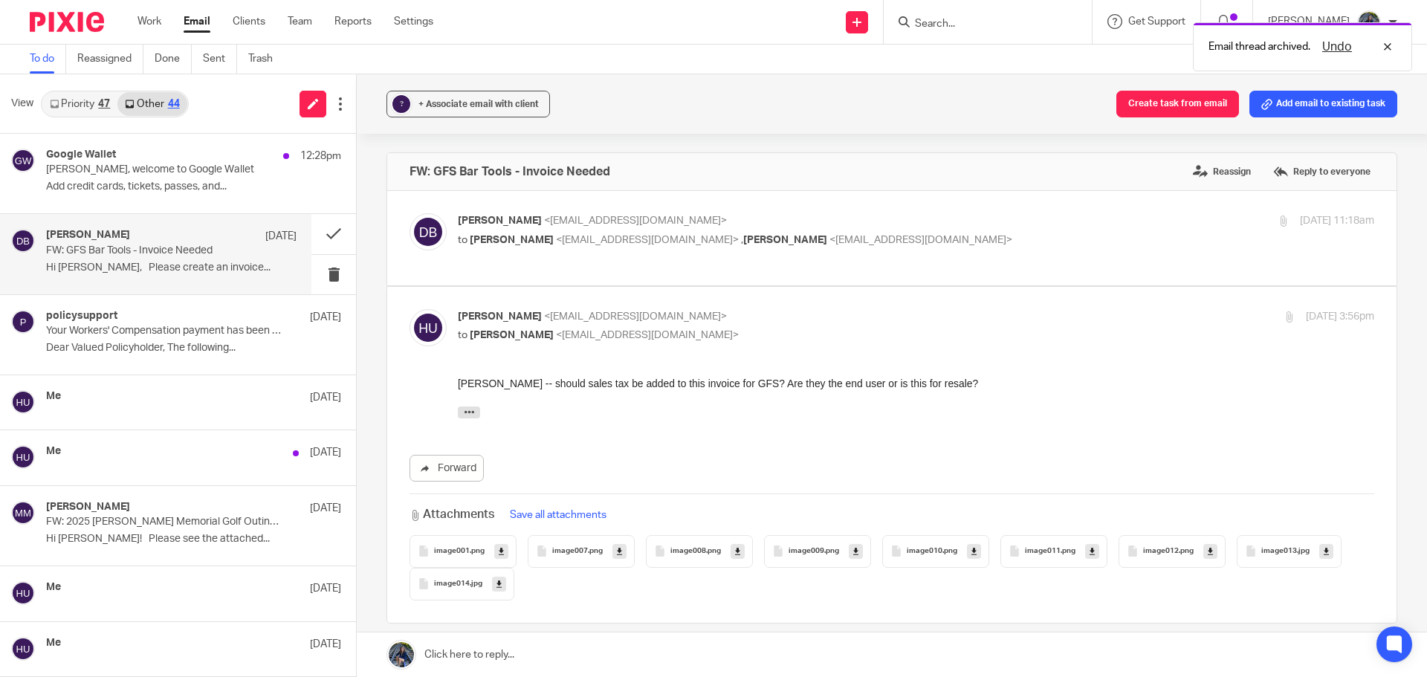
click at [614, 230] on div "Dana Beute <dbeute@gabrielgrp.com> to Holly Utting <hollyutting@gmail.com> , Ho…" at bounding box center [763, 230] width 611 height 34
checkbox input "true"
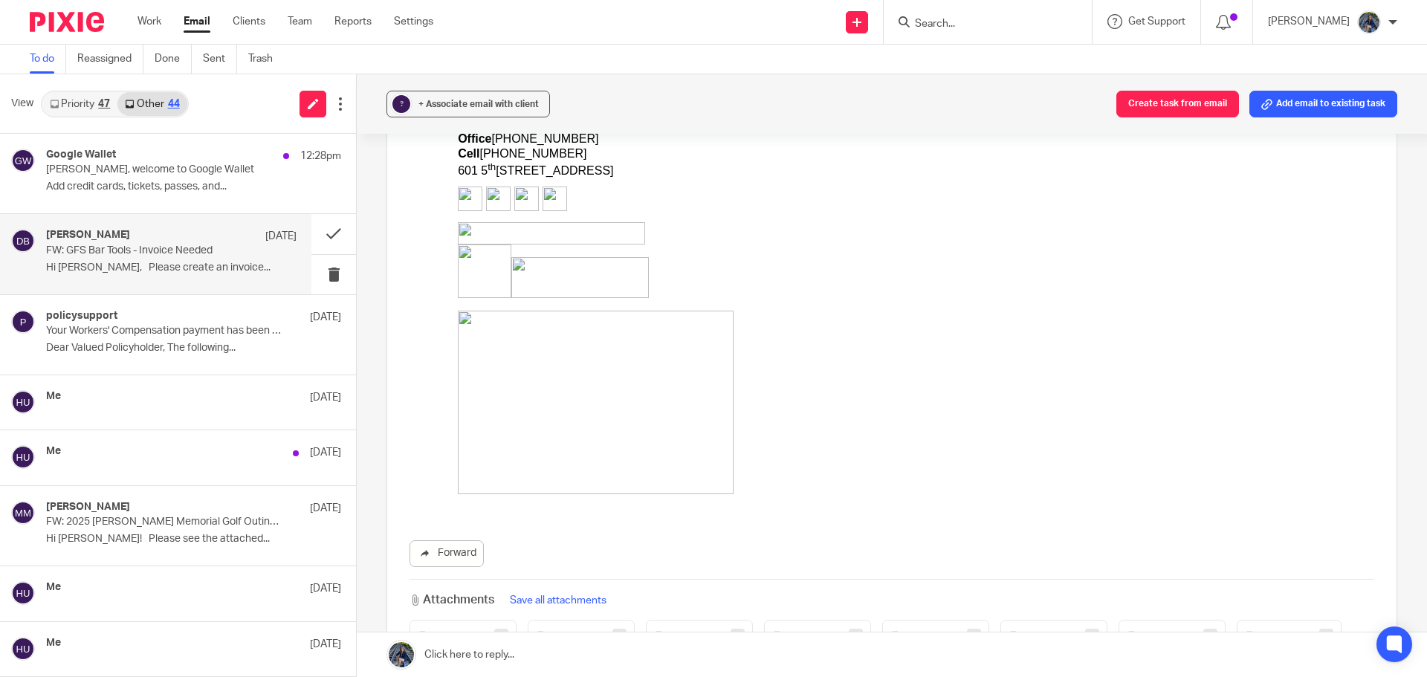
scroll to position [588, 0]
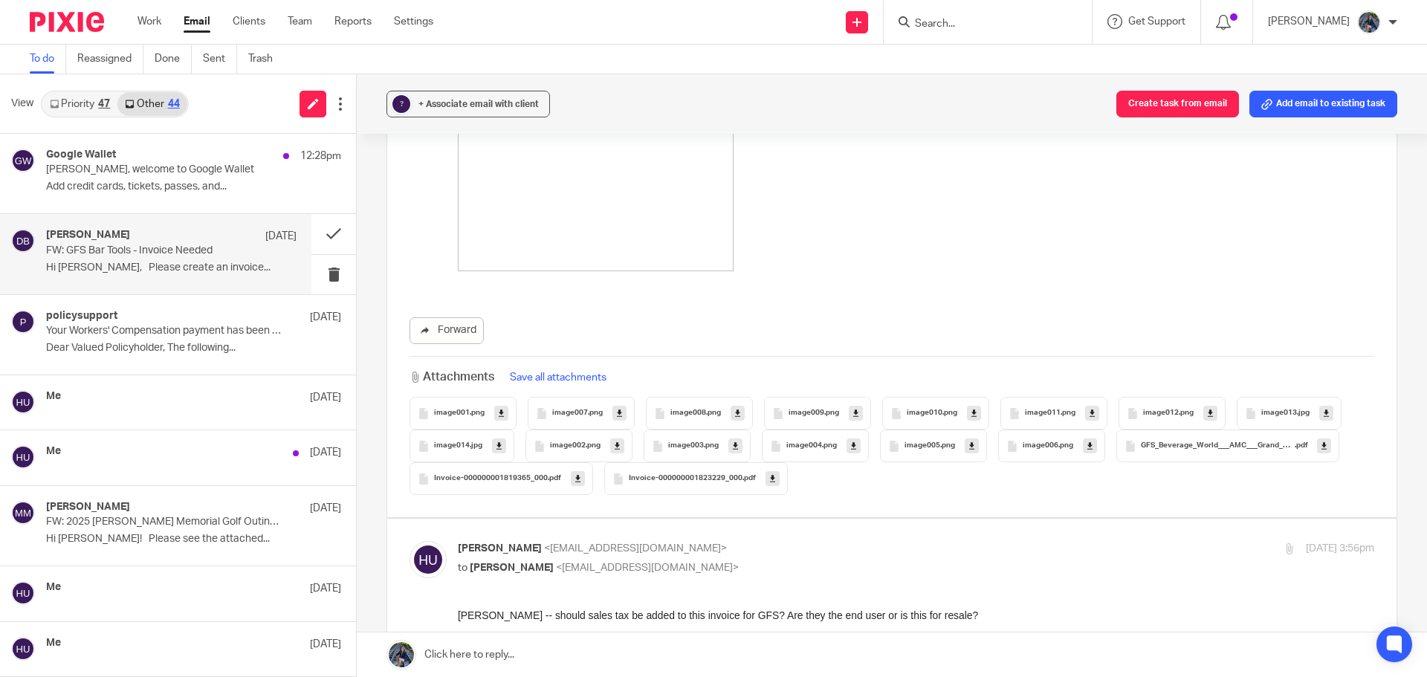
click at [731, 479] on span "Invoice-000000001823229_000" at bounding box center [686, 478] width 114 height 9
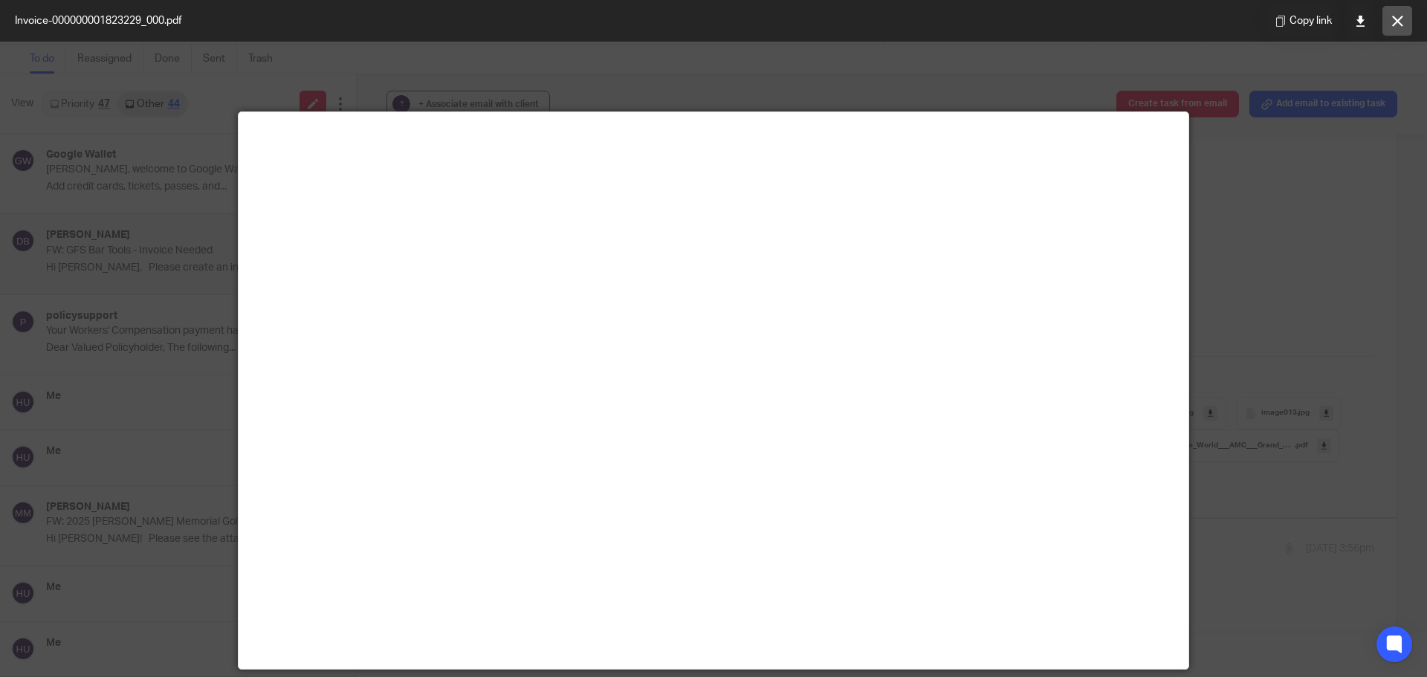
click at [1400, 25] on icon at bounding box center [1397, 21] width 11 height 11
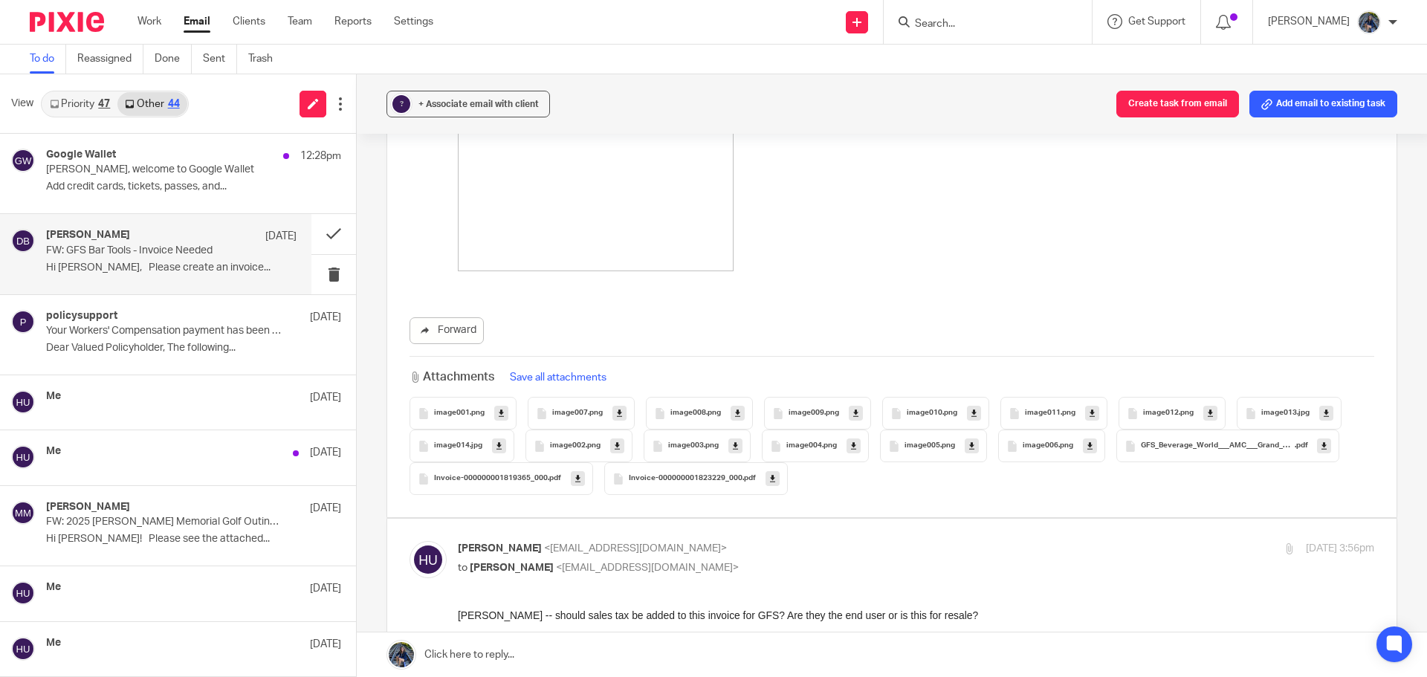
click at [525, 476] on span "Invoice-000000001819365_000" at bounding box center [491, 478] width 114 height 9
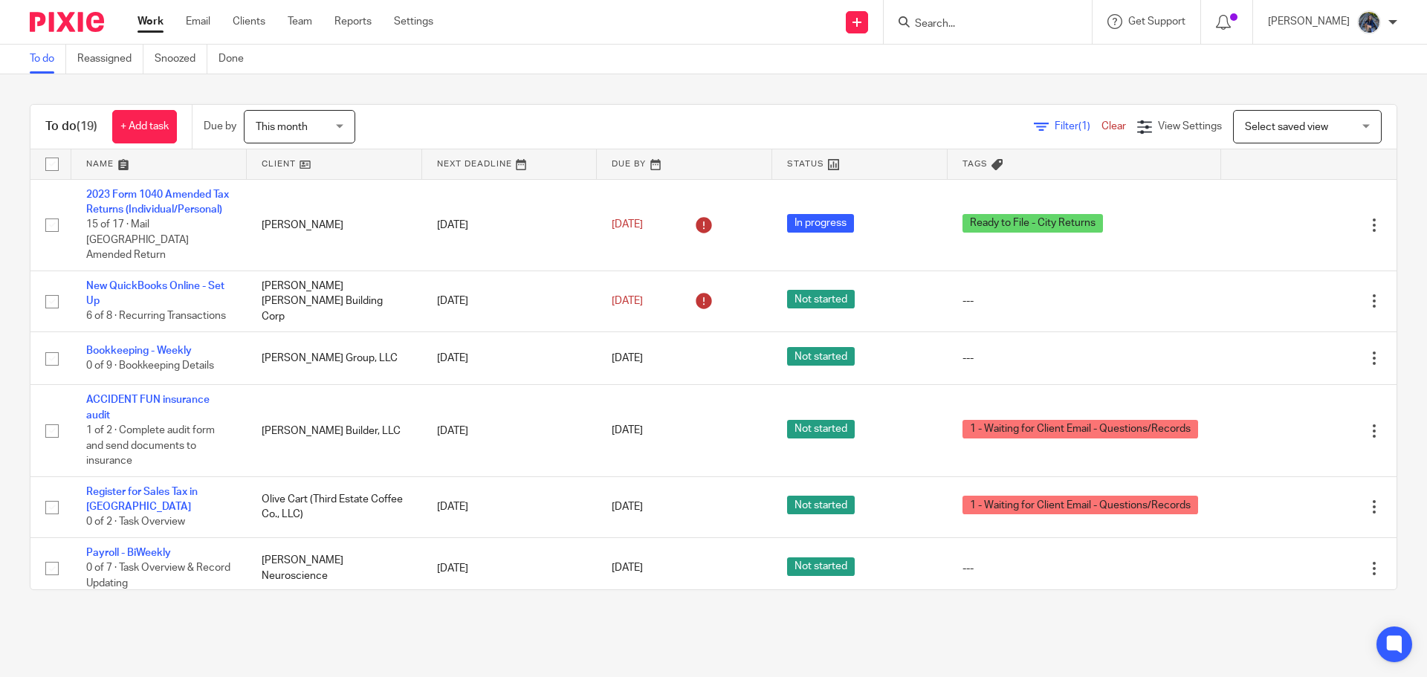
click at [996, 29] on input "Search" at bounding box center [980, 24] width 134 height 13
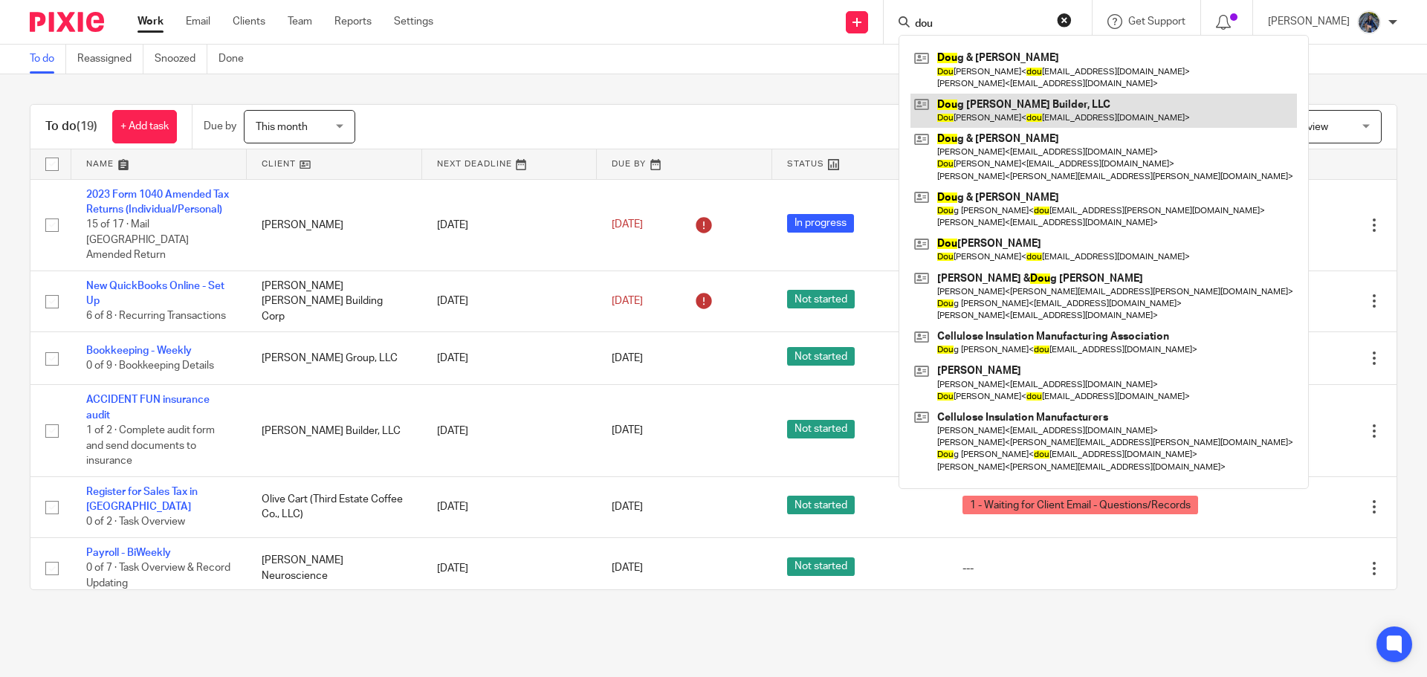
type input "dou"
click at [1004, 103] on link at bounding box center [1103, 111] width 386 height 34
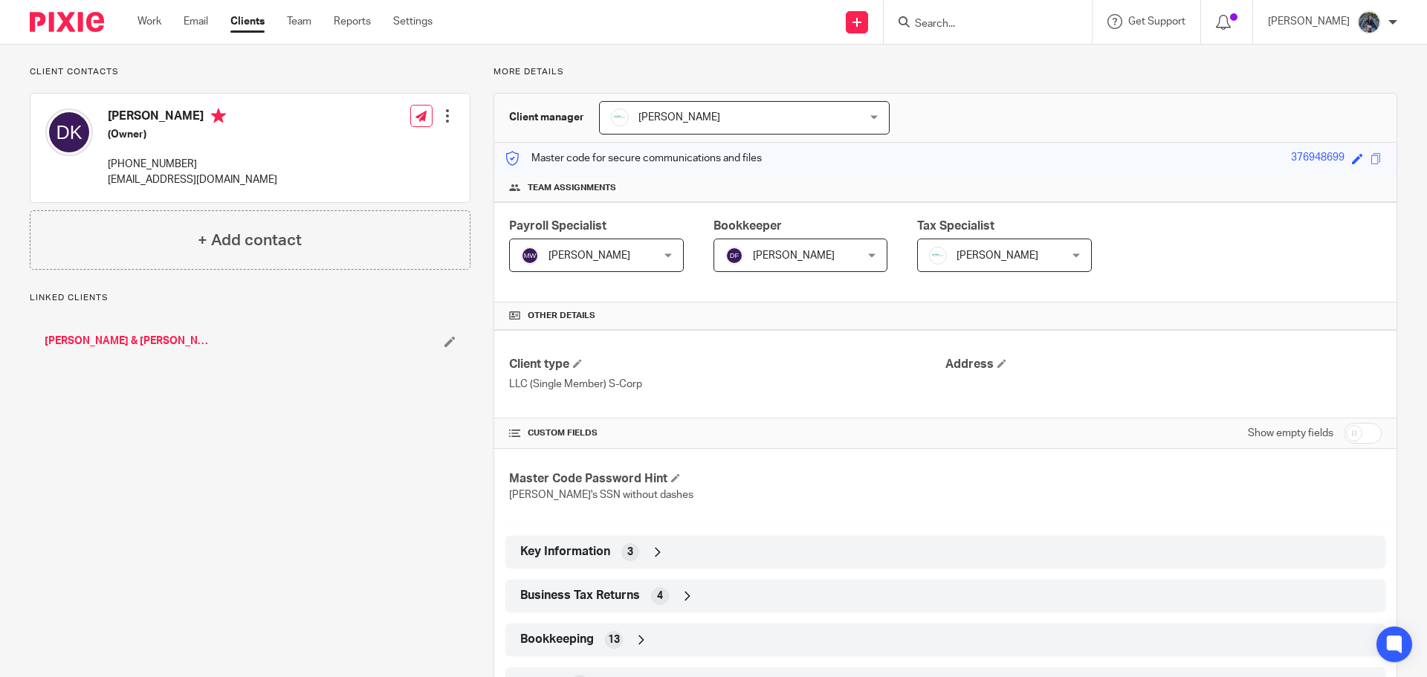
scroll to position [223, 0]
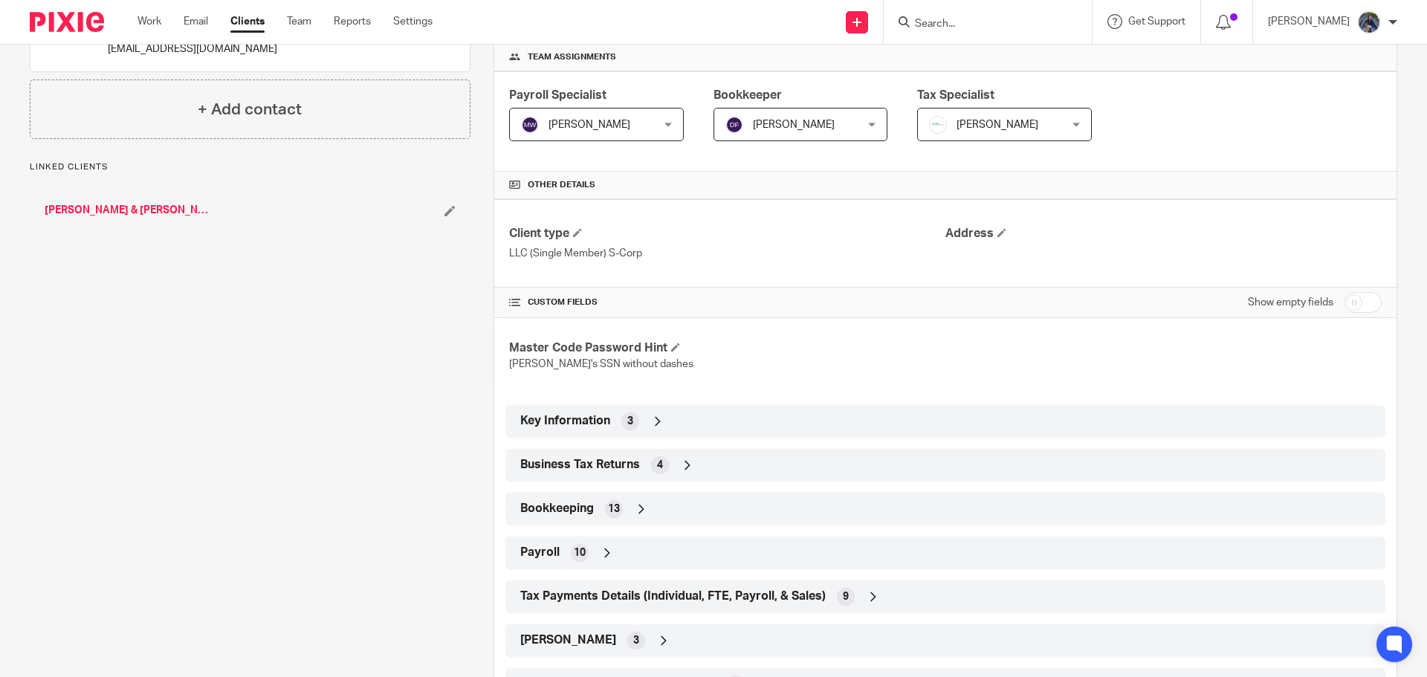
click at [629, 427] on span "3" at bounding box center [630, 421] width 6 height 15
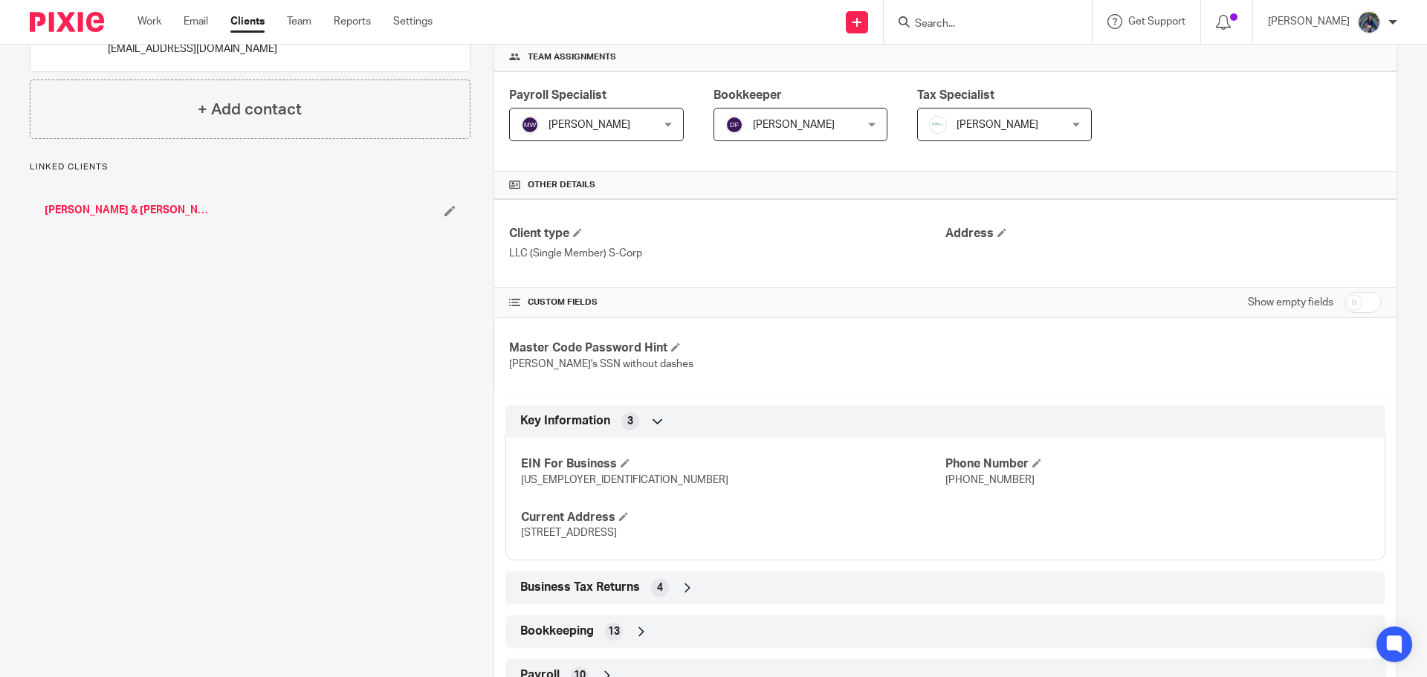
drag, startPoint x: 514, startPoint y: 534, endPoint x: 710, endPoint y: 545, distance: 196.5
click at [710, 545] on div "EIN For Business 88-1262602 Phone Number 616-366-7508 Current Address 5325 16th…" at bounding box center [945, 494] width 880 height 134
copy span "5325 16th Avenue, Hudsonville, MI 49426"
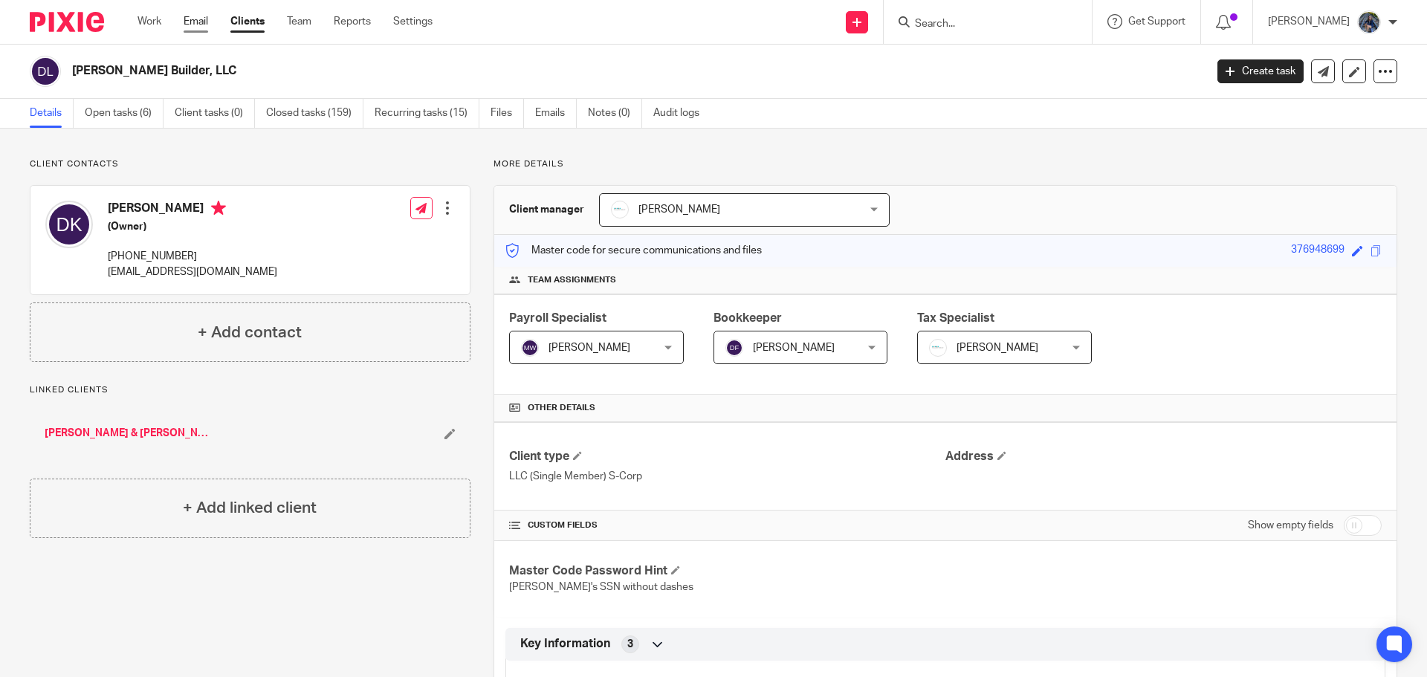
click at [197, 27] on link "Email" at bounding box center [196, 21] width 25 height 15
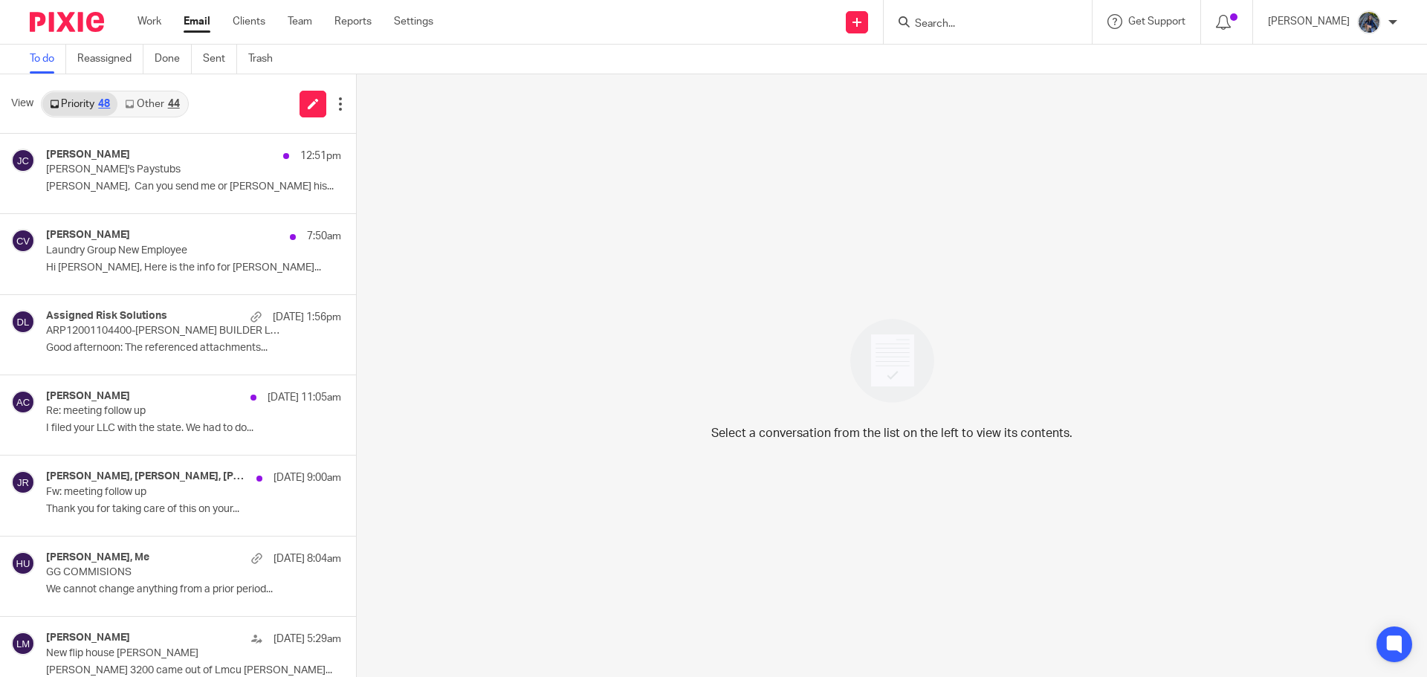
click at [152, 108] on link "Other 44" at bounding box center [151, 104] width 69 height 24
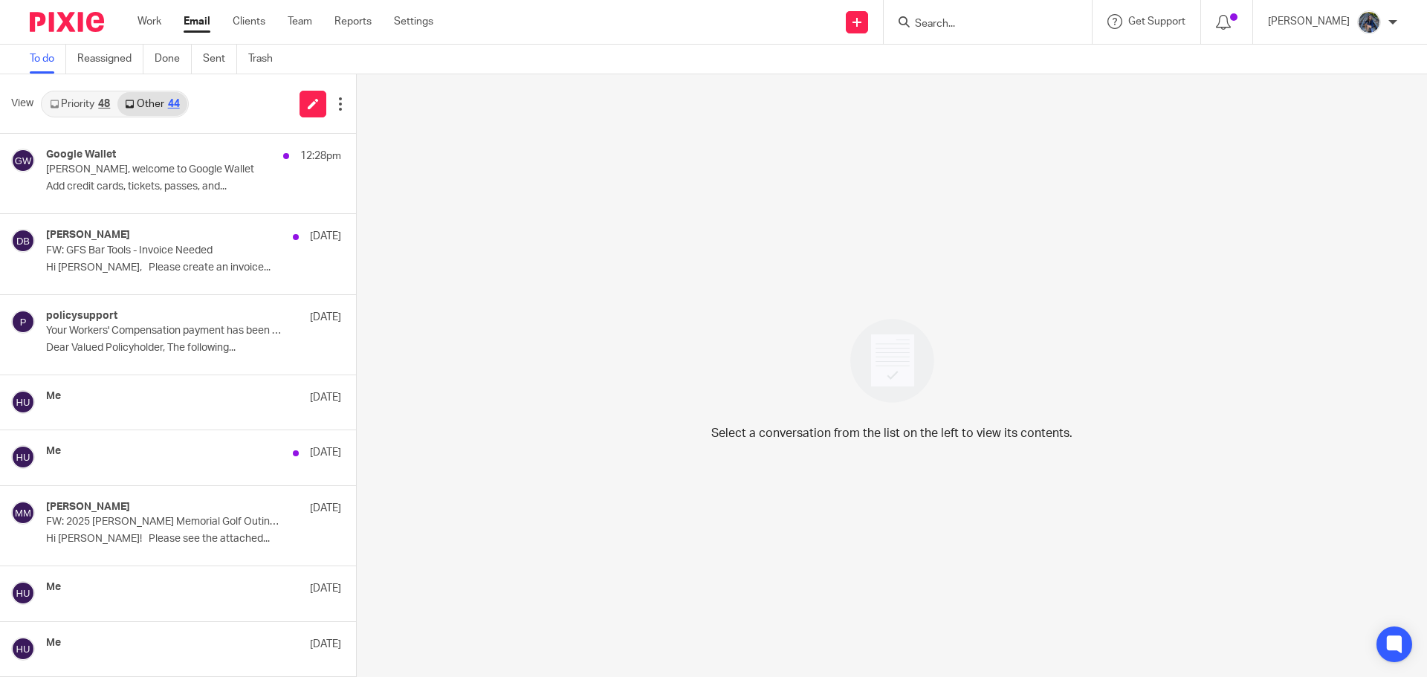
click at [95, 103] on link "Priority 48" at bounding box center [79, 104] width 75 height 24
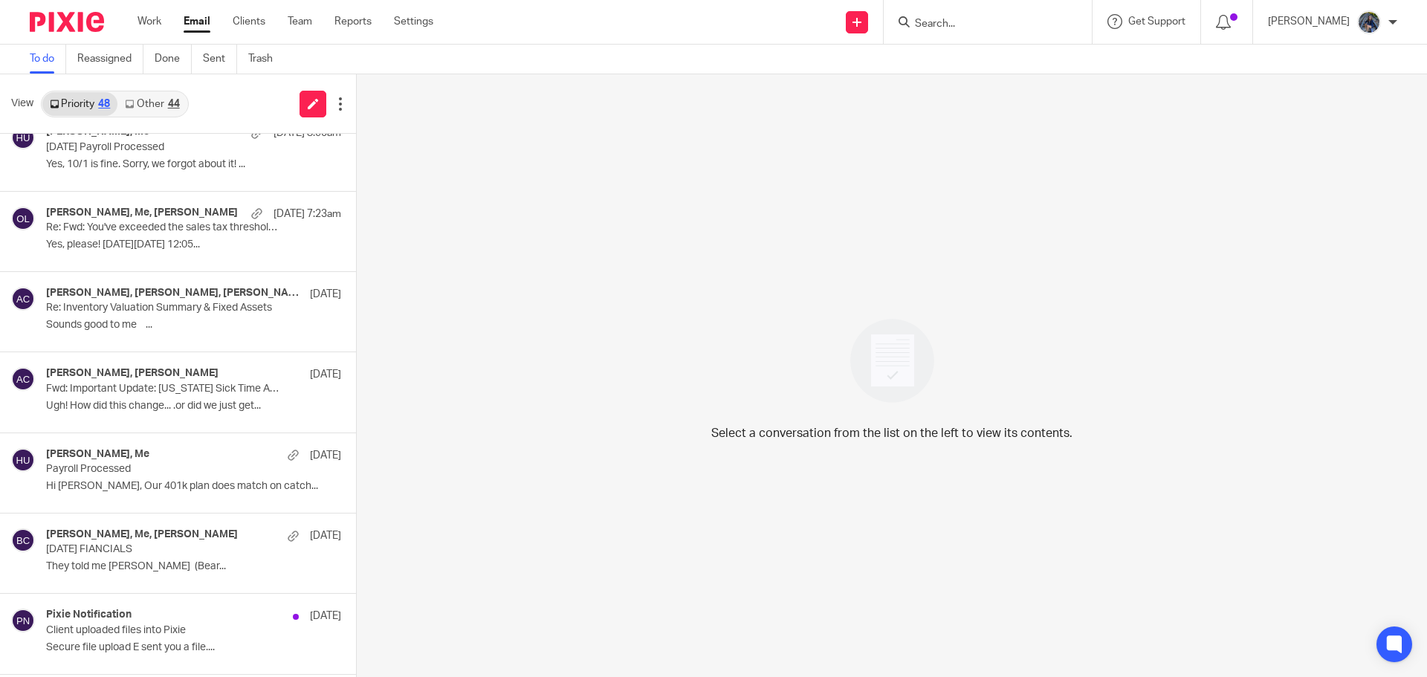
scroll to position [743, 0]
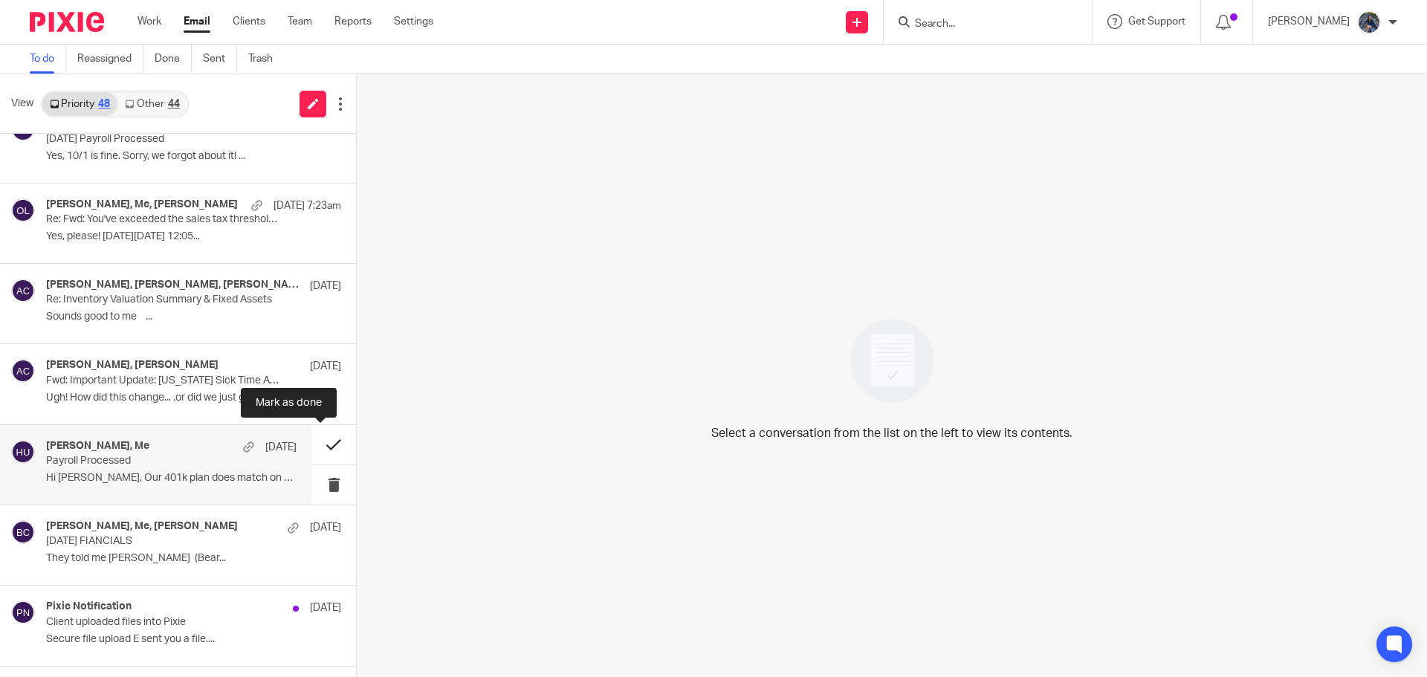
click at [322, 445] on button at bounding box center [333, 444] width 45 height 39
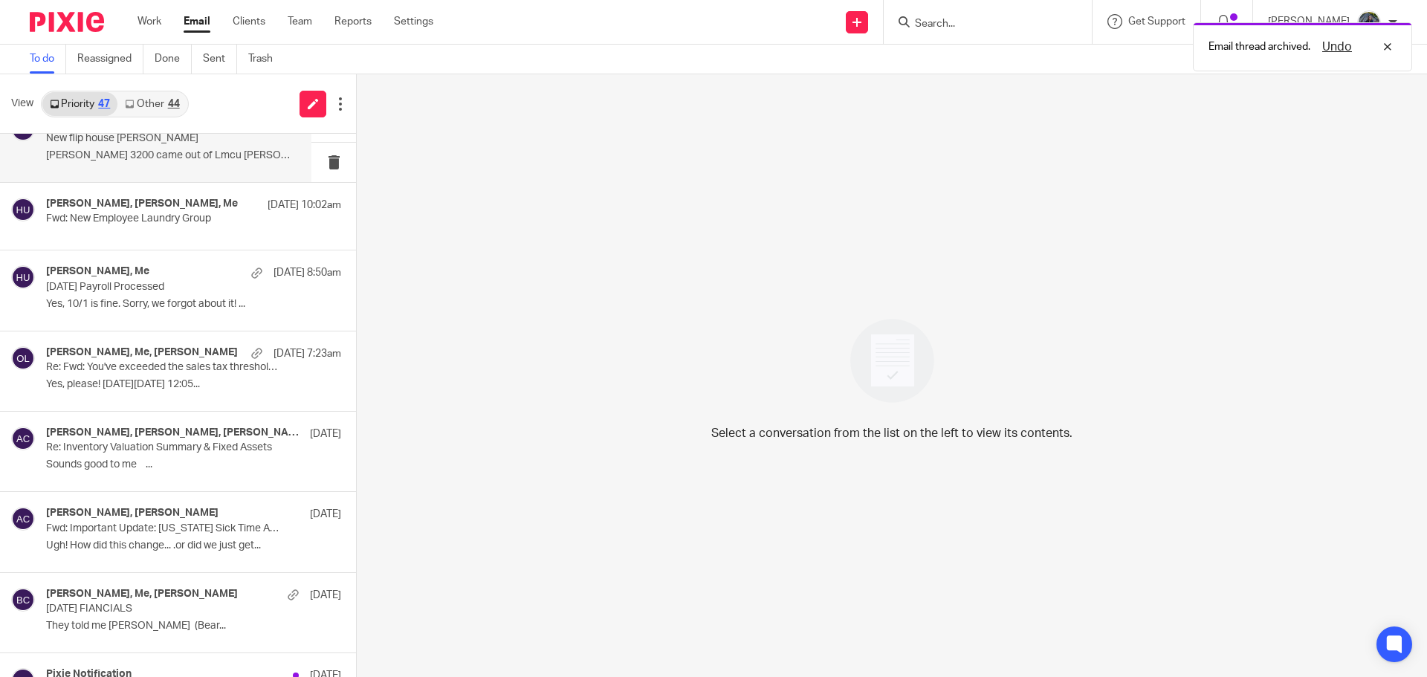
scroll to position [372, 0]
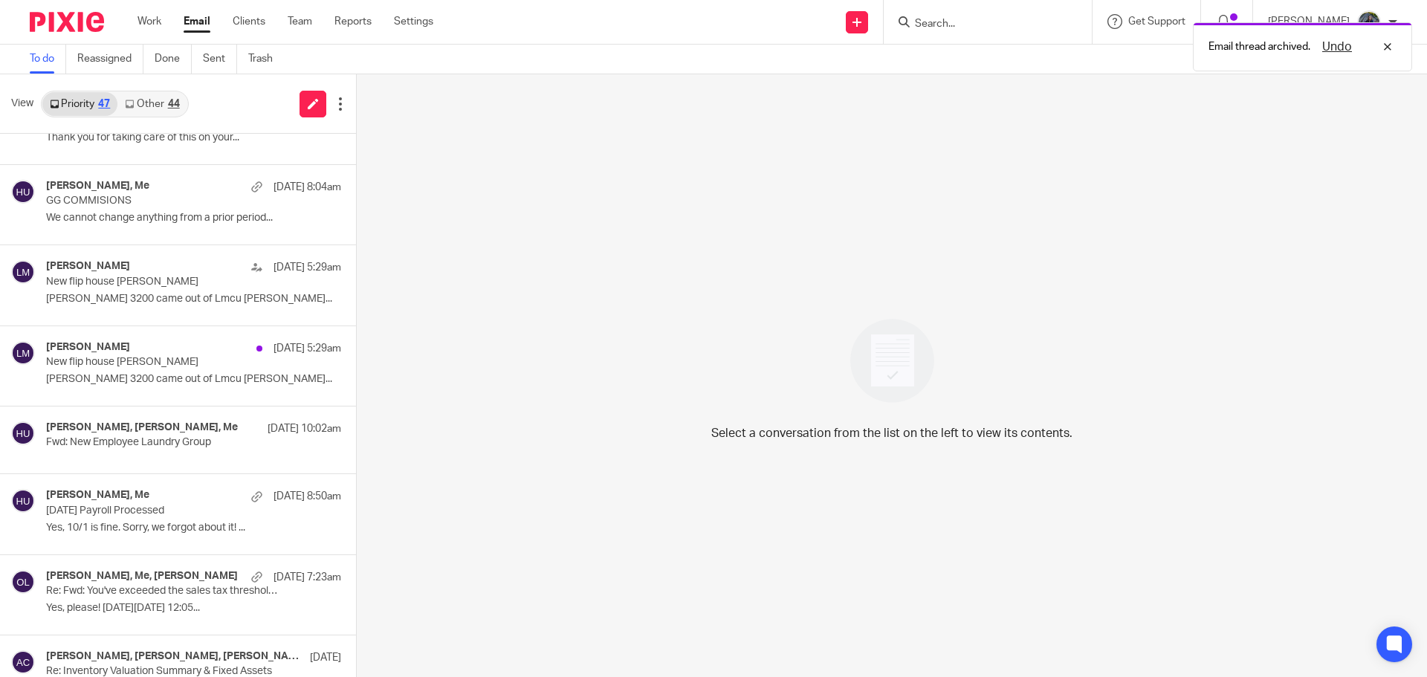
click at [153, 100] on link "Other 44" at bounding box center [151, 104] width 69 height 24
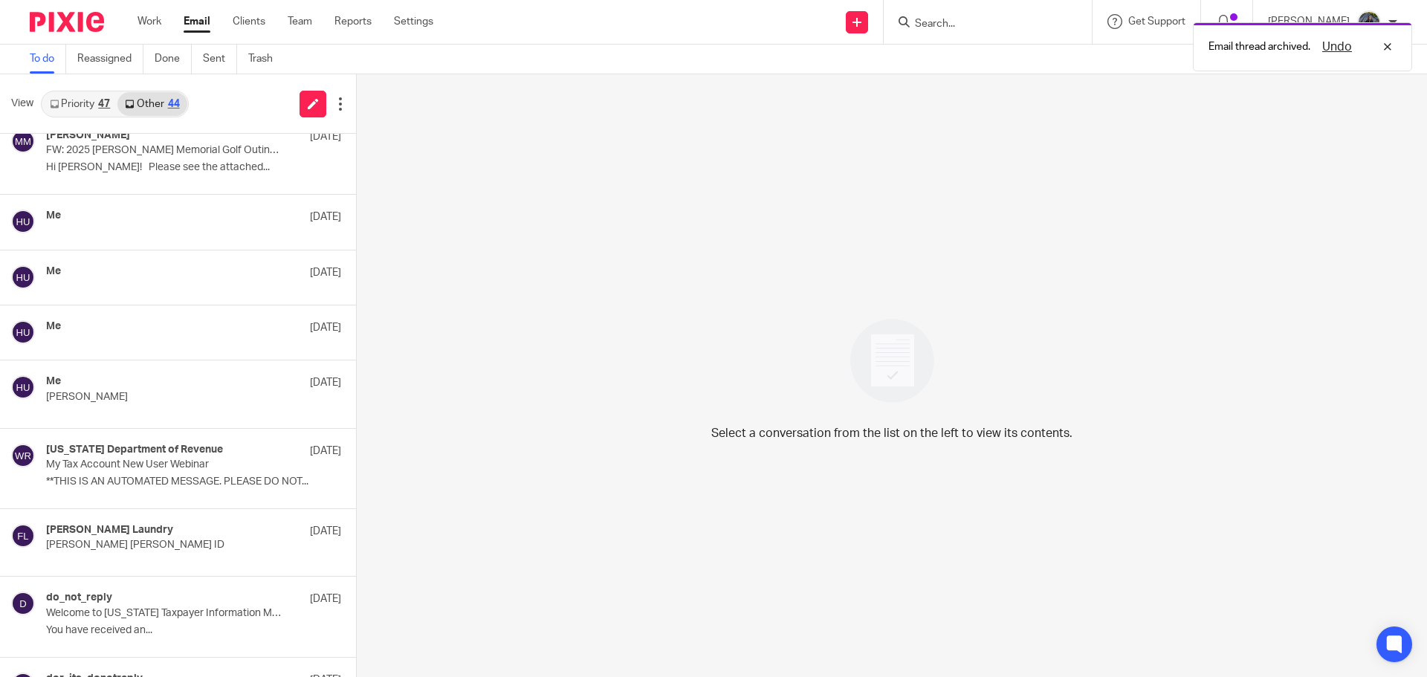
scroll to position [0, 0]
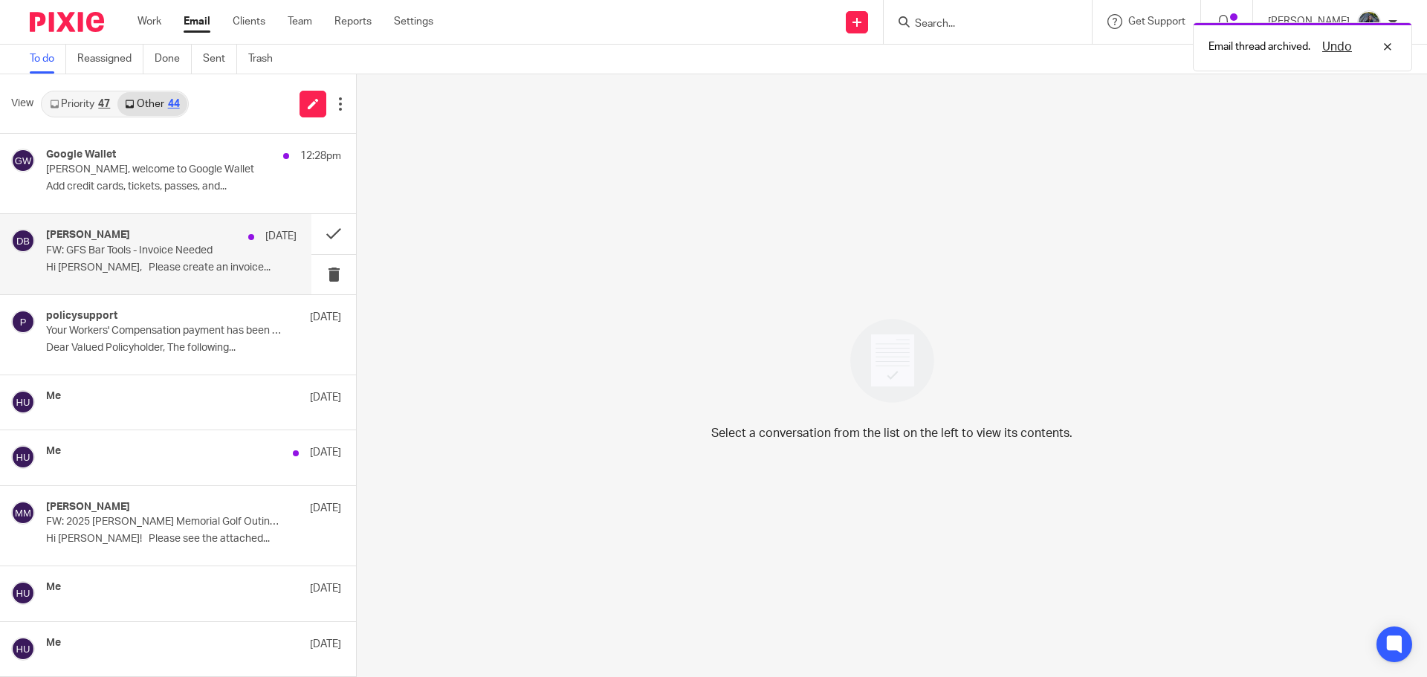
click at [140, 244] on p "FW: GFS Bar Tools - Invoice Needed" at bounding box center [146, 250] width 201 height 13
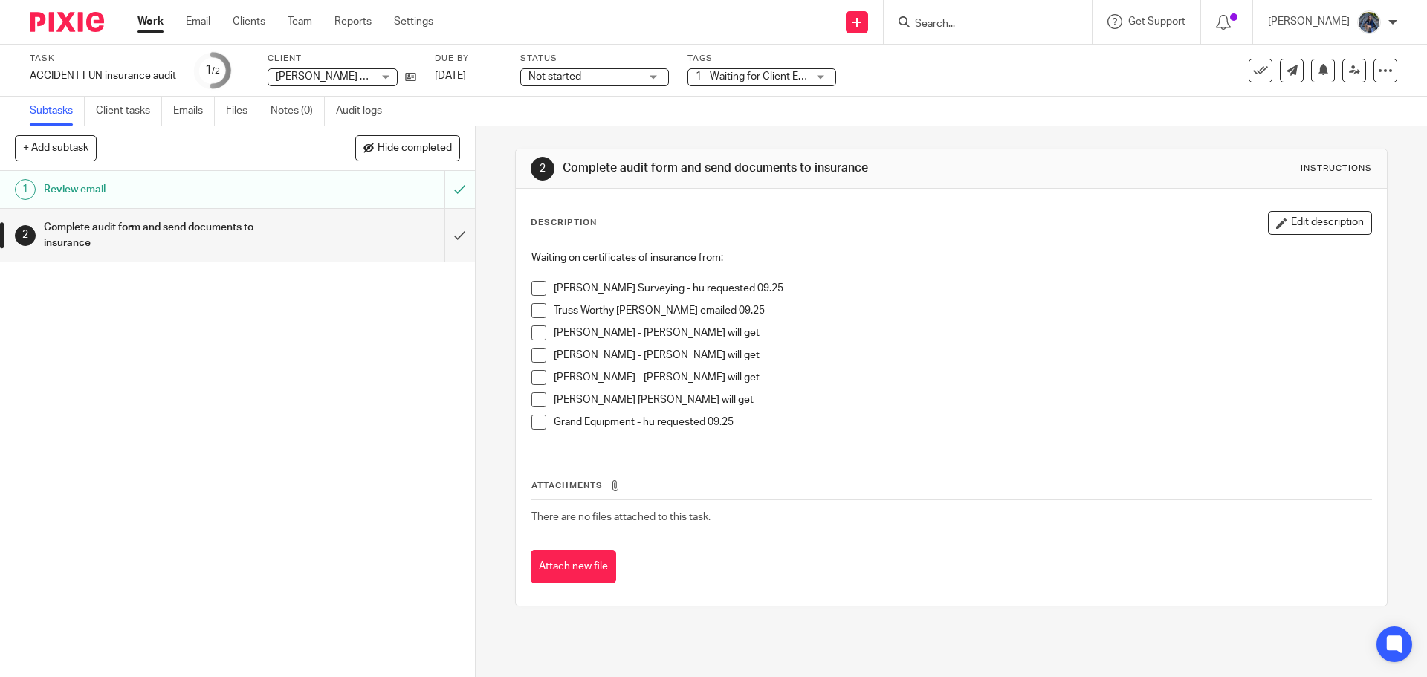
click at [534, 422] on span at bounding box center [538, 422] width 15 height 15
click at [178, 110] on link "Emails" at bounding box center [194, 111] width 42 height 29
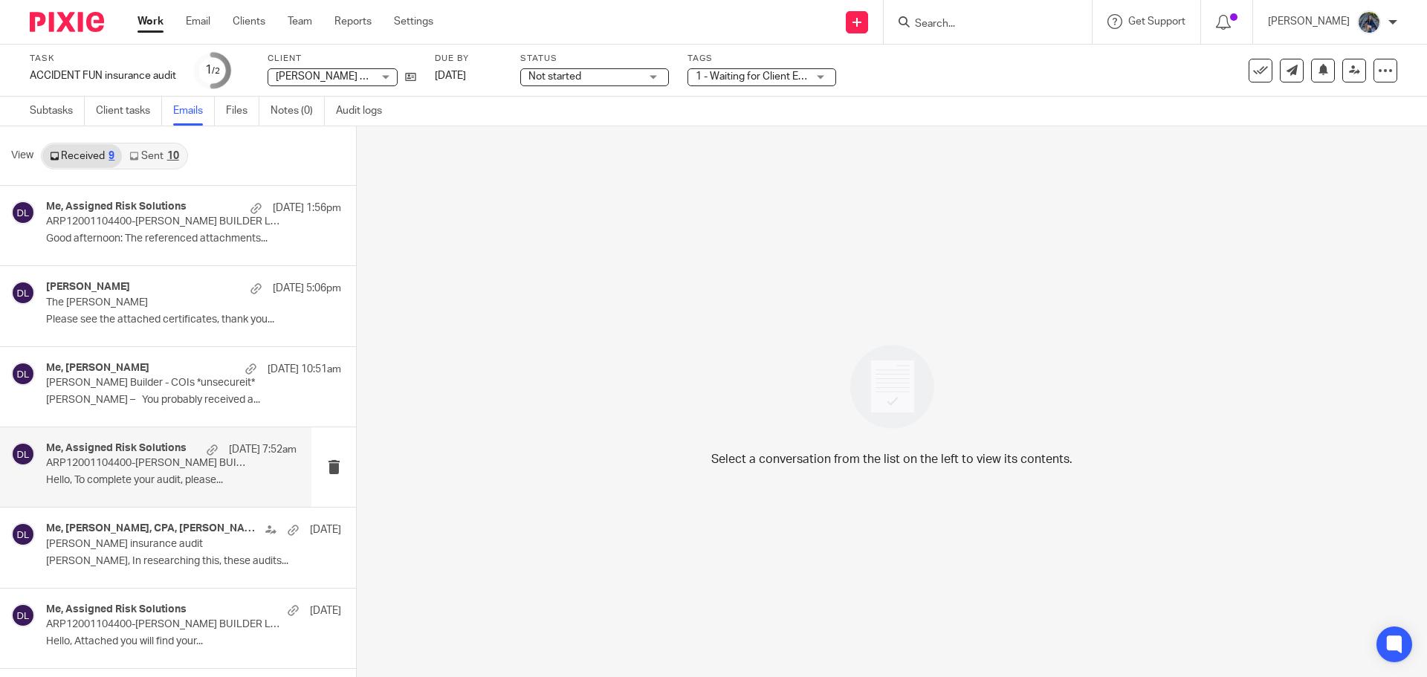
click at [127, 467] on p "ARP12001104400-DOUG KUIPER BUILDER LLC-Assigned Risk Solutions - Requested Docu…" at bounding box center [146, 463] width 201 height 13
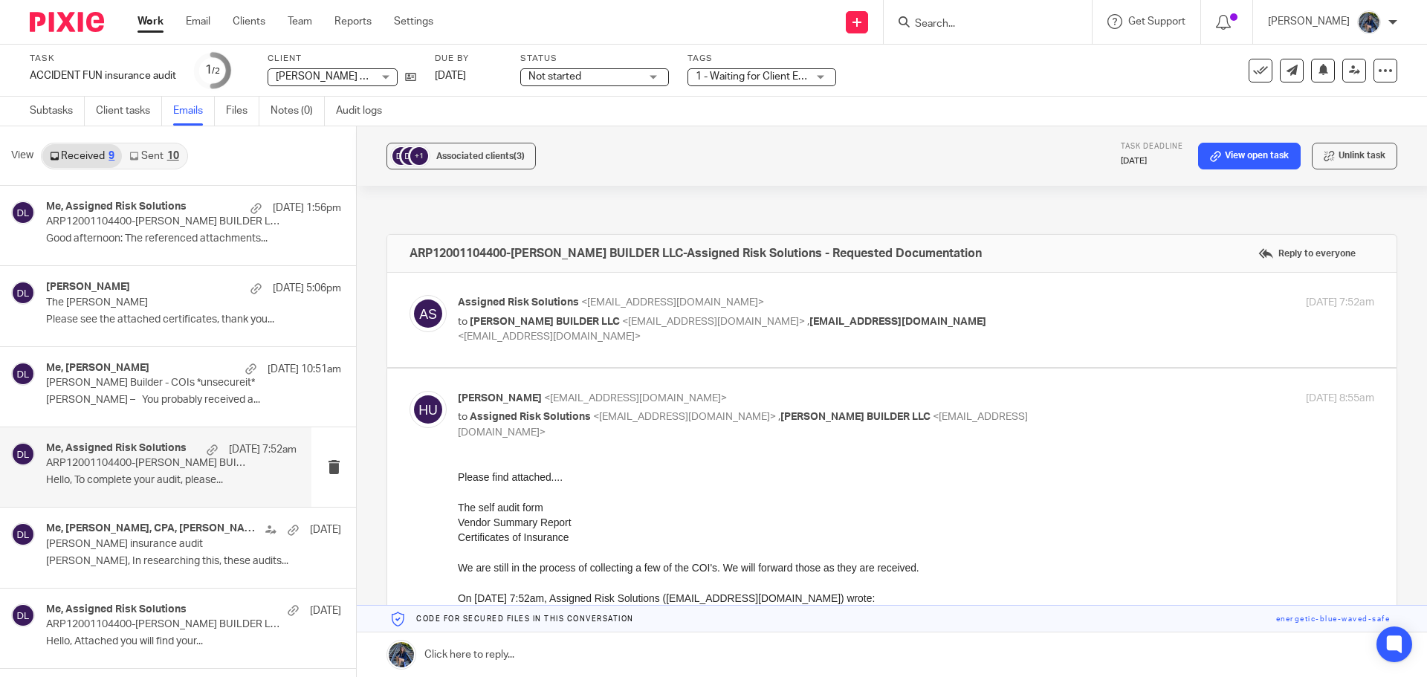
click at [553, 324] on span "DOUG KUIPER BUILDER LLC" at bounding box center [545, 322] width 150 height 10
checkbox input "true"
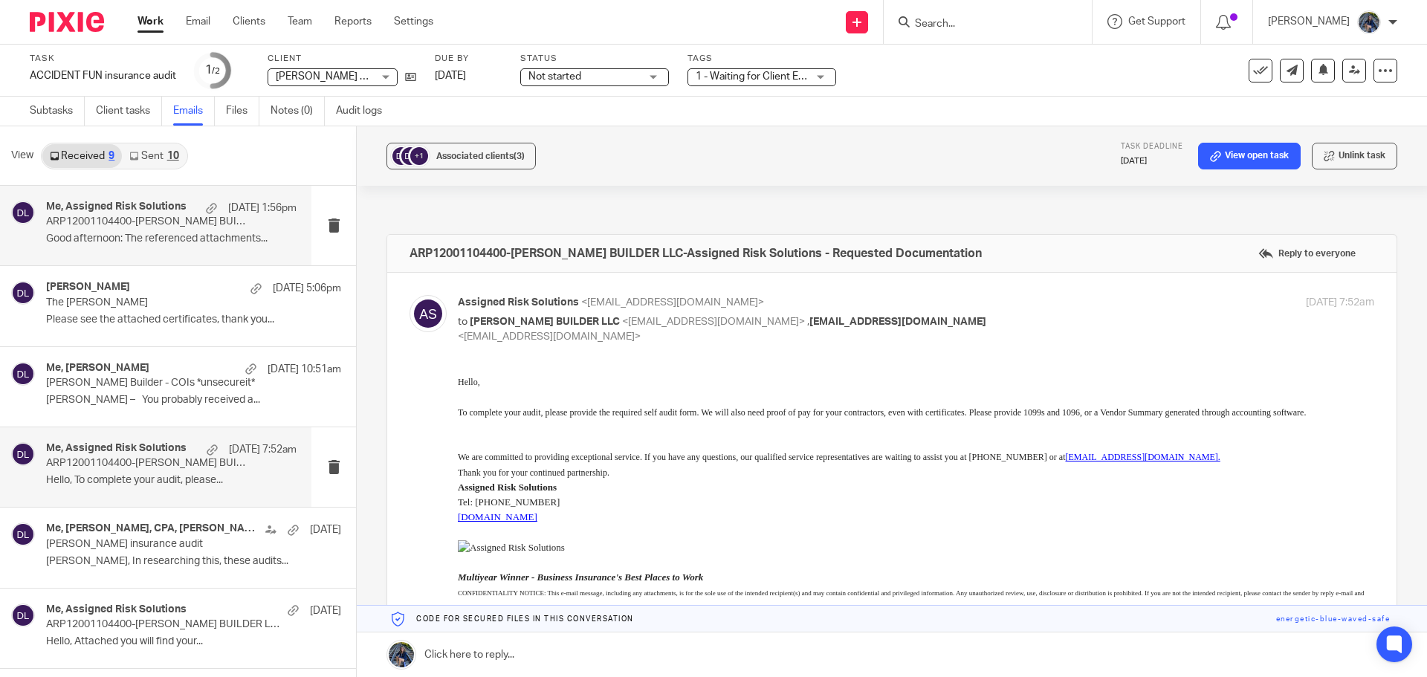
click at [138, 213] on h4 "Me, Assigned Risk Solutions" at bounding box center [116, 207] width 140 height 13
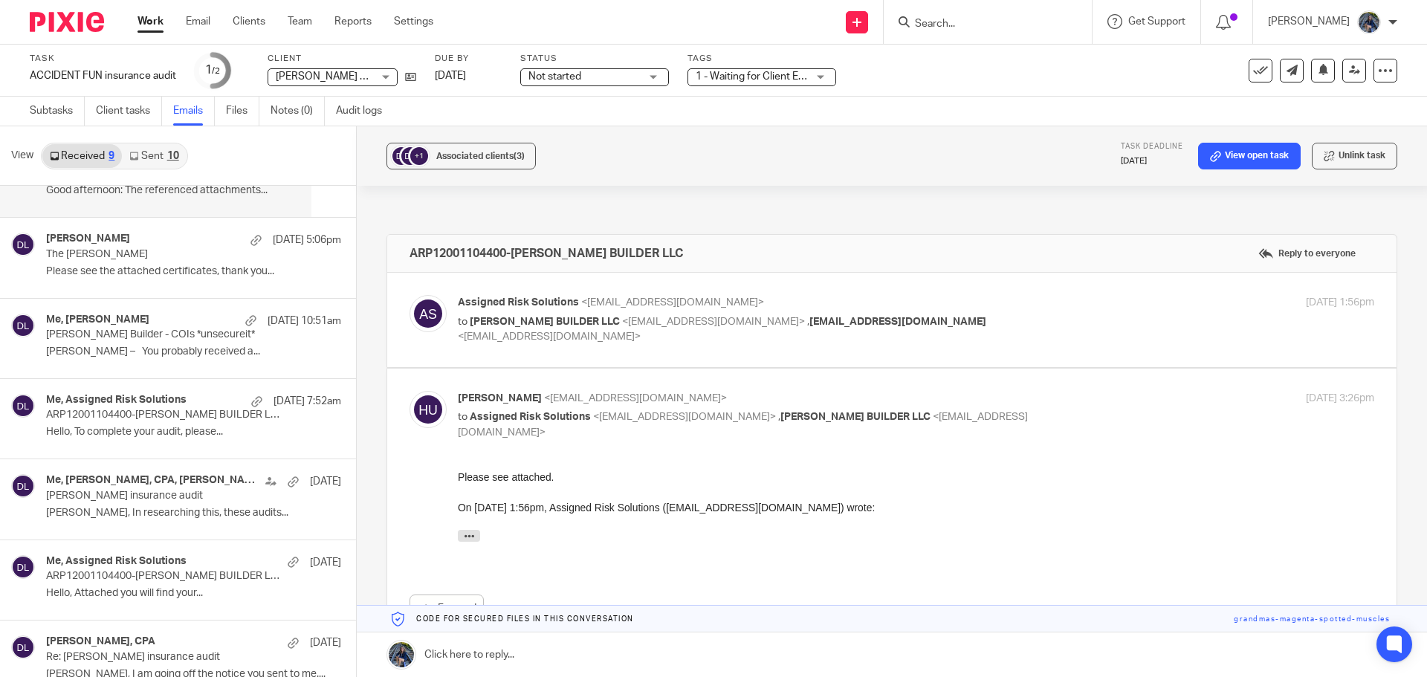
scroll to position [74, 0]
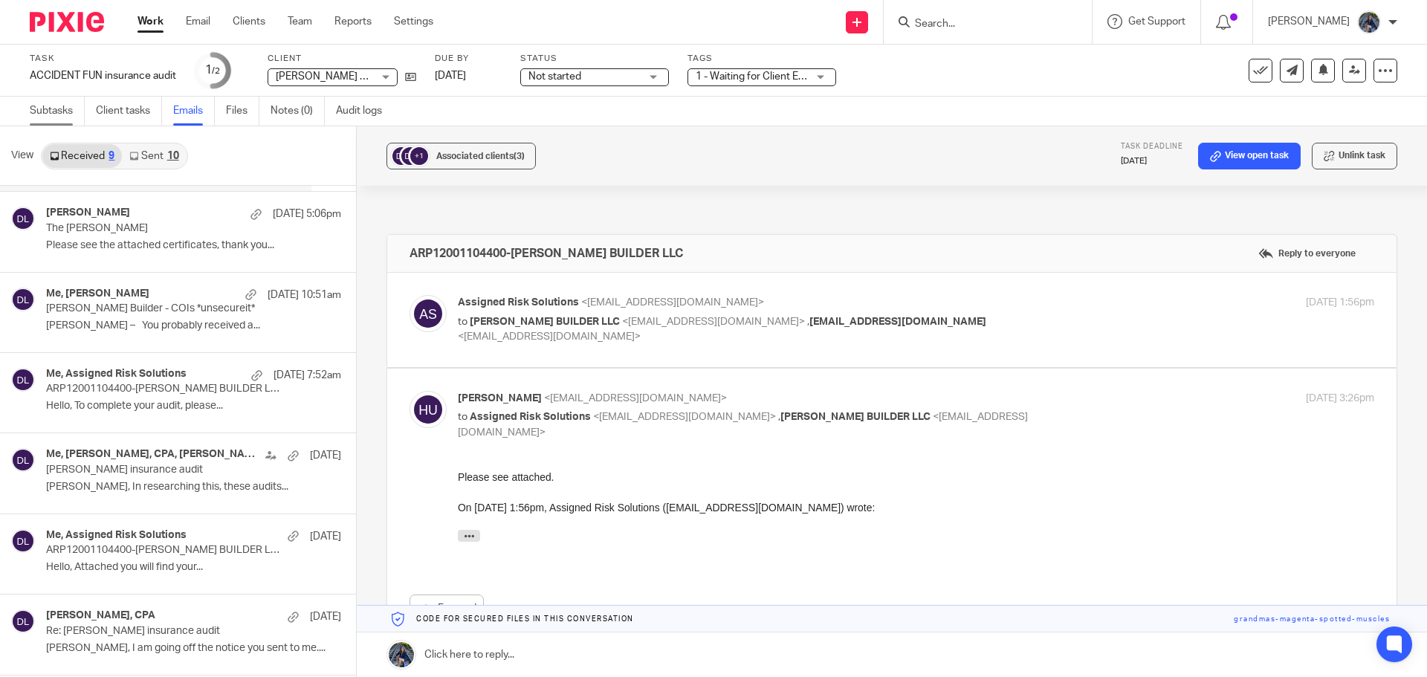
click at [61, 114] on link "Subtasks" at bounding box center [57, 111] width 55 height 29
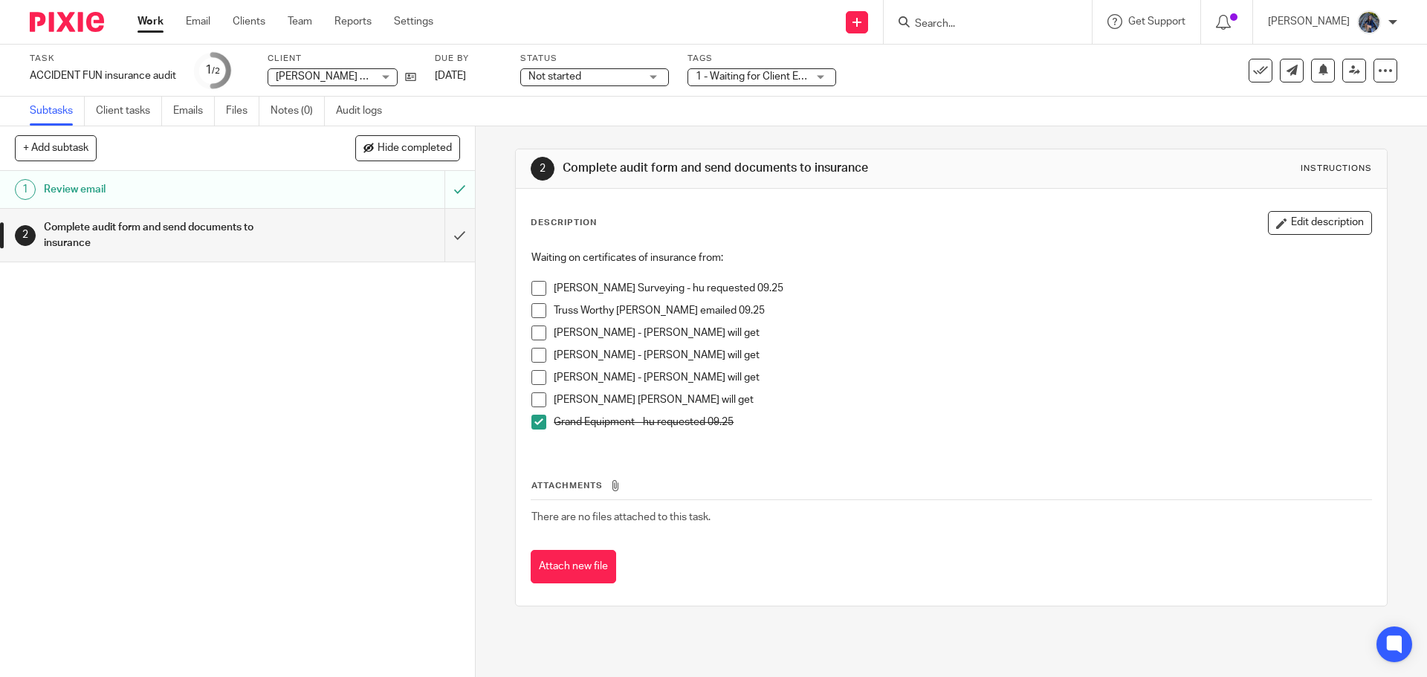
click at [160, 21] on link "Work" at bounding box center [150, 21] width 26 height 15
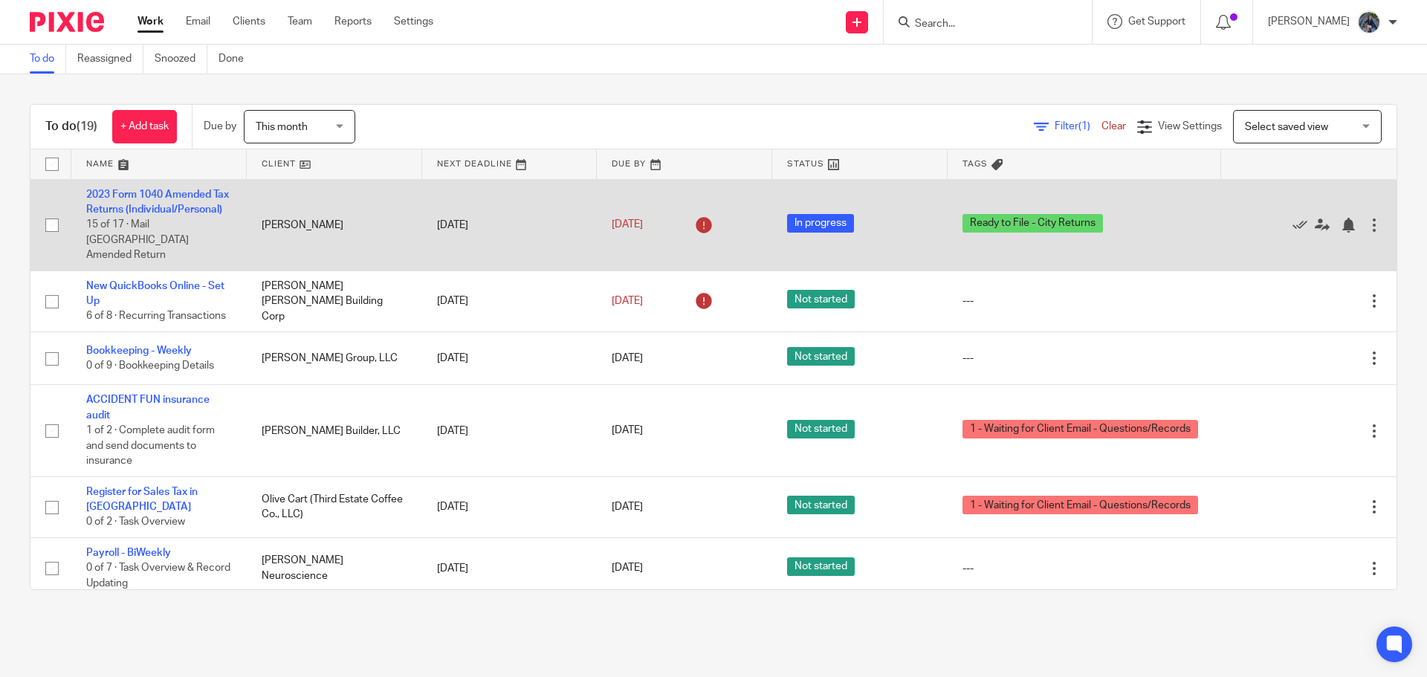
click at [140, 201] on td "2023 Form 1040 Amended Tax Returns (Individual/Personal) 15 of 17 · Mail [GEOGR…" at bounding box center [158, 224] width 175 height 91
click at [126, 192] on link "2023 Form 1040 Amended Tax Returns (Individual/Personal)" at bounding box center [157, 201] width 143 height 25
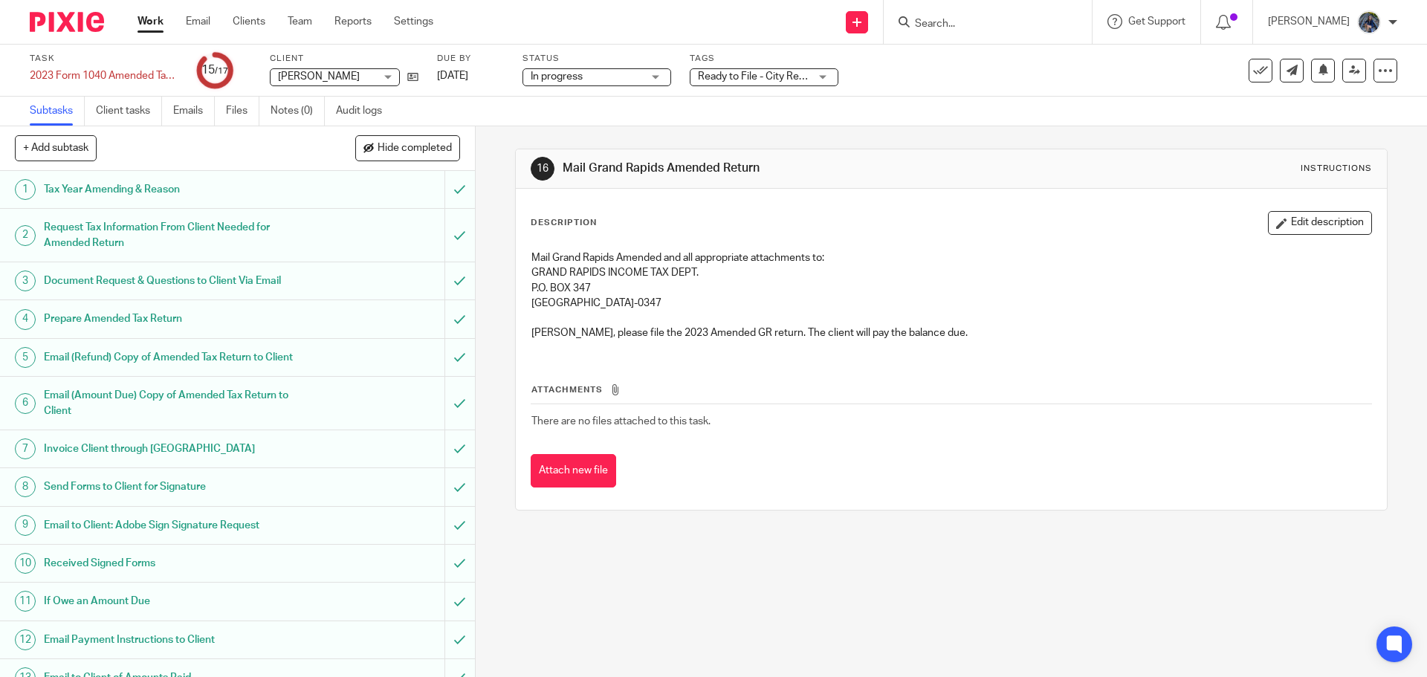
scroll to position [204, 0]
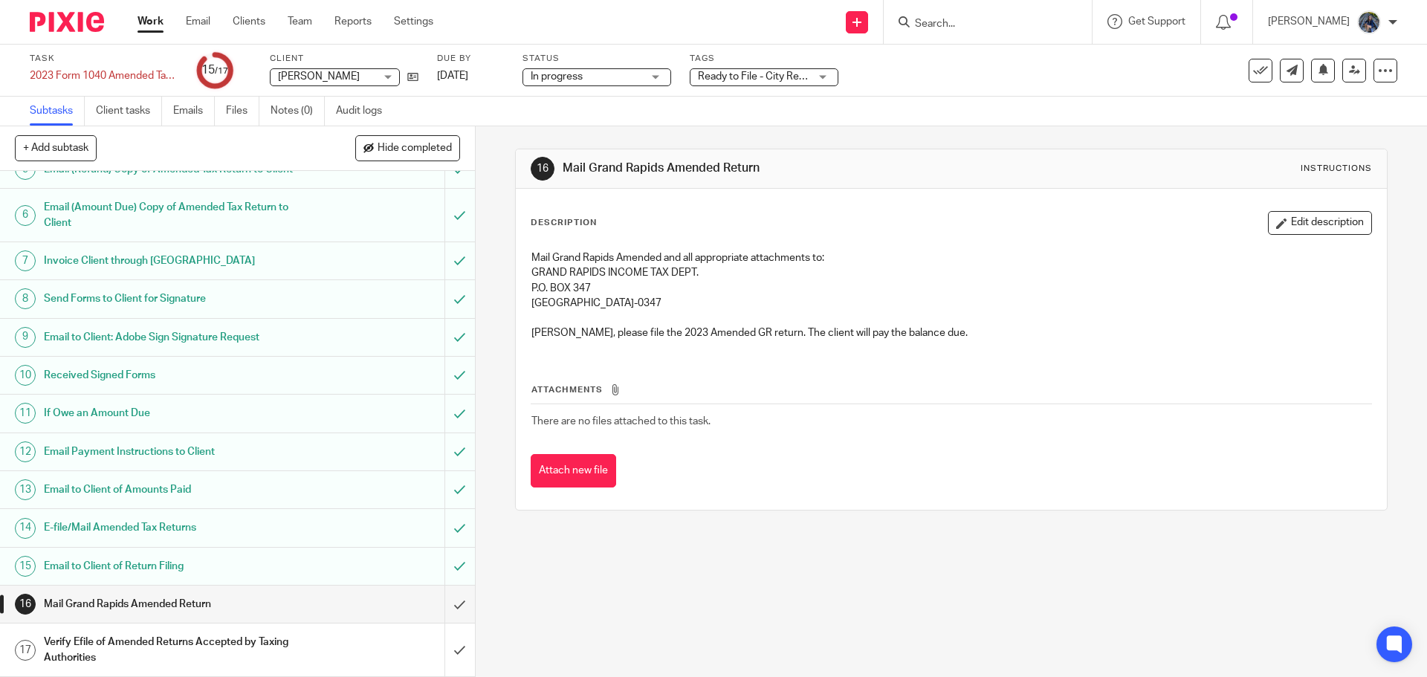
click at [296, 611] on div "Mail Grand Rapids Amended Return" at bounding box center [237, 604] width 386 height 22
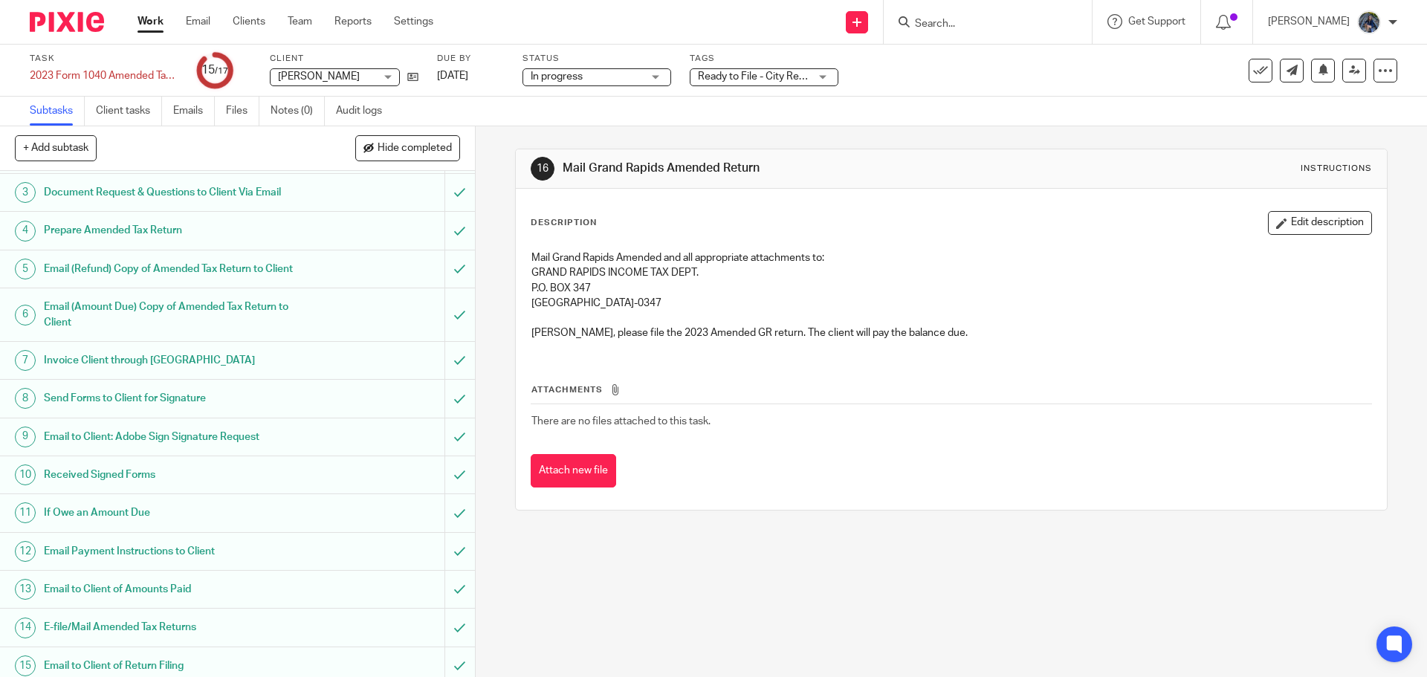
scroll to position [204, 0]
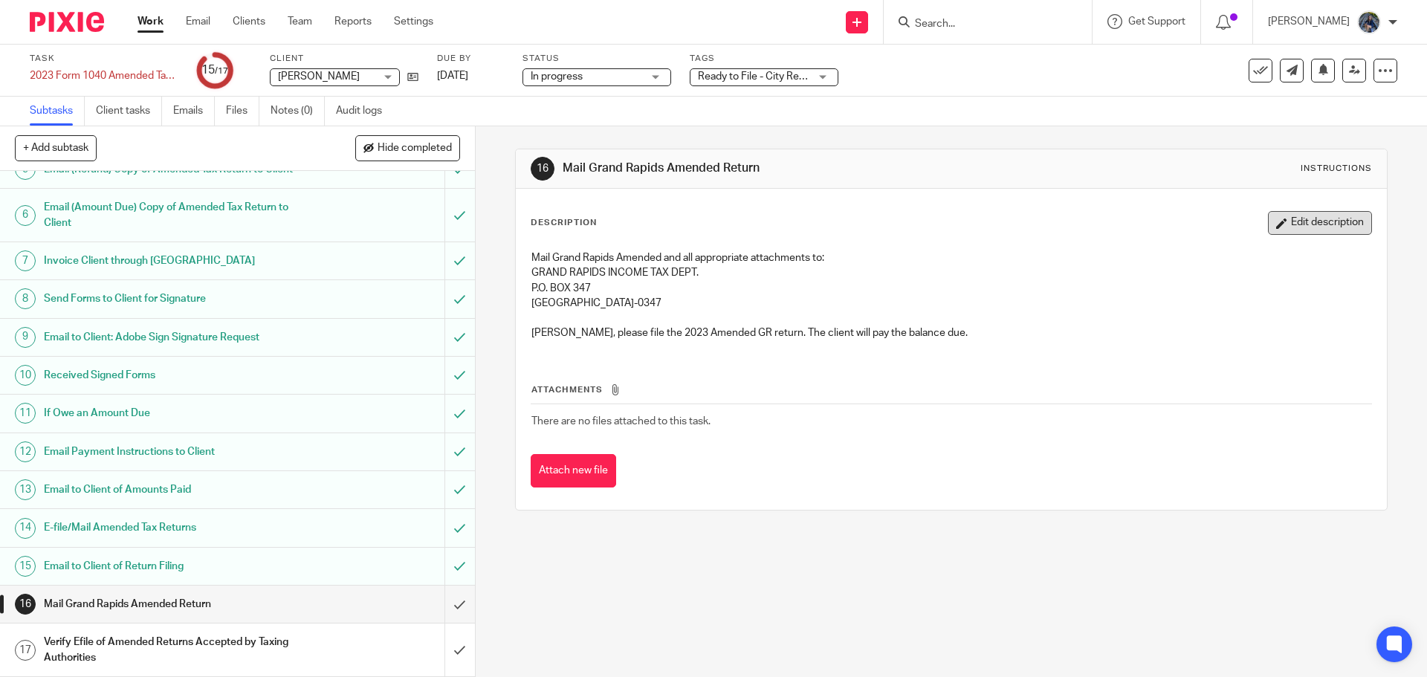
click at [1292, 224] on button "Edit description" at bounding box center [1320, 223] width 104 height 24
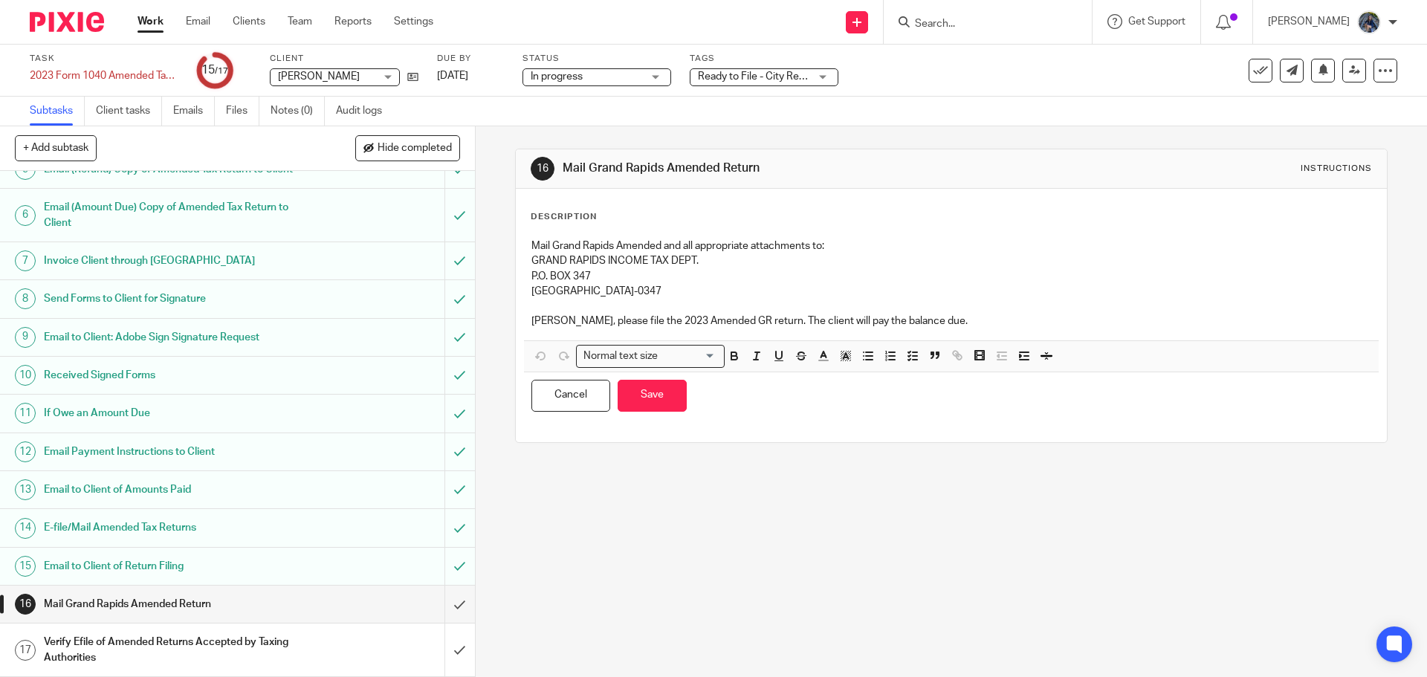
click at [943, 314] on p "[PERSON_NAME], please file the 2023 Amended GR return. The client will pay the …" at bounding box center [950, 321] width 839 height 15
click at [647, 405] on button "Save" at bounding box center [651, 396] width 69 height 32
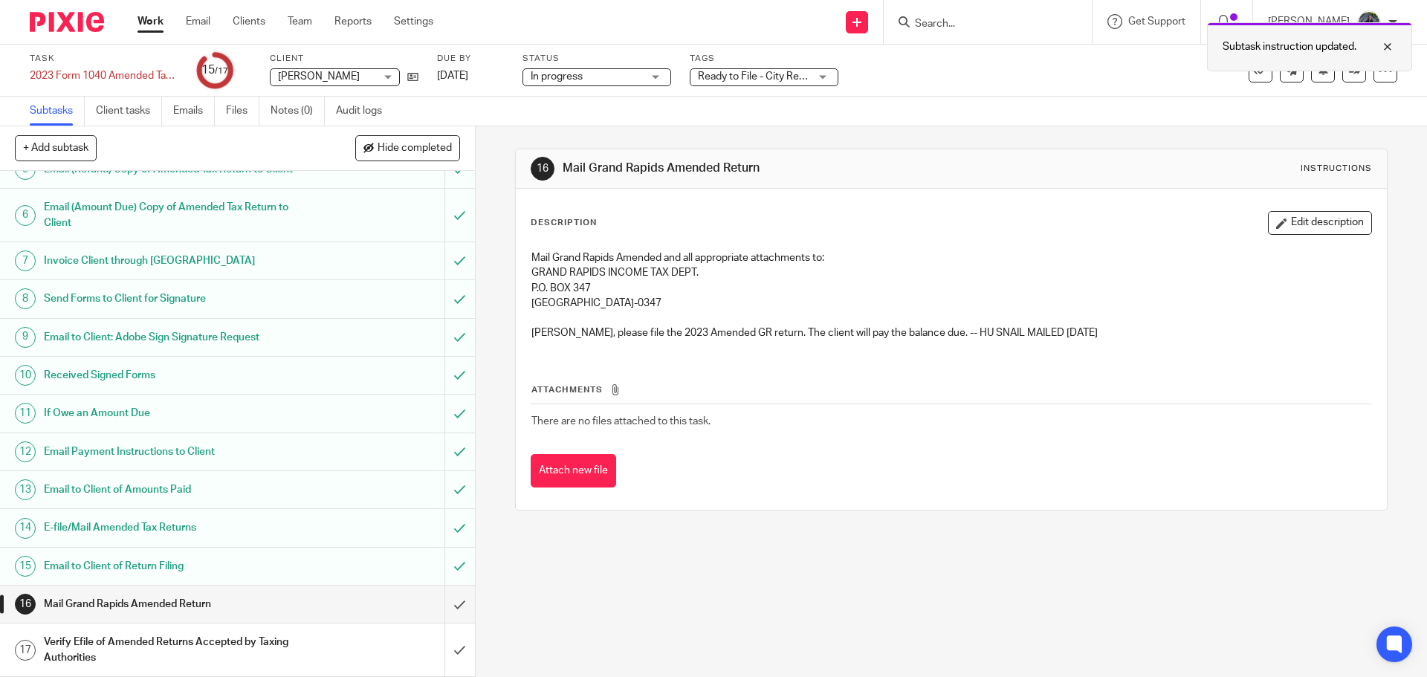
click at [1389, 49] on div at bounding box center [1376, 47] width 40 height 18
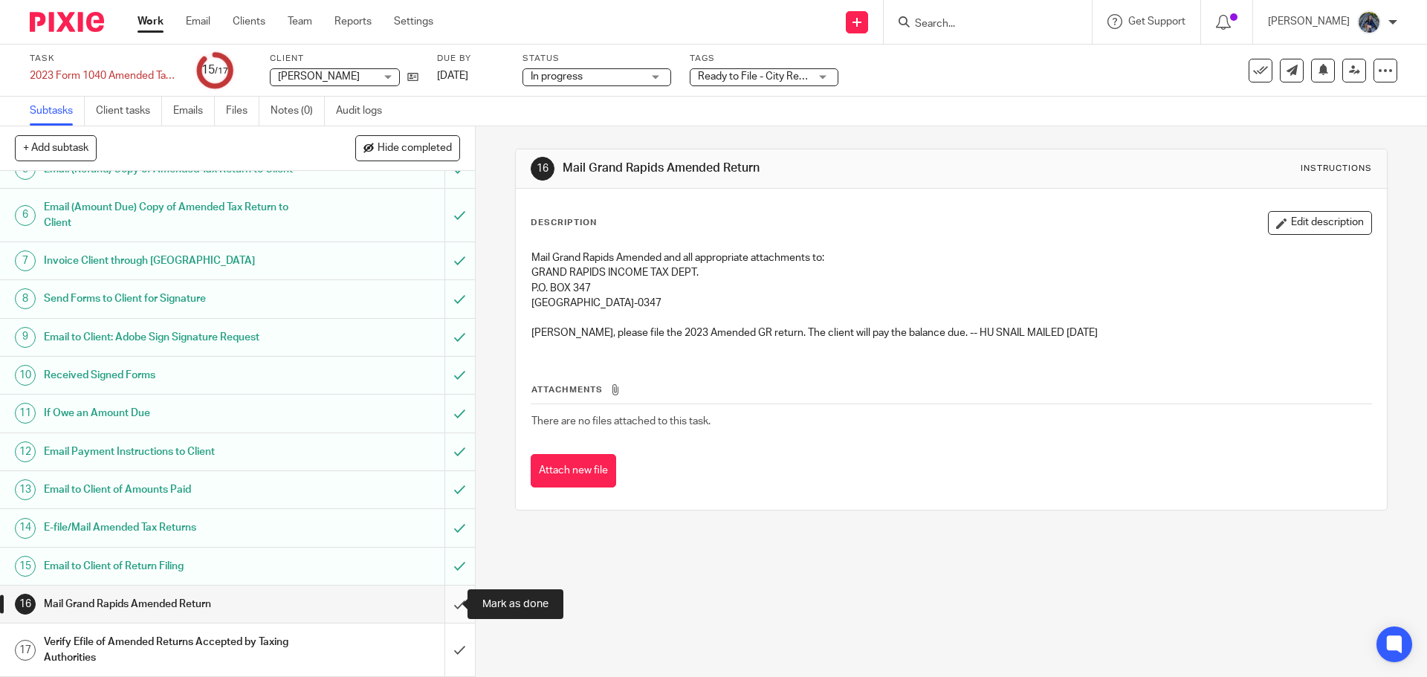
click at [444, 605] on input "submit" at bounding box center [237, 604] width 475 height 37
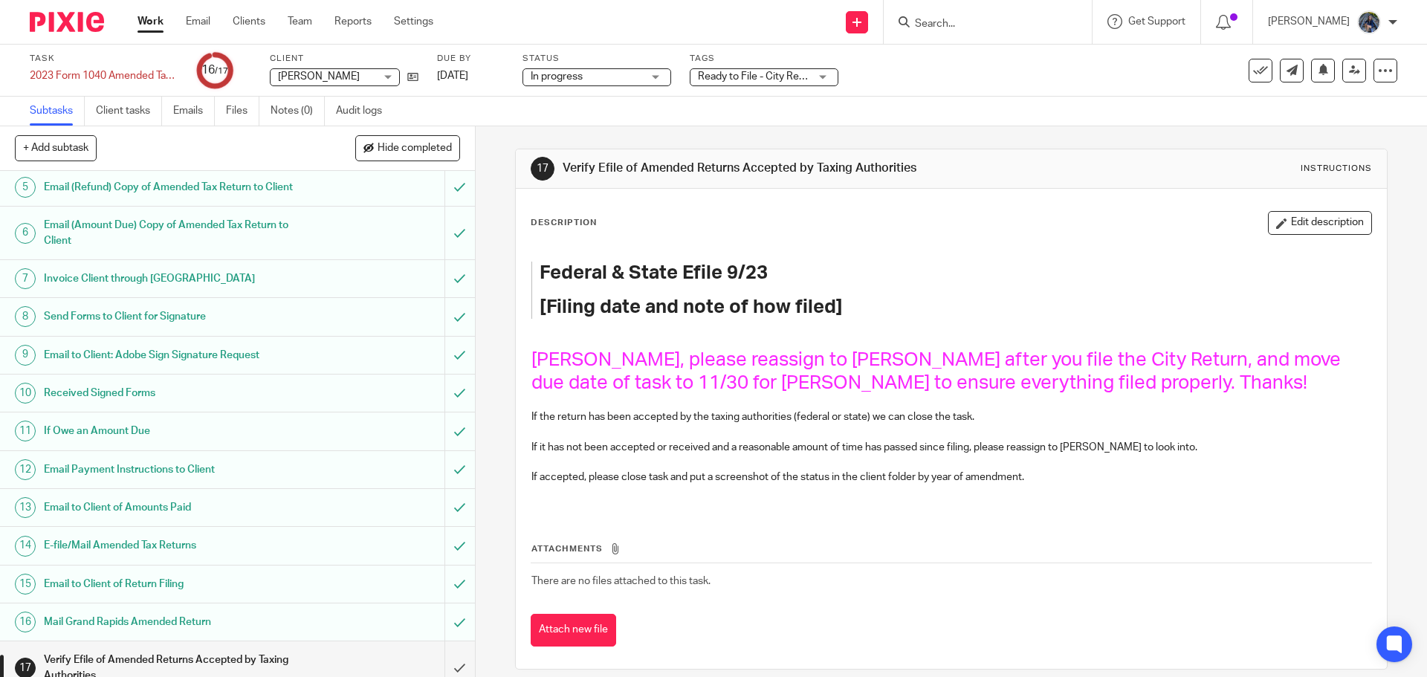
scroll to position [204, 0]
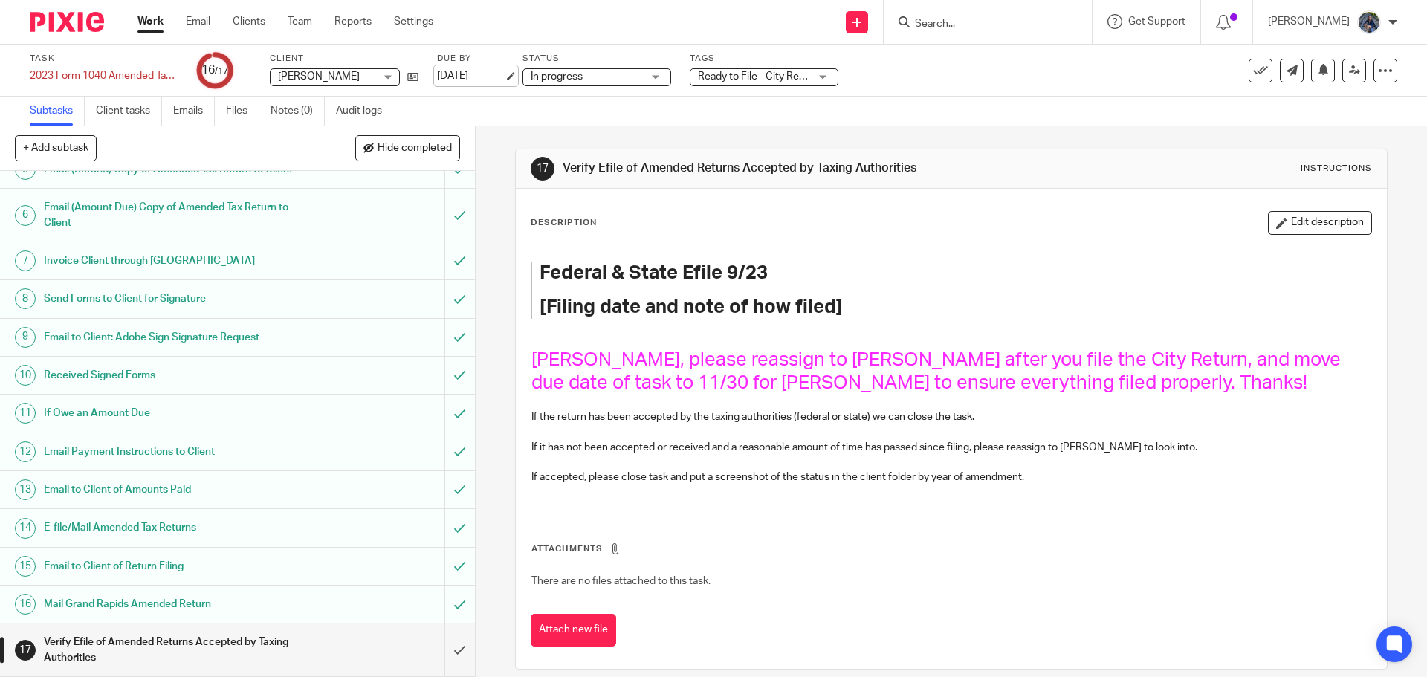
click at [499, 78] on link "[DATE]" at bounding box center [470, 76] width 67 height 16
click at [905, 519] on div "Attachments There are no files attached to this task. Attach new file" at bounding box center [951, 579] width 840 height 135
click at [1276, 218] on button "Edit description" at bounding box center [1320, 223] width 104 height 24
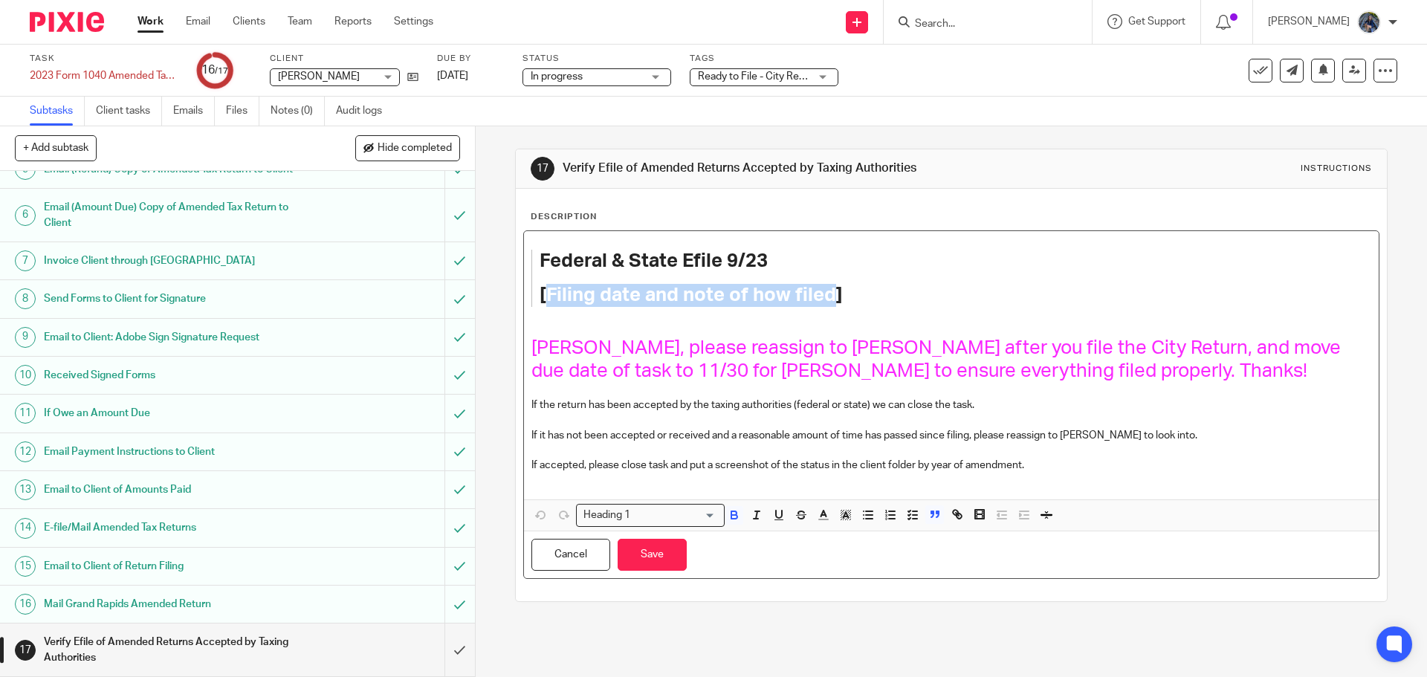
drag, startPoint x: 539, startPoint y: 296, endPoint x: 831, endPoint y: 294, distance: 292.0
click at [831, 294] on strong "[Filing date and note of how filed]" at bounding box center [690, 294] width 303 height 19
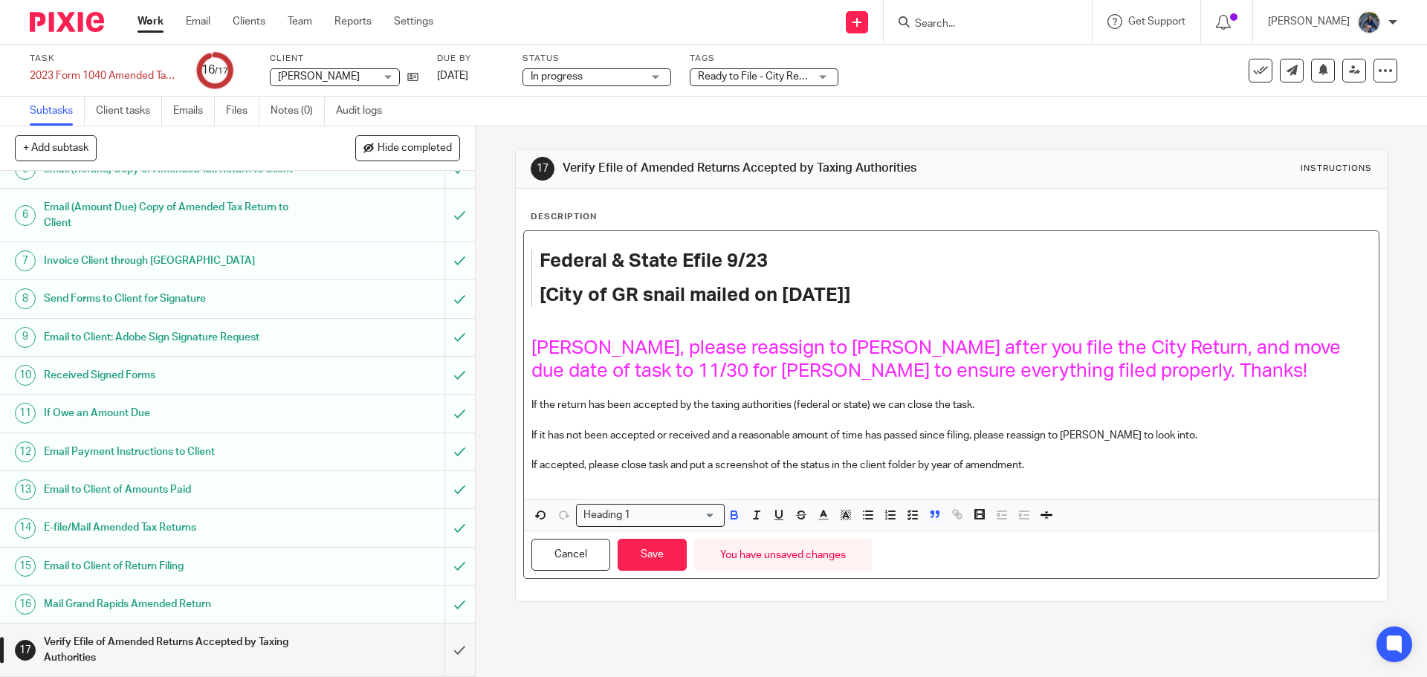
click at [878, 384] on p at bounding box center [950, 390] width 839 height 15
click at [652, 562] on button "Save" at bounding box center [651, 555] width 69 height 32
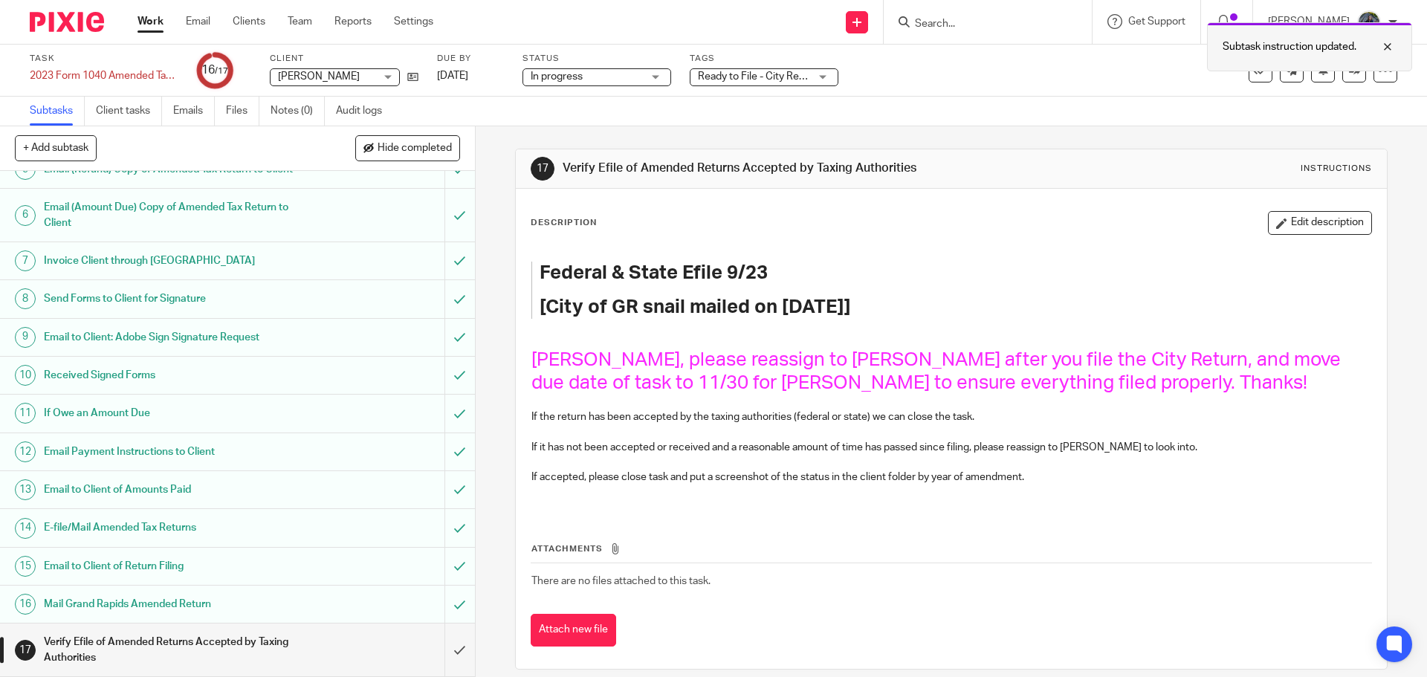
click at [1384, 50] on div at bounding box center [1376, 47] width 40 height 18
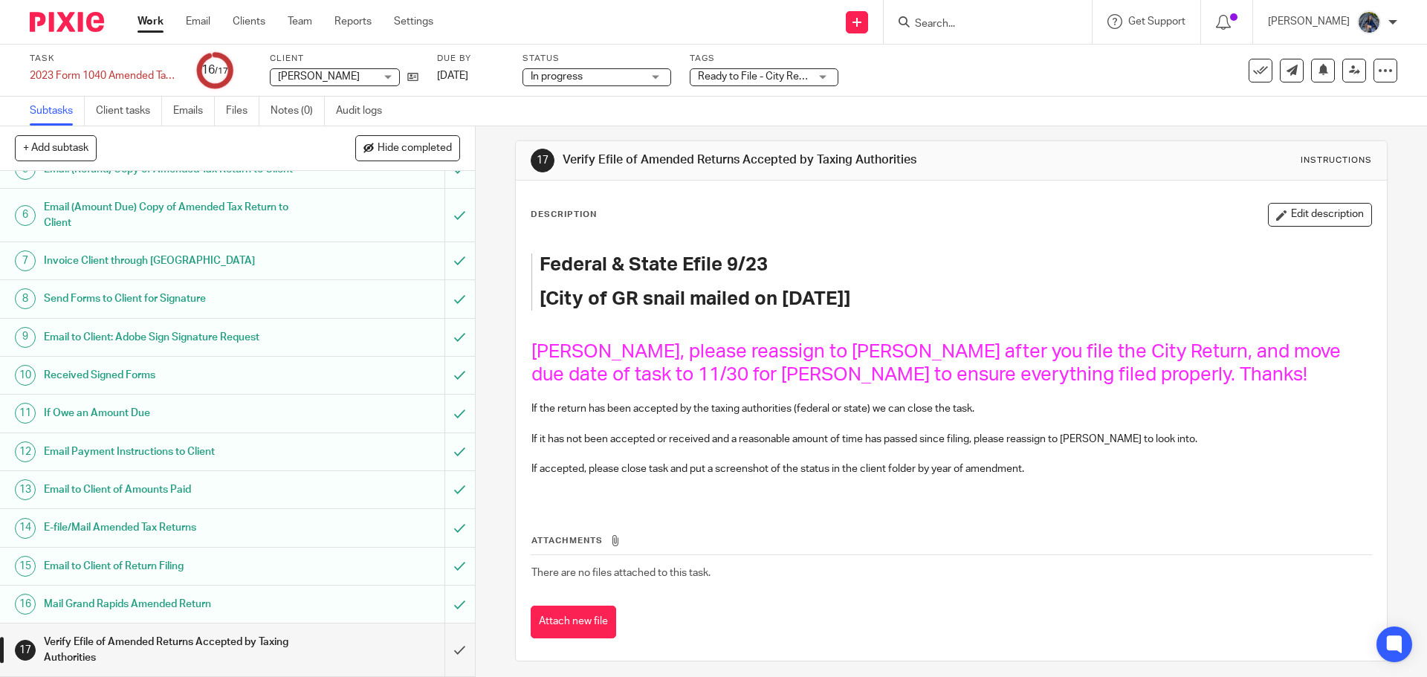
scroll to position [15, 0]
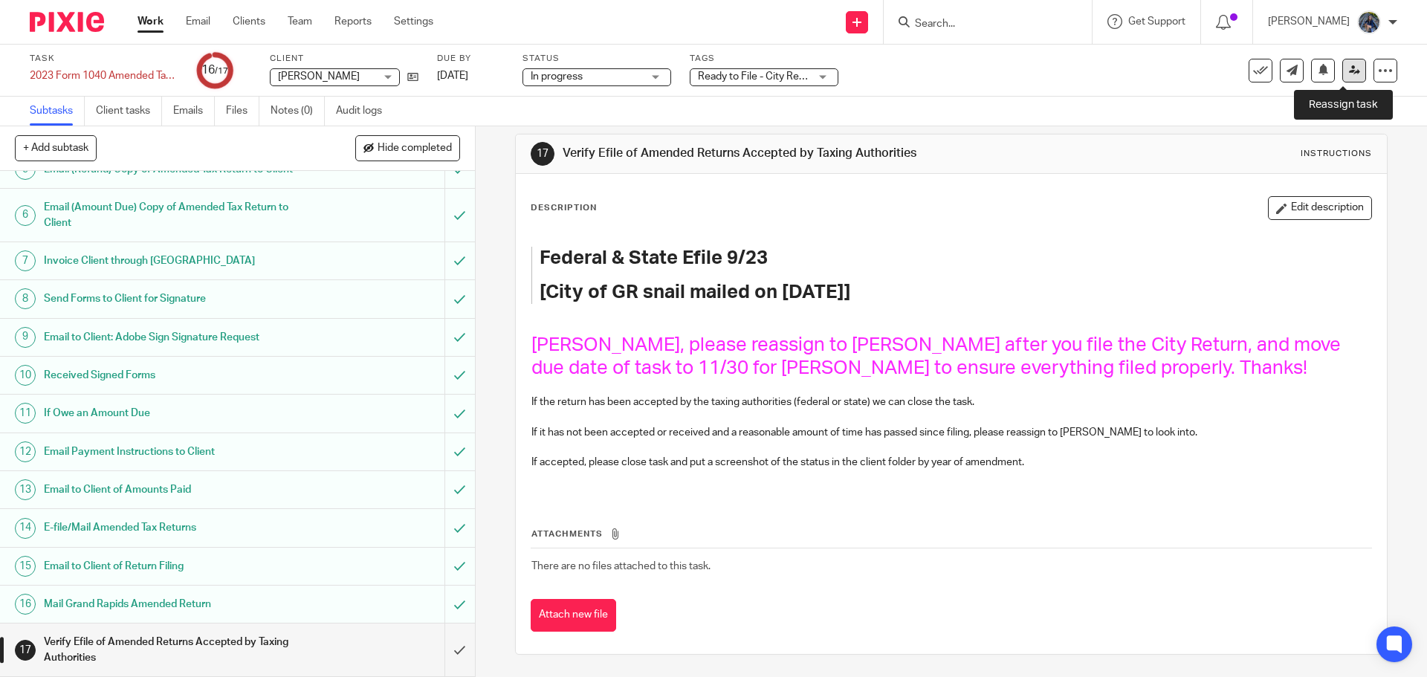
click at [1349, 65] on icon at bounding box center [1354, 70] width 11 height 11
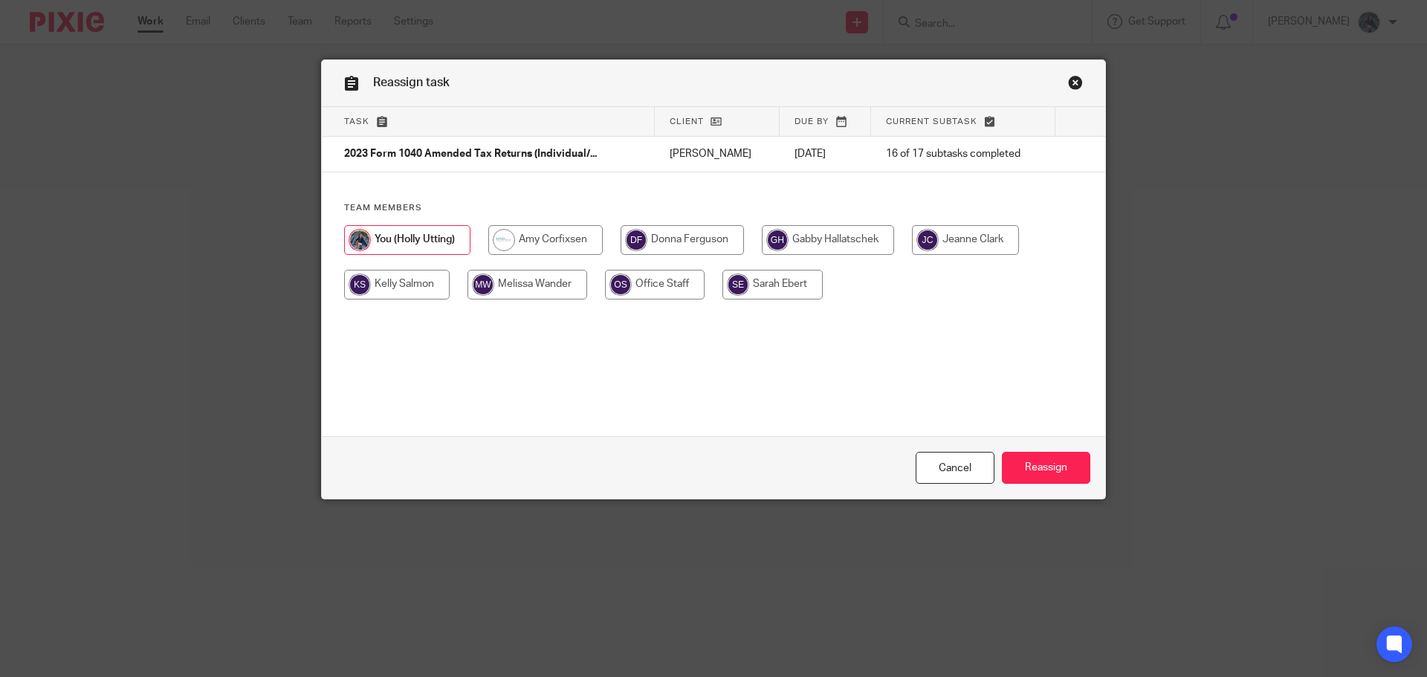
click at [535, 248] on input "radio" at bounding box center [545, 240] width 114 height 30
radio input "true"
click at [1031, 462] on input "Reassign" at bounding box center [1046, 468] width 88 height 32
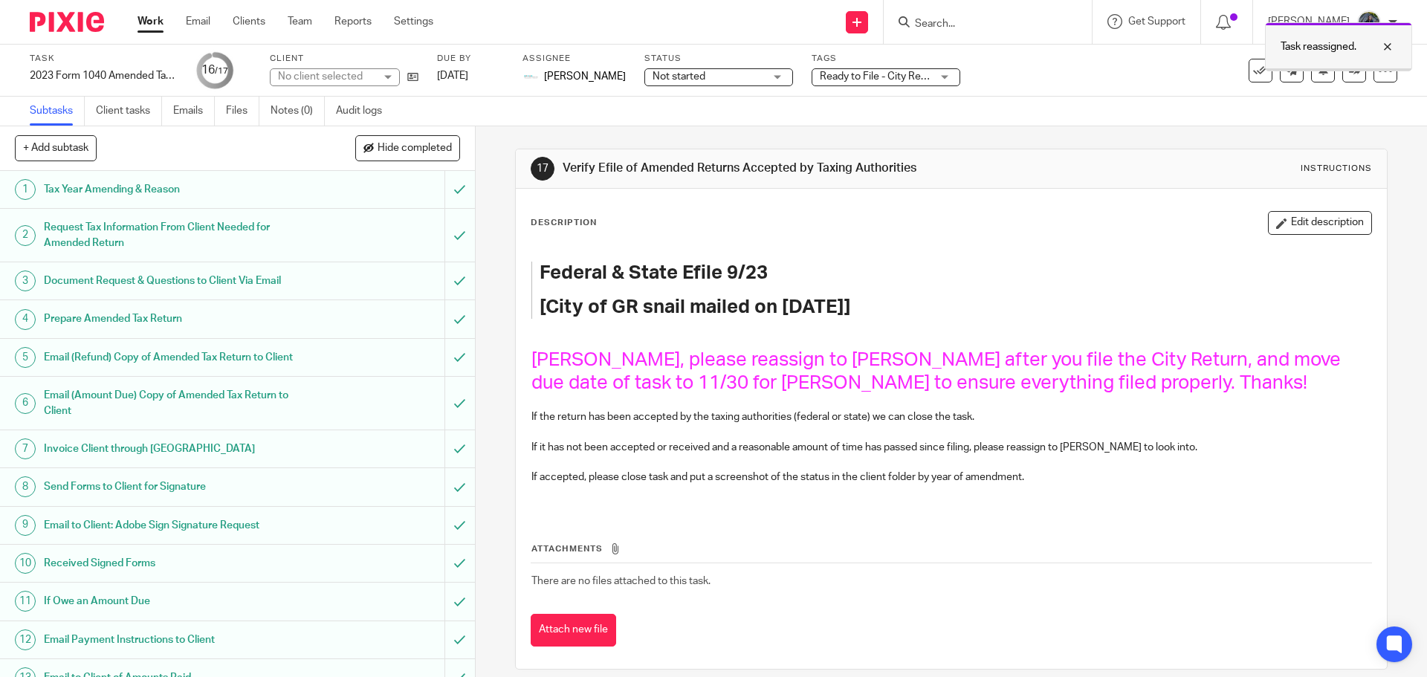
click at [1387, 50] on div at bounding box center [1376, 47] width 40 height 18
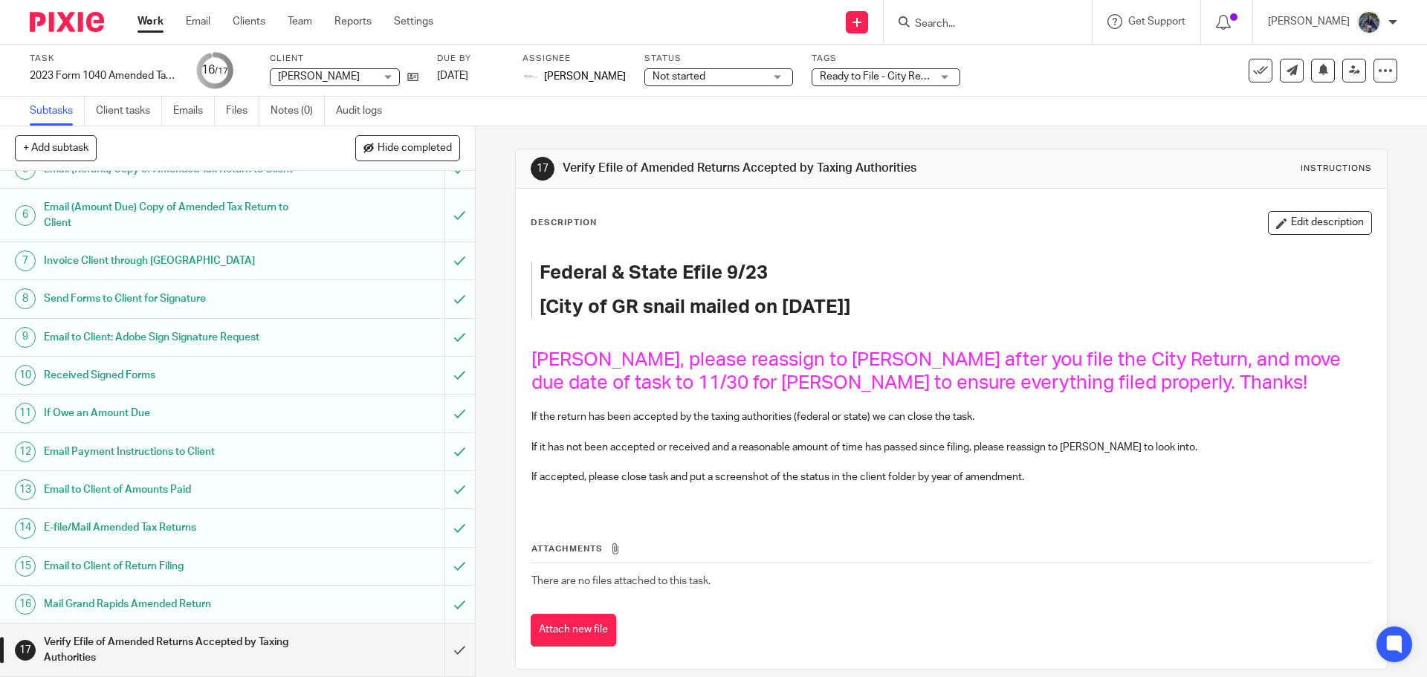
click at [159, 20] on link "Work" at bounding box center [150, 21] width 26 height 15
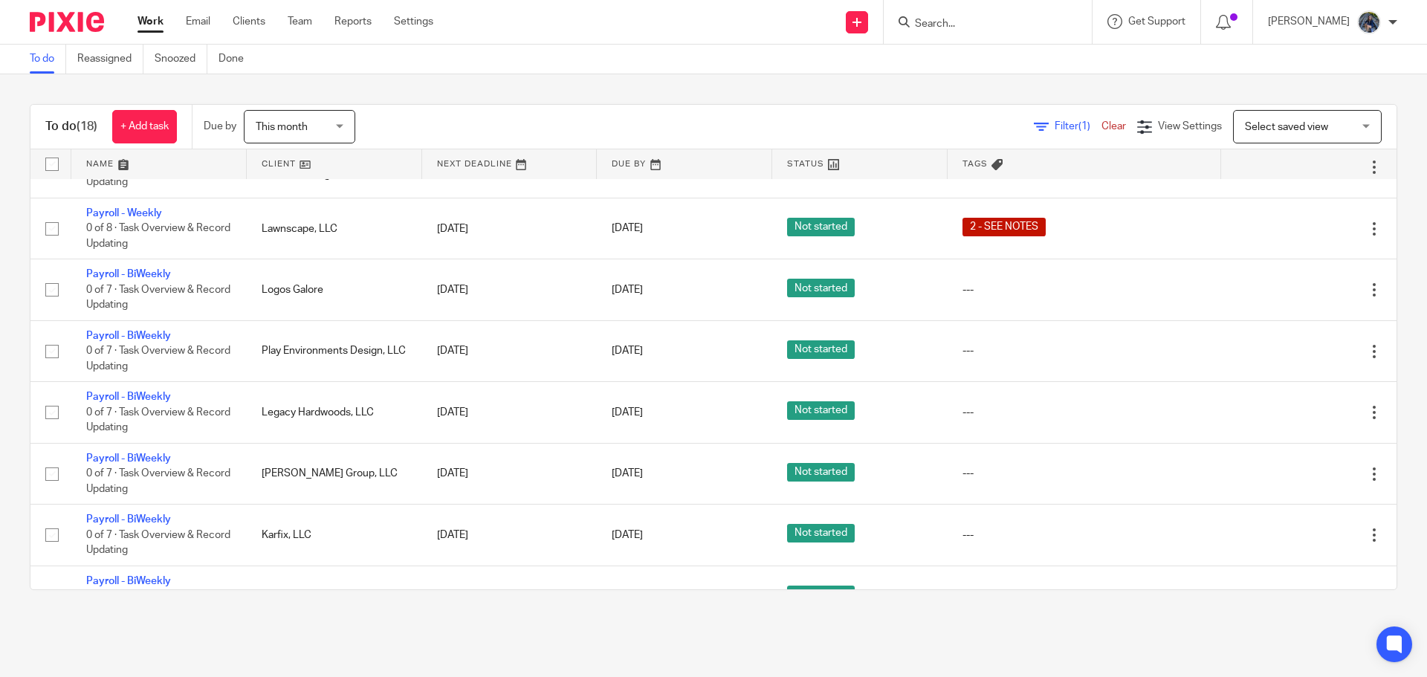
scroll to position [722, 0]
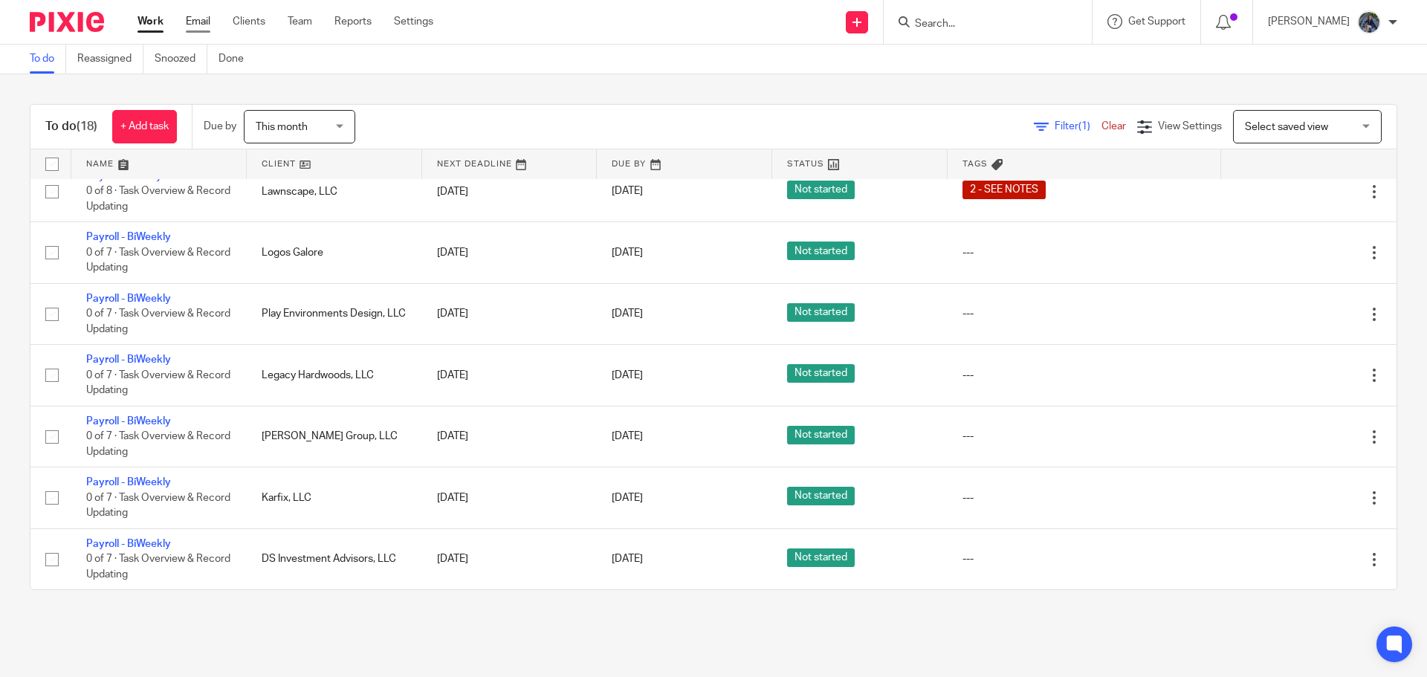
click at [188, 19] on link "Email" at bounding box center [198, 21] width 25 height 15
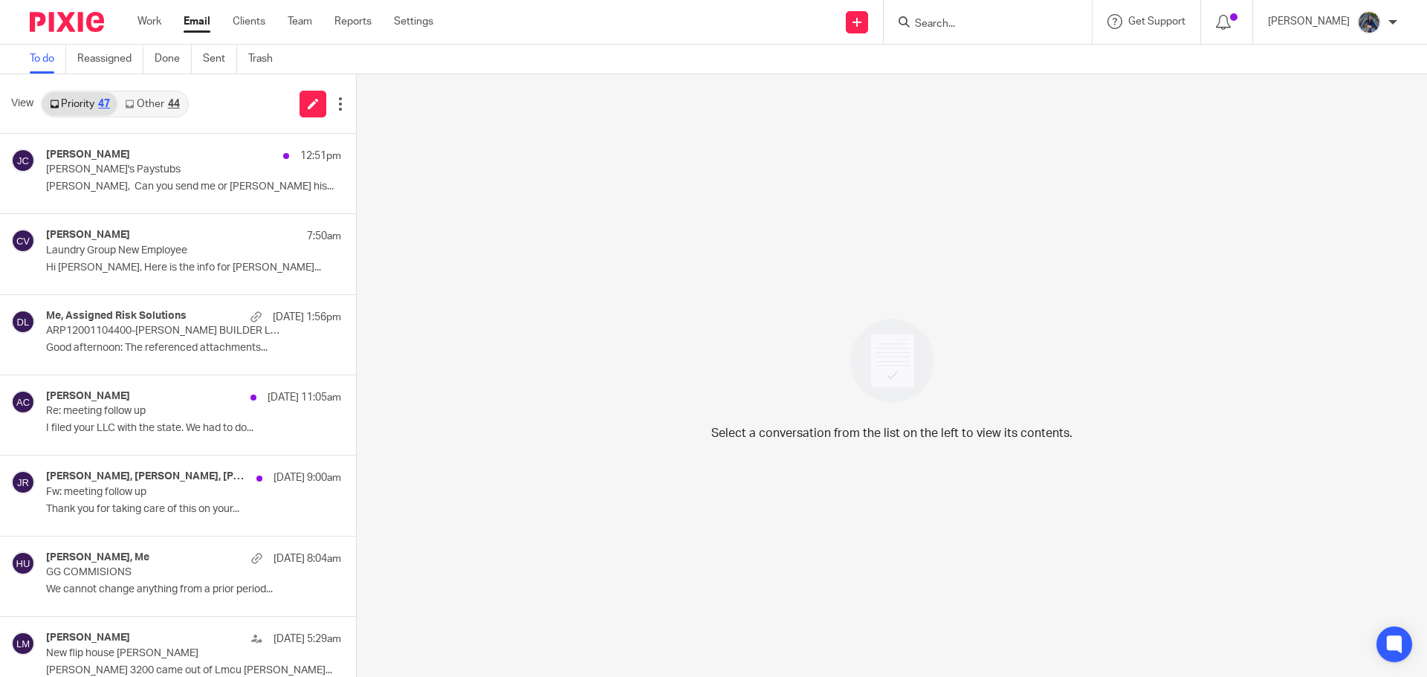
click at [151, 102] on link "Other 44" at bounding box center [151, 104] width 69 height 24
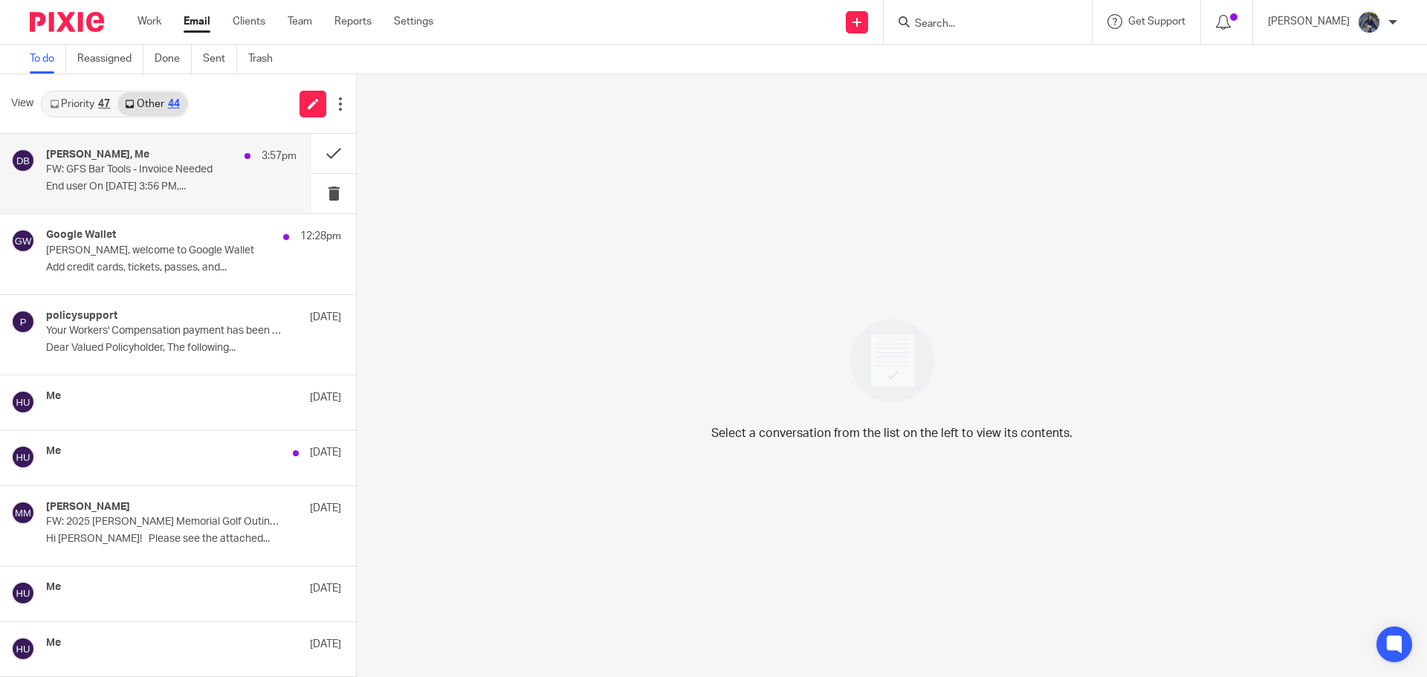
click at [134, 163] on div "[PERSON_NAME], Me 3:57pm" at bounding box center [171, 156] width 250 height 15
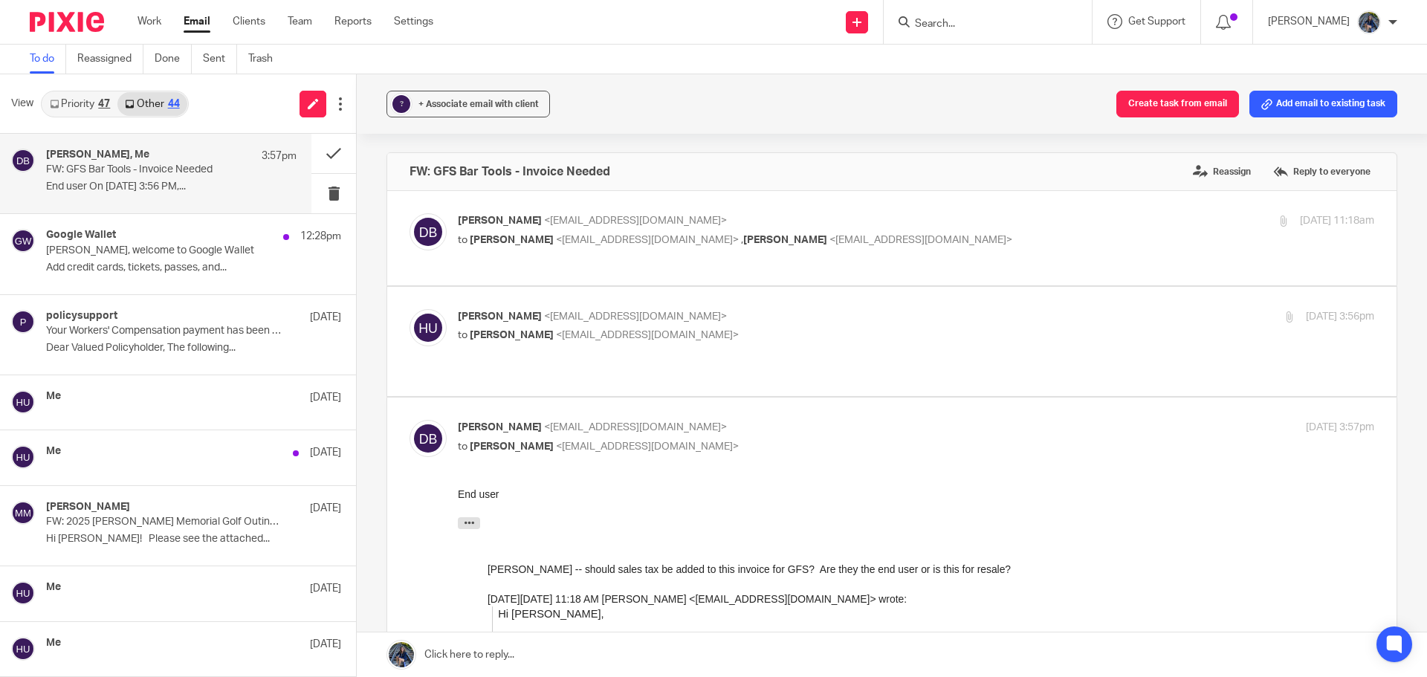
click at [526, 661] on link at bounding box center [892, 654] width 1070 height 45
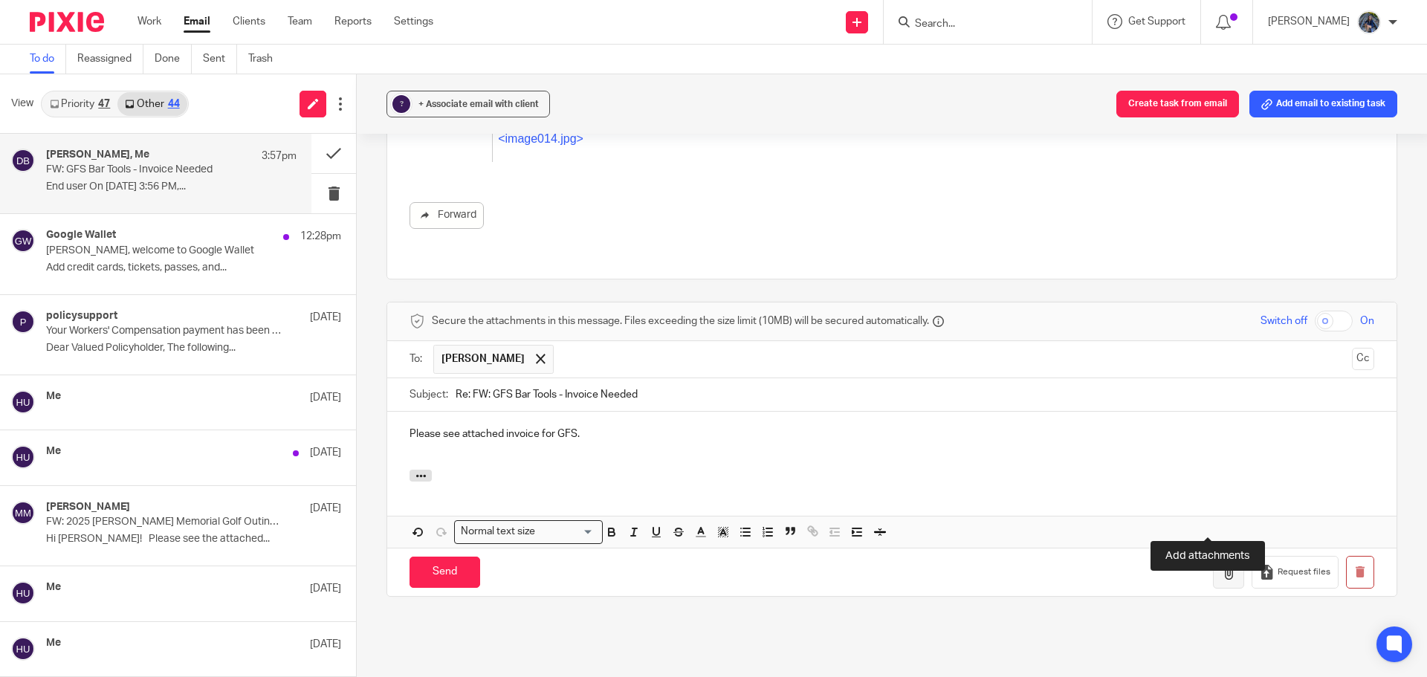
click at [1221, 565] on icon "button" at bounding box center [1228, 572] width 15 height 15
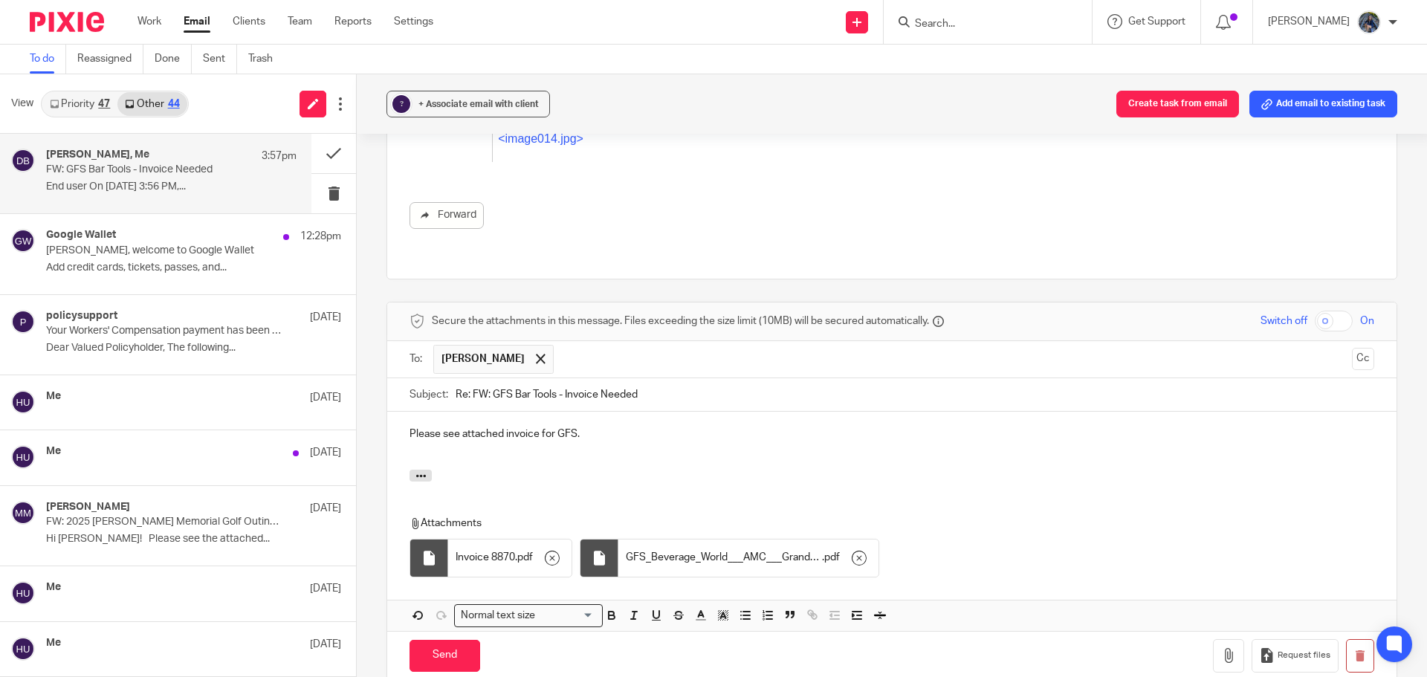
click at [607, 427] on p "Please see attached invoice for GFS." at bounding box center [891, 434] width 964 height 15
click at [447, 640] on input "Send" at bounding box center [444, 656] width 71 height 32
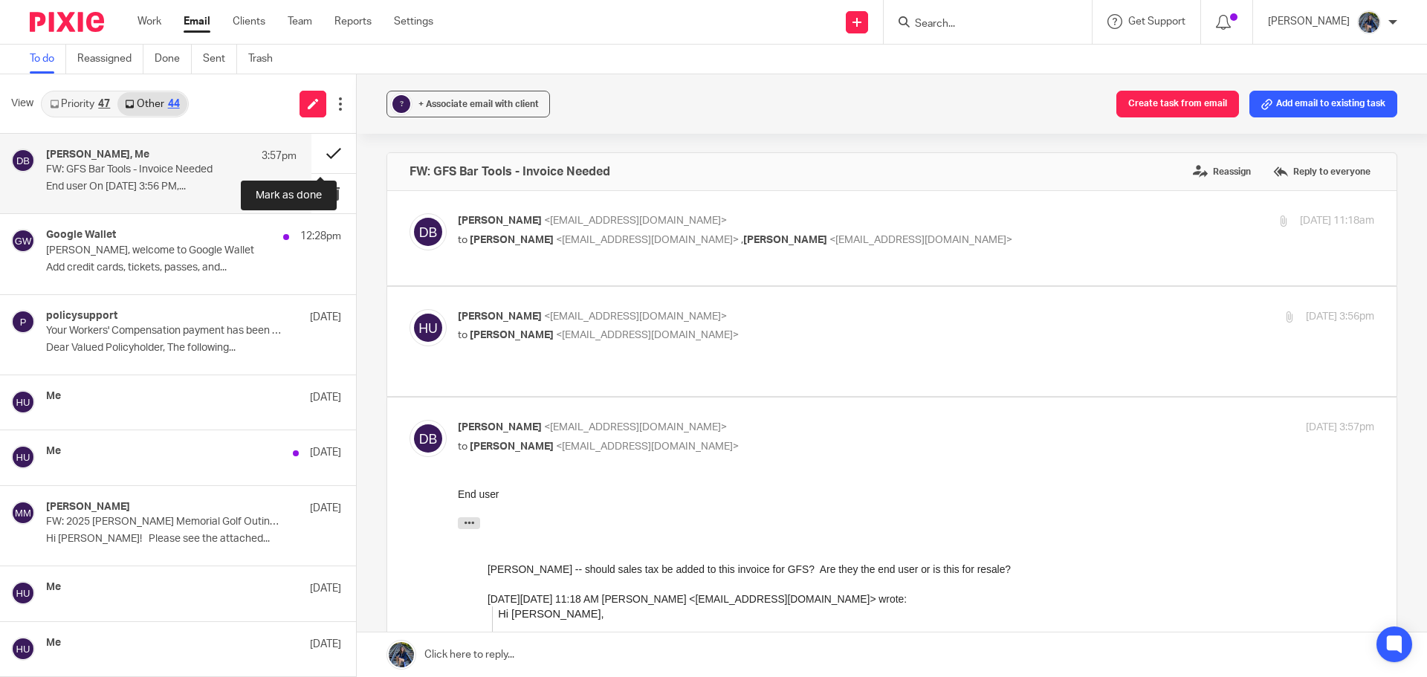
scroll to position [565, 0]
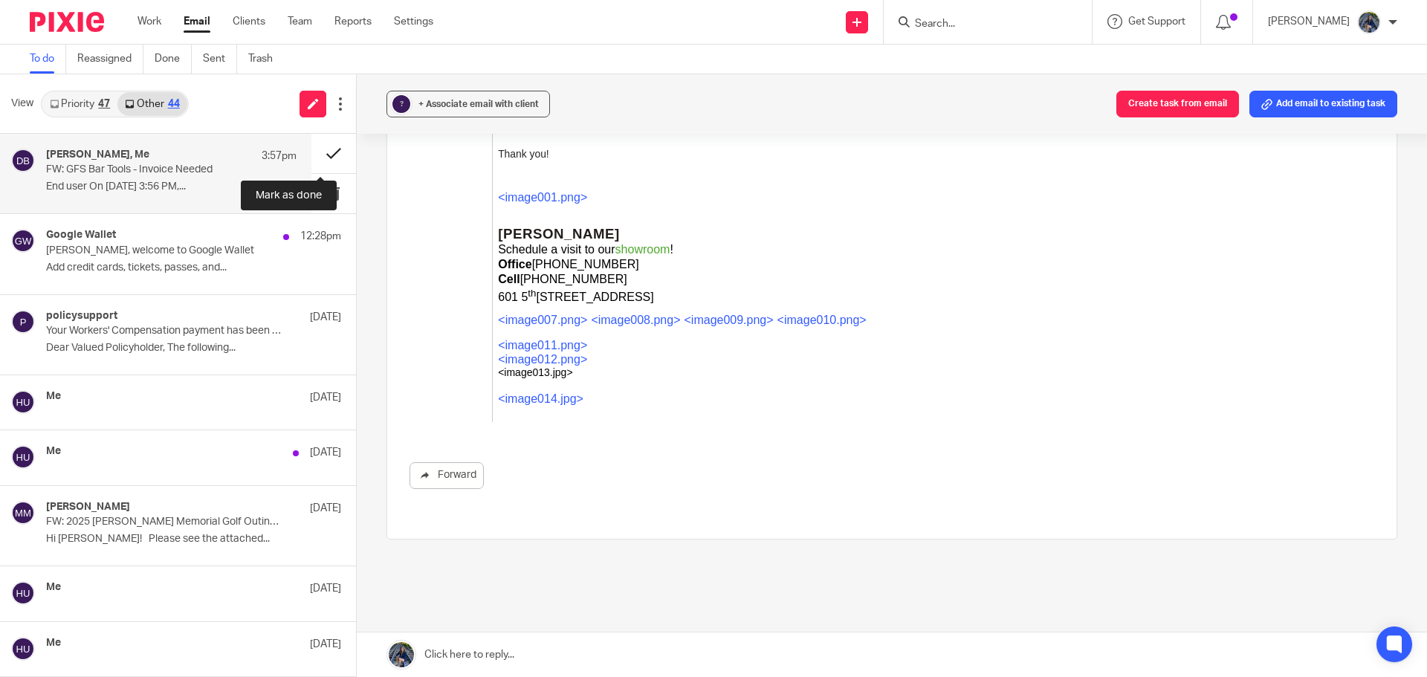
click at [317, 155] on button at bounding box center [333, 153] width 45 height 39
